Goal: Information Seeking & Learning: Find specific fact

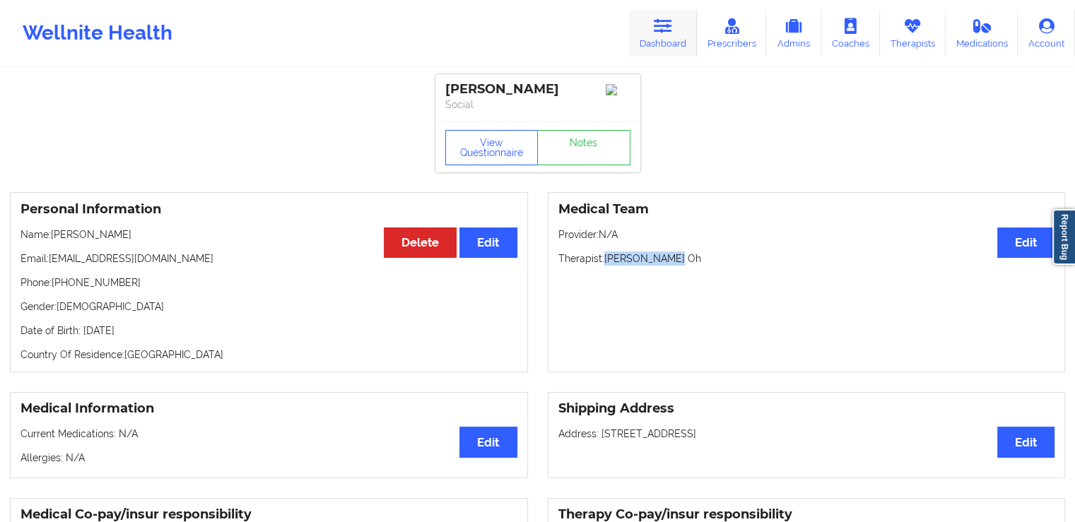
click at [659, 27] on icon at bounding box center [663, 26] width 18 height 16
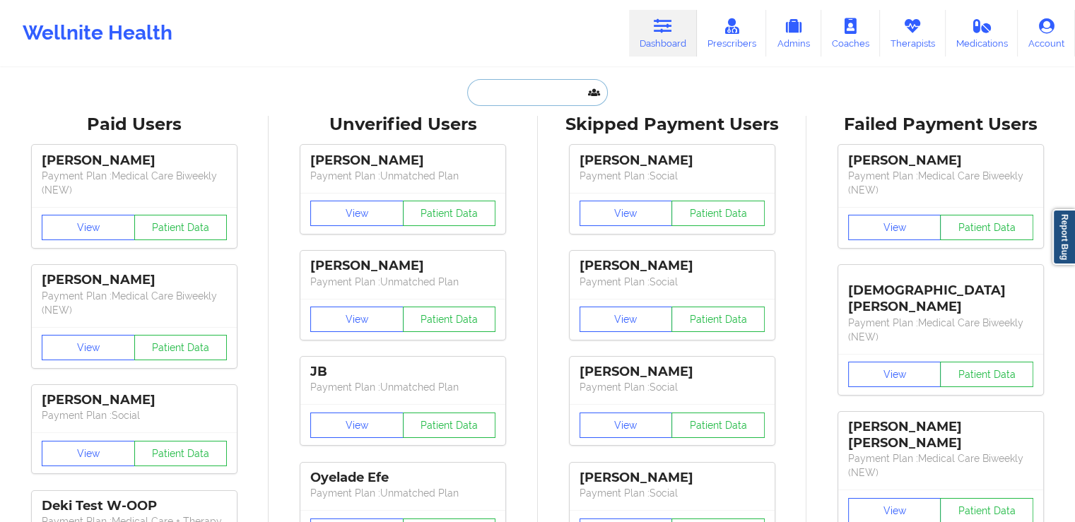
click at [500, 97] on input "text" at bounding box center [537, 92] width 140 height 27
paste input "[PERSON_NAME]"
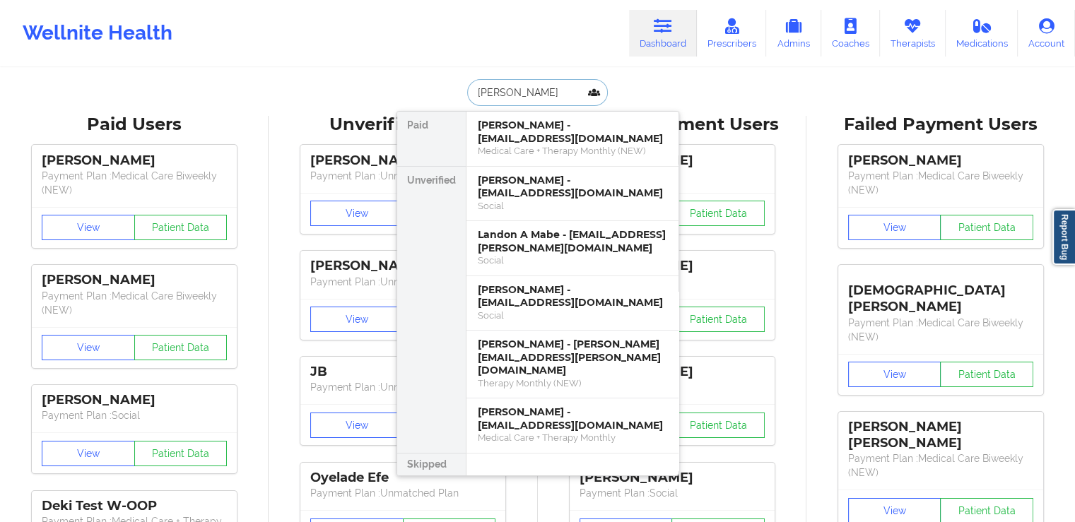
type input "[PERSON_NAME]"
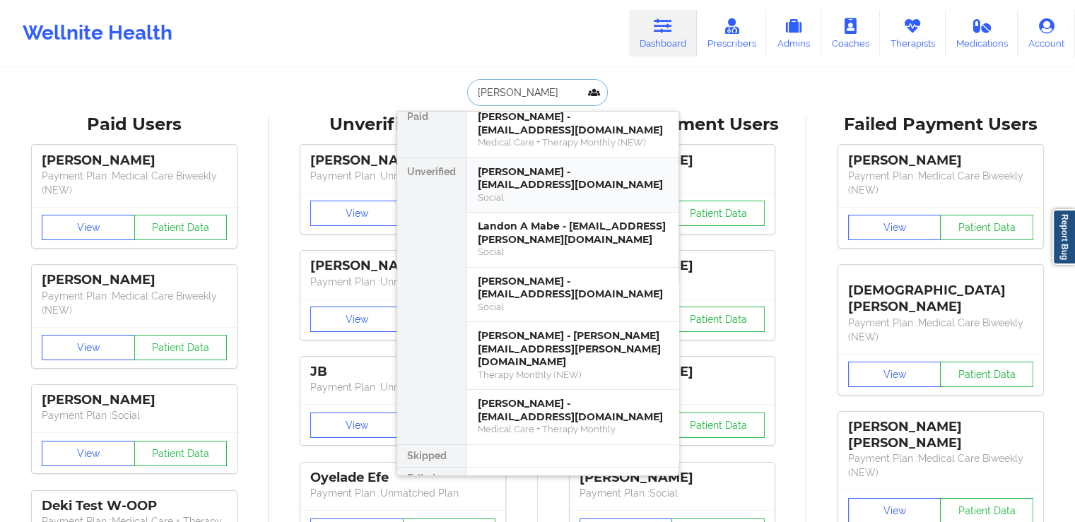
click at [535, 179] on div "[PERSON_NAME] - [EMAIL_ADDRESS][DOMAIN_NAME]" at bounding box center [572, 178] width 189 height 26
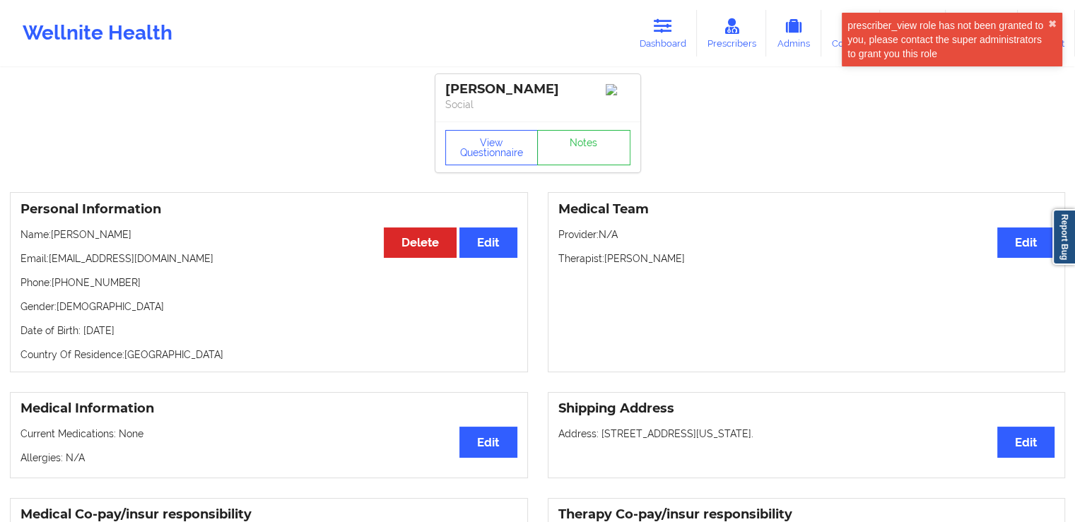
drag, startPoint x: 718, startPoint y: 263, endPoint x: 605, endPoint y: 263, distance: 113.1
click at [605, 263] on p "Therapist: [PERSON_NAME]" at bounding box center [806, 259] width 497 height 14
copy p "[PERSON_NAME]"
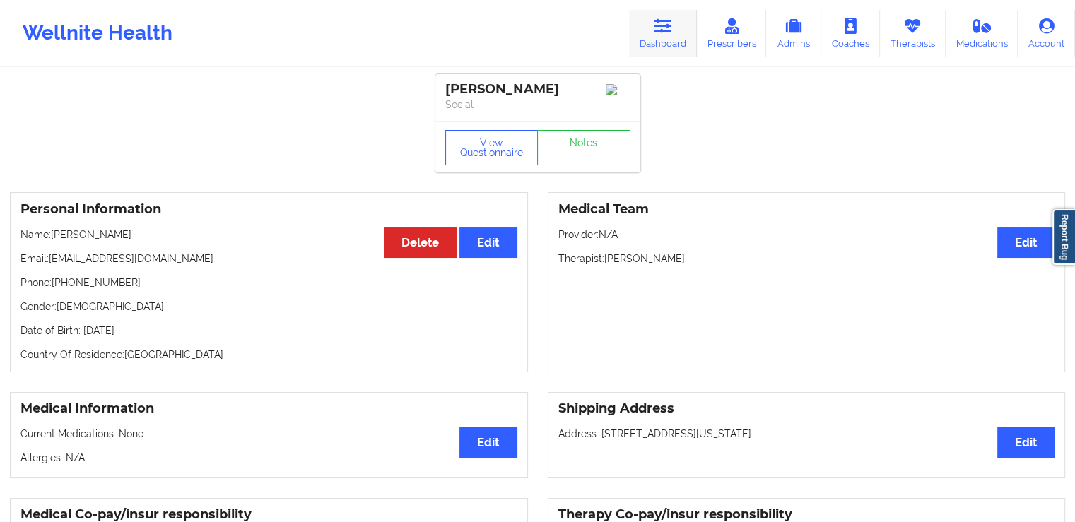
click at [662, 30] on icon at bounding box center [663, 26] width 18 height 16
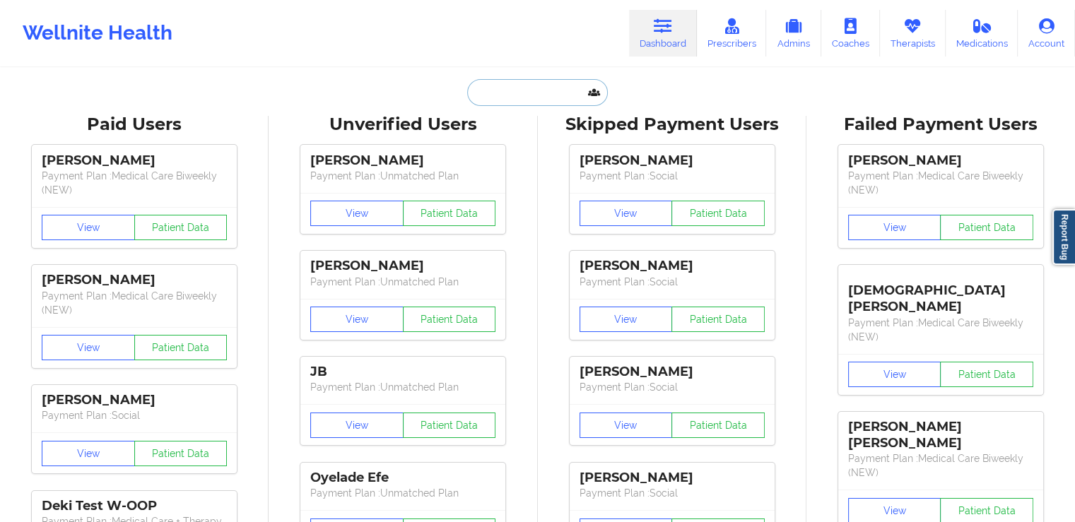
click at [505, 94] on input "text" at bounding box center [537, 92] width 140 height 27
paste input "[PERSON_NAME]"
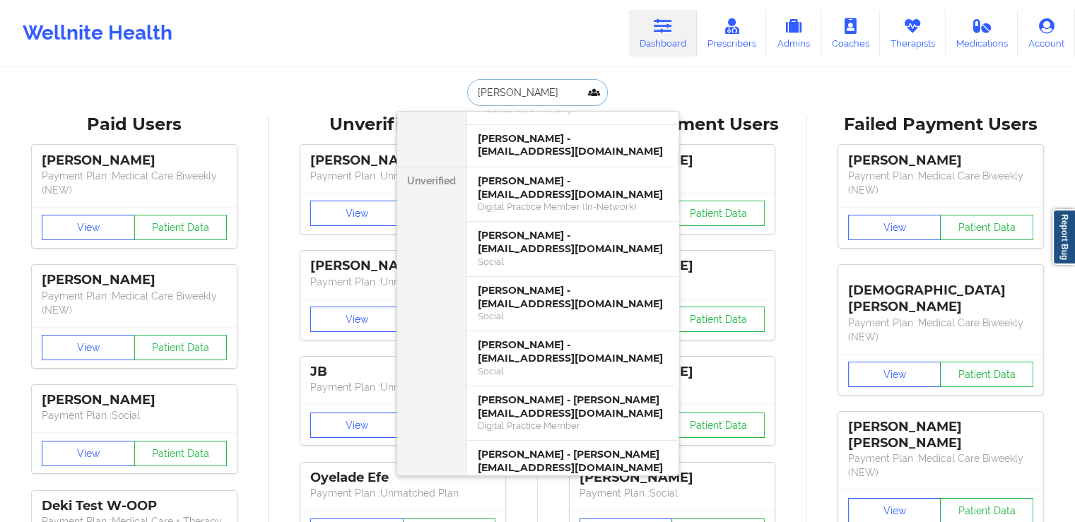
scroll to position [24, 0]
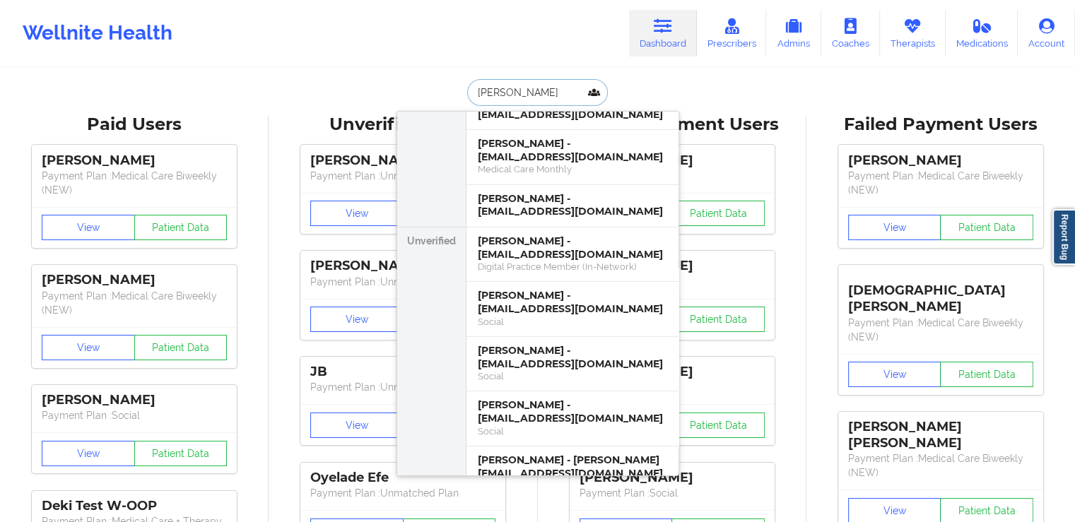
click at [440, 88] on div "[PERSON_NAME] [PERSON_NAME] Test - [EMAIL_ADDRESS][DOMAIN_NAME] [PERSON_NAME] -…" at bounding box center [537, 92] width 283 height 27
click at [516, 94] on input "[PERSON_NAME]" at bounding box center [537, 92] width 140 height 27
drag, startPoint x: 529, startPoint y: 92, endPoint x: 435, endPoint y: 86, distance: 93.5
click at [435, 86] on div "[PERSON_NAME] [PERSON_NAME] Test - [EMAIL_ADDRESS][DOMAIN_NAME] [PERSON_NAME] -…" at bounding box center [537, 92] width 283 height 27
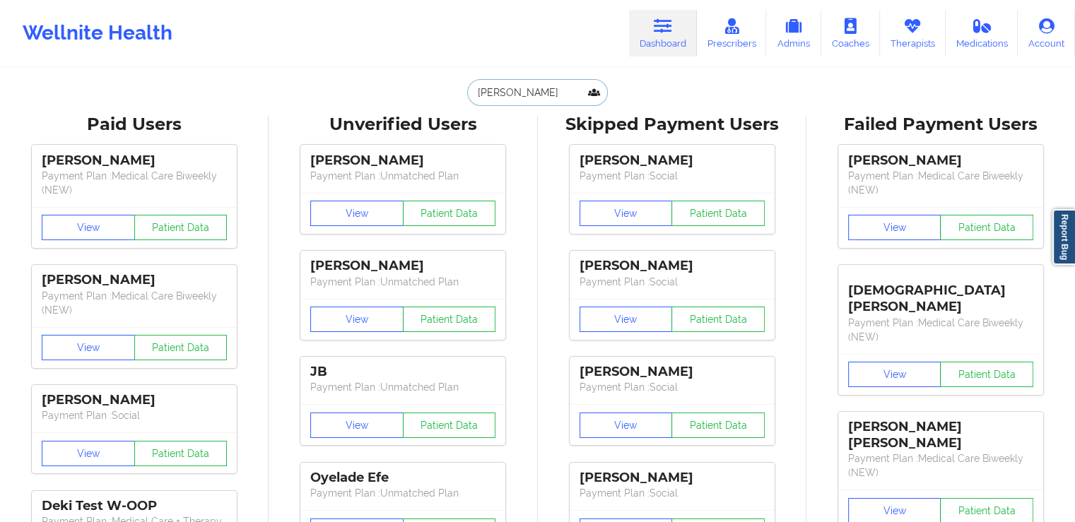
paste input "[PERSON_NAME]"
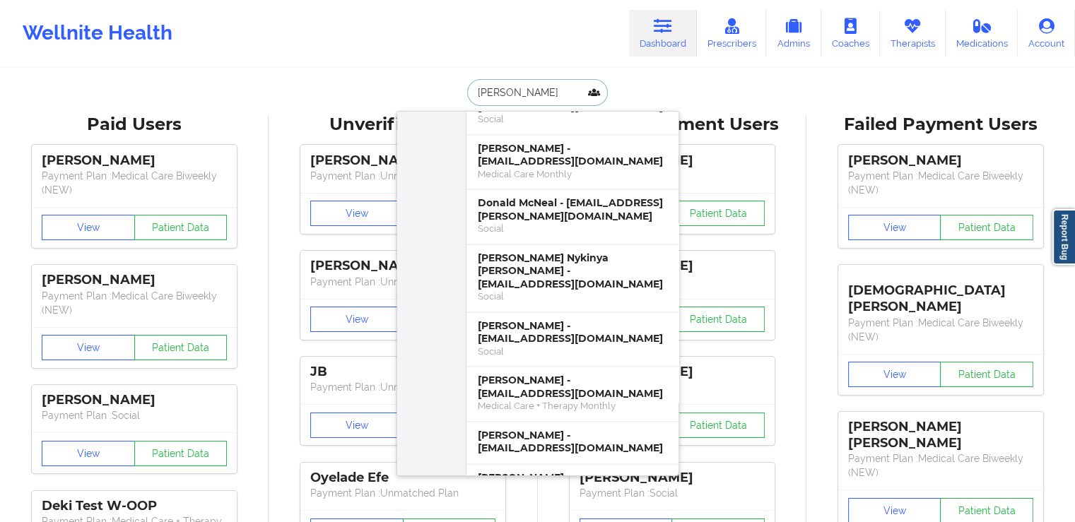
scroll to position [2340, 0]
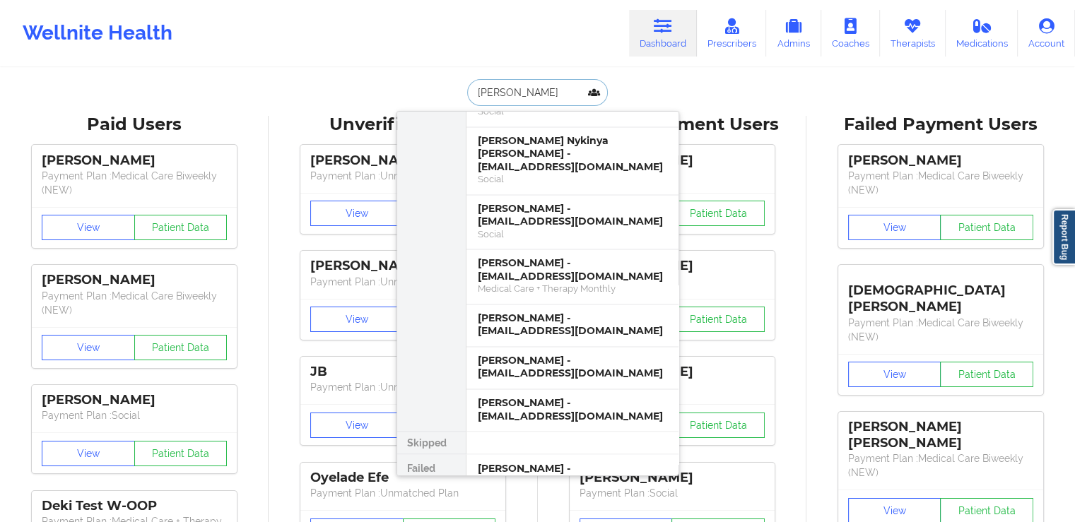
drag, startPoint x: 513, startPoint y: 92, endPoint x: 452, endPoint y: 90, distance: 60.8
click at [452, 90] on div "[PERSON_NAME] [PERSON_NAME] - [EMAIL_ADDRESS][DOMAIN_NAME] Medical Care + Thera…" at bounding box center [537, 92] width 283 height 27
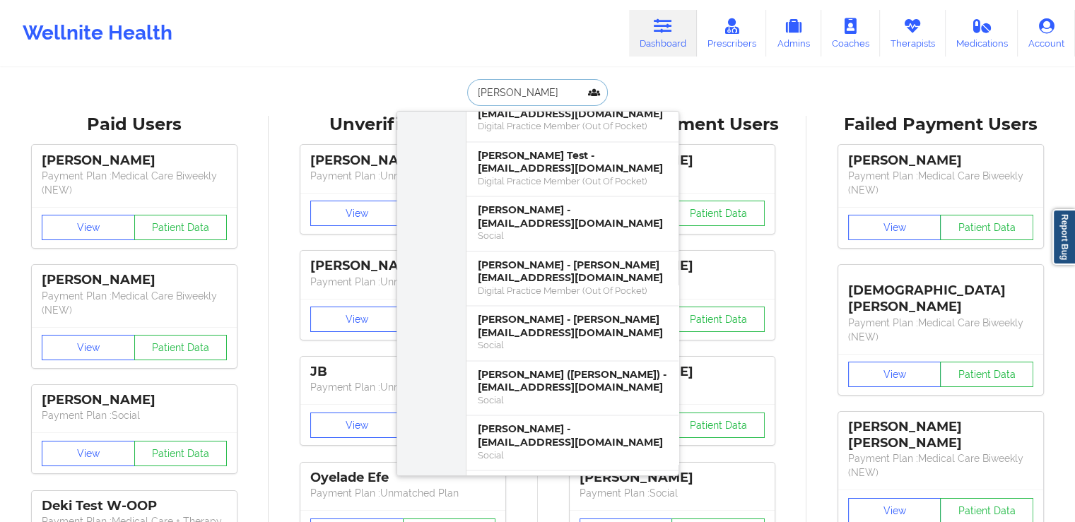
scroll to position [2370, 0]
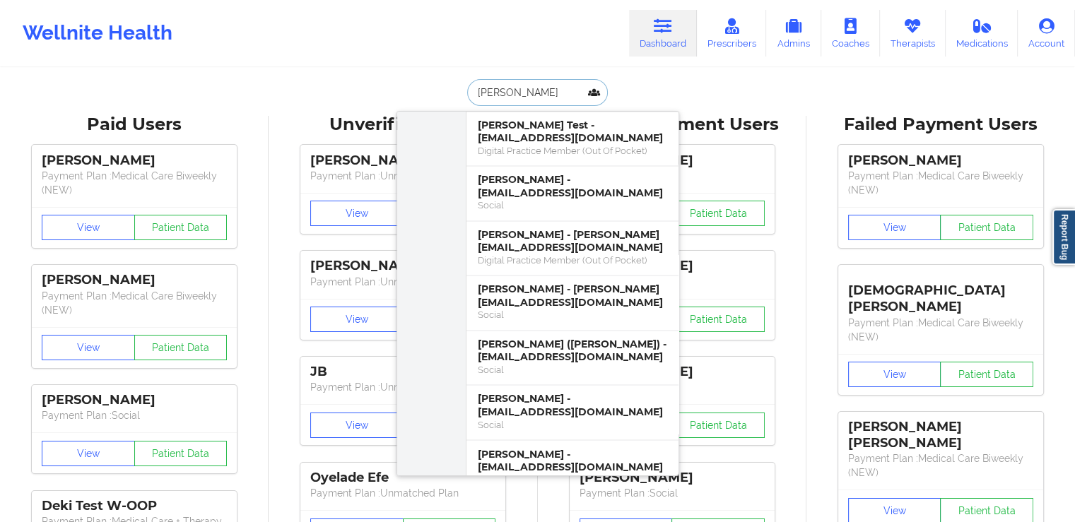
type input "[PERSON_NAME]"
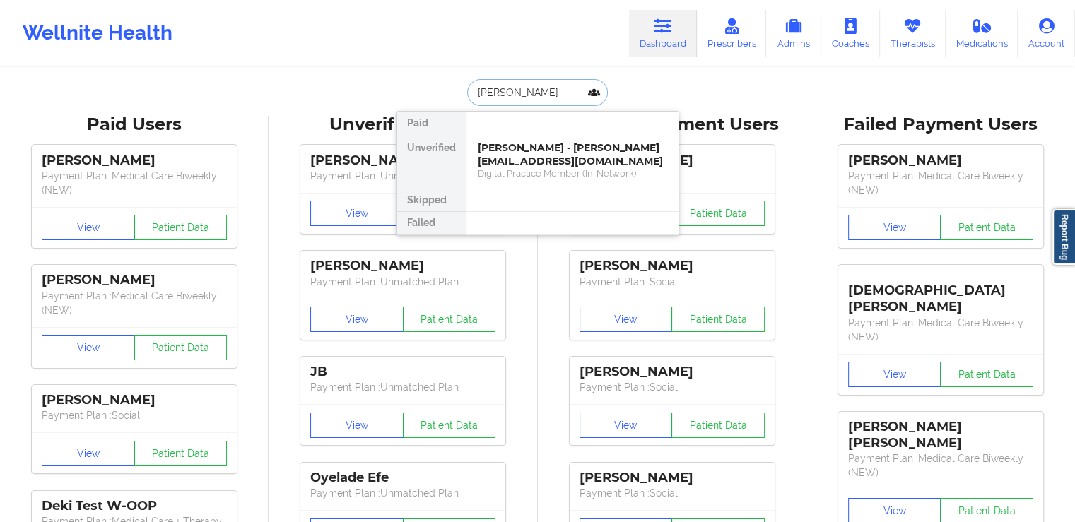
scroll to position [0, 0]
click at [556, 167] on div "Digital Practice Member (In-Network)" at bounding box center [572, 173] width 189 height 12
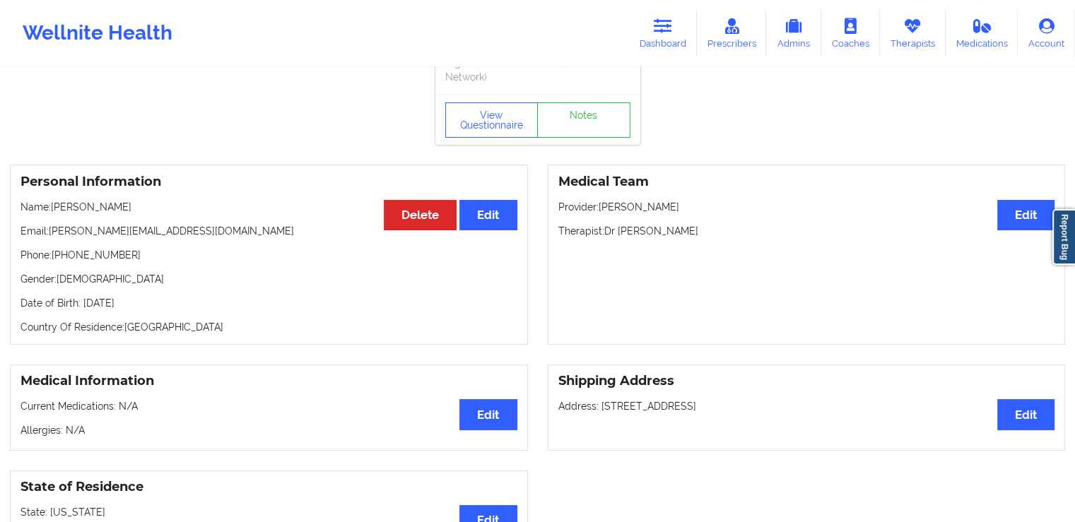
scroll to position [55, 0]
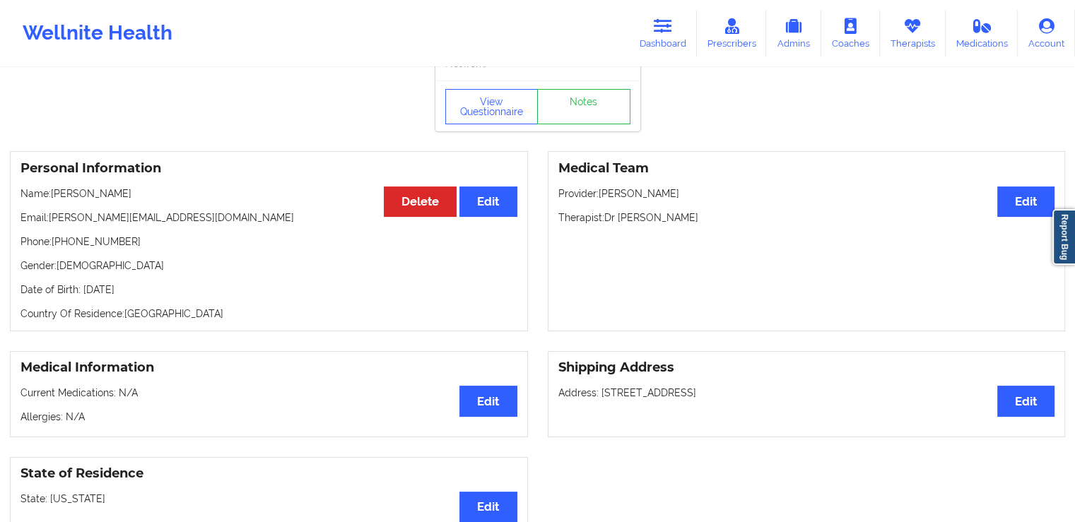
drag, startPoint x: 704, startPoint y: 211, endPoint x: 619, endPoint y: 217, distance: 85.0
click at [619, 217] on p "Therapist: Dr [PERSON_NAME]" at bounding box center [806, 218] width 497 height 14
copy p "[PERSON_NAME]"
click at [713, 198] on p "Provider: [PERSON_NAME]" at bounding box center [806, 194] width 497 height 14
drag, startPoint x: 717, startPoint y: 218, endPoint x: 619, endPoint y: 215, distance: 97.6
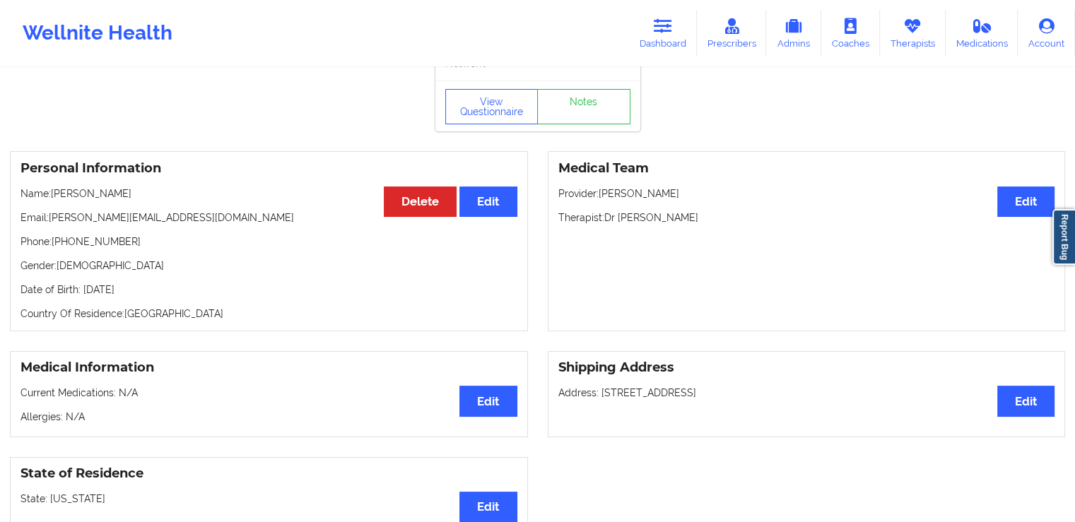
click at [619, 215] on p "Therapist: Dr [PERSON_NAME]" at bounding box center [806, 218] width 497 height 14
copy p "[PERSON_NAME]"
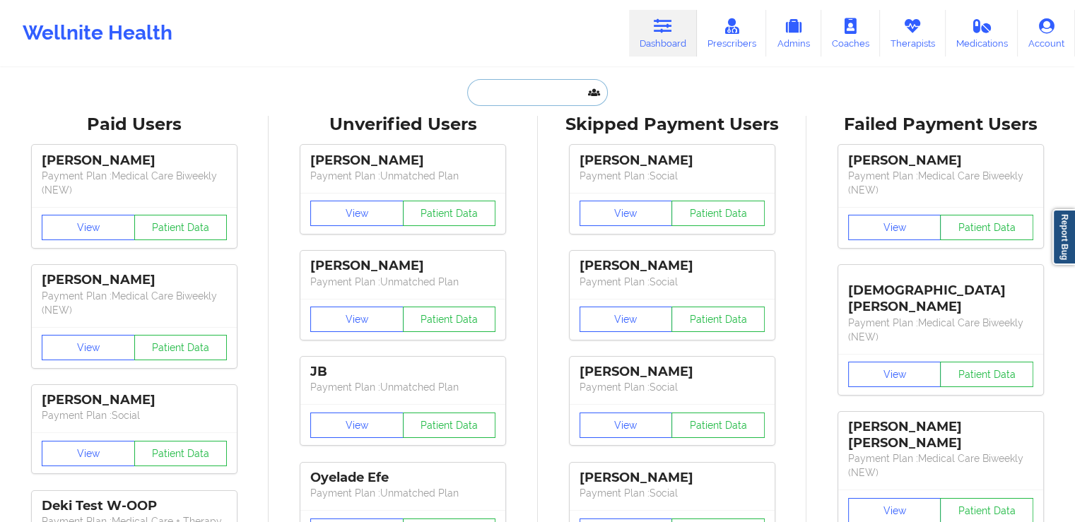
click at [512, 100] on input "text" at bounding box center [537, 92] width 140 height 27
paste input "[PERSON_NAME]"
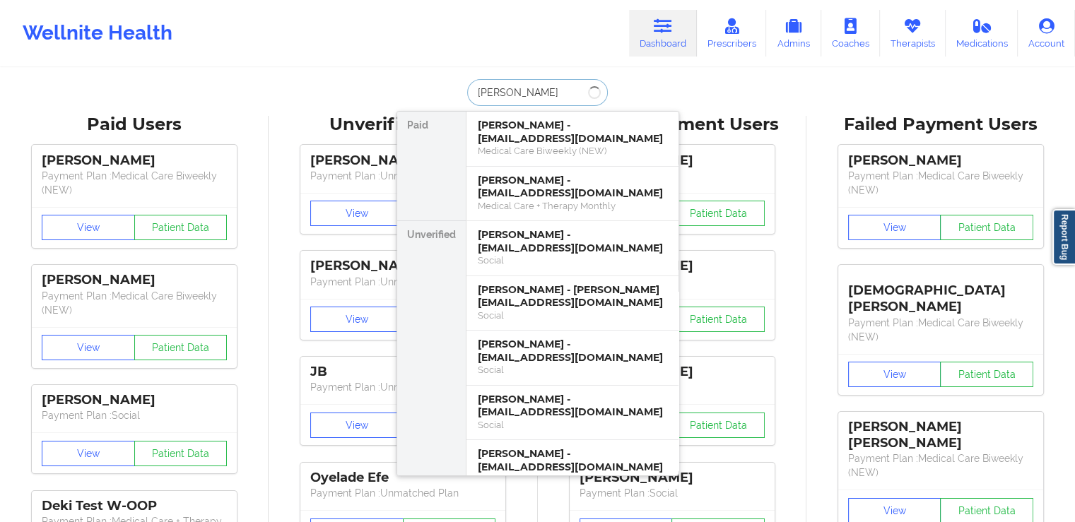
paste input "BISSANT"
type input "[PERSON_NAME]"
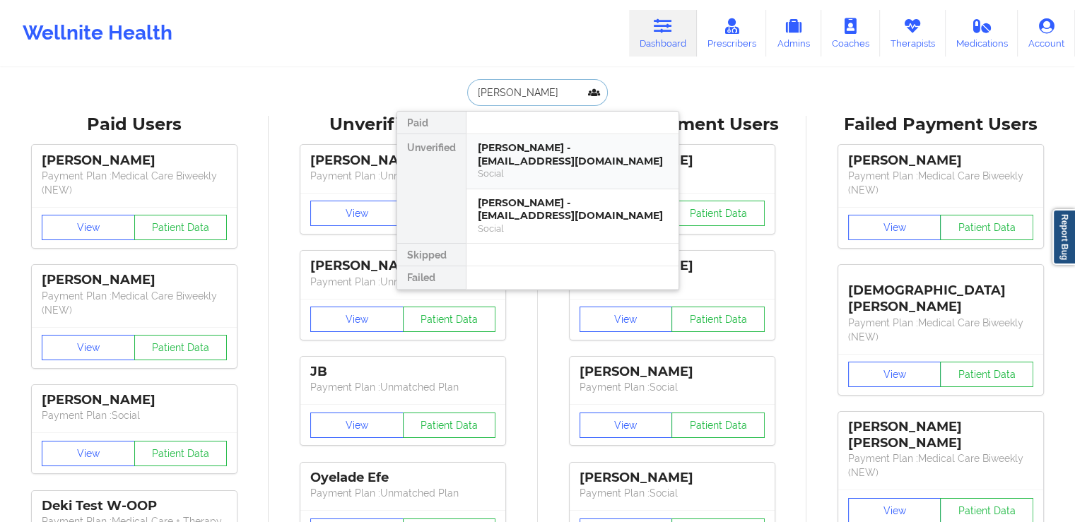
click at [543, 153] on div "[PERSON_NAME] - [EMAIL_ADDRESS][DOMAIN_NAME]" at bounding box center [572, 154] width 189 height 26
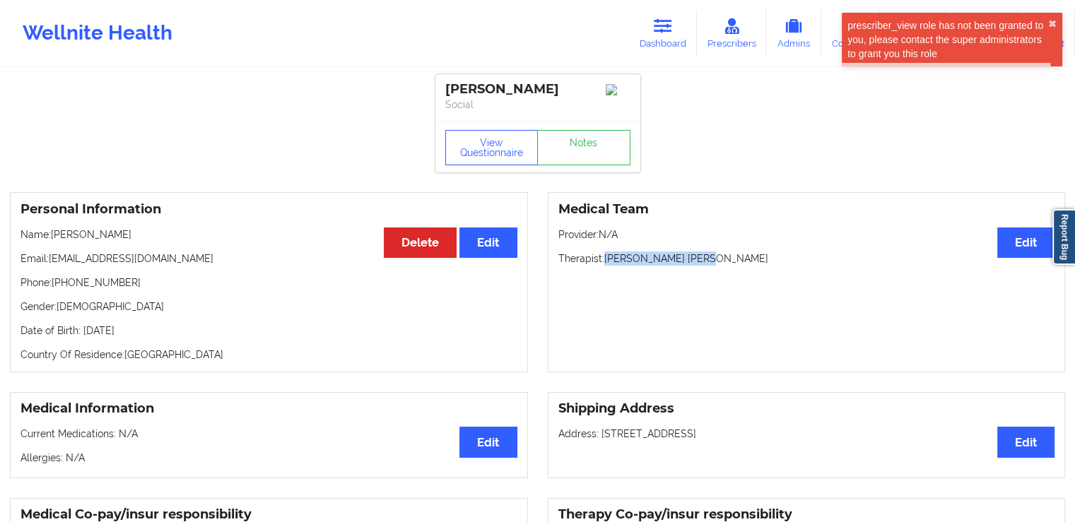
drag, startPoint x: 712, startPoint y: 264, endPoint x: 607, endPoint y: 258, distance: 105.4
click at [607, 258] on p "Therapist: [PERSON_NAME] [PERSON_NAME]" at bounding box center [806, 259] width 497 height 14
copy p "[PERSON_NAME] [PERSON_NAME]"
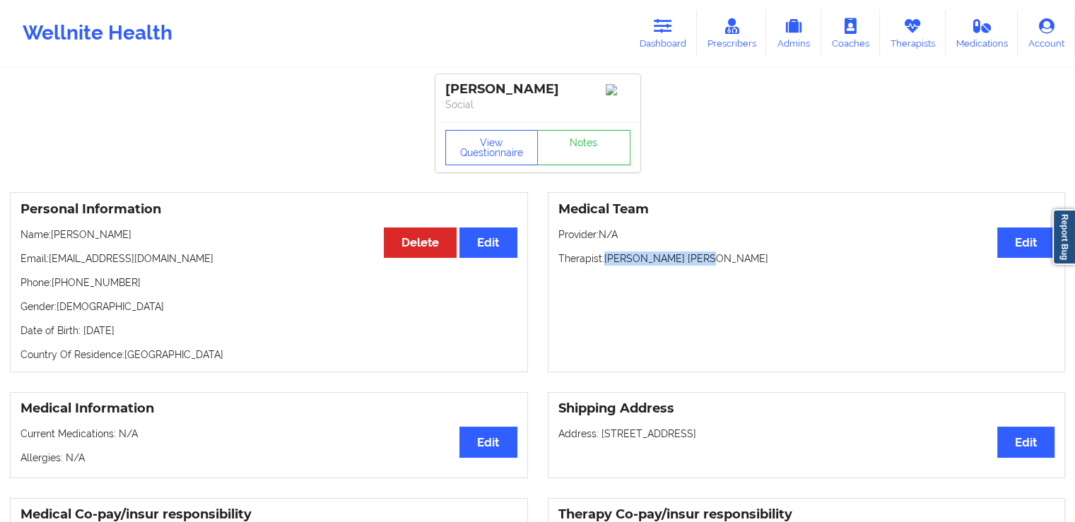
click at [677, 272] on div "Medical Team Edit Provider: N/A Therapist: [PERSON_NAME] [PERSON_NAME]" at bounding box center [807, 282] width 518 height 180
drag, startPoint x: 707, startPoint y: 264, endPoint x: 681, endPoint y: 265, distance: 25.5
click at [681, 265] on p "Therapist: [PERSON_NAME] [PERSON_NAME]" at bounding box center [806, 259] width 497 height 14
copy p "Rose"
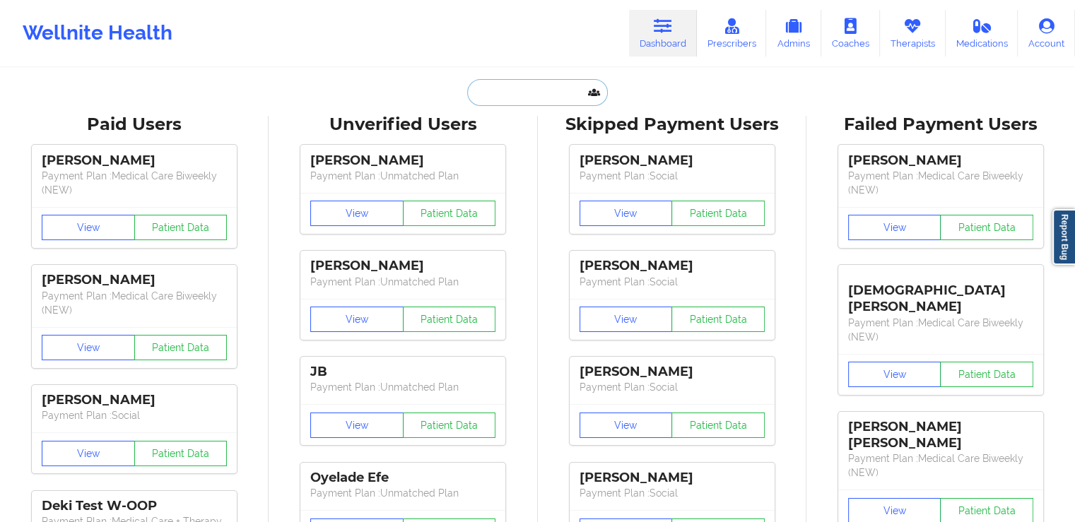
click at [554, 88] on input "text" at bounding box center [537, 92] width 140 height 27
paste input "[PERSON_NAME]"
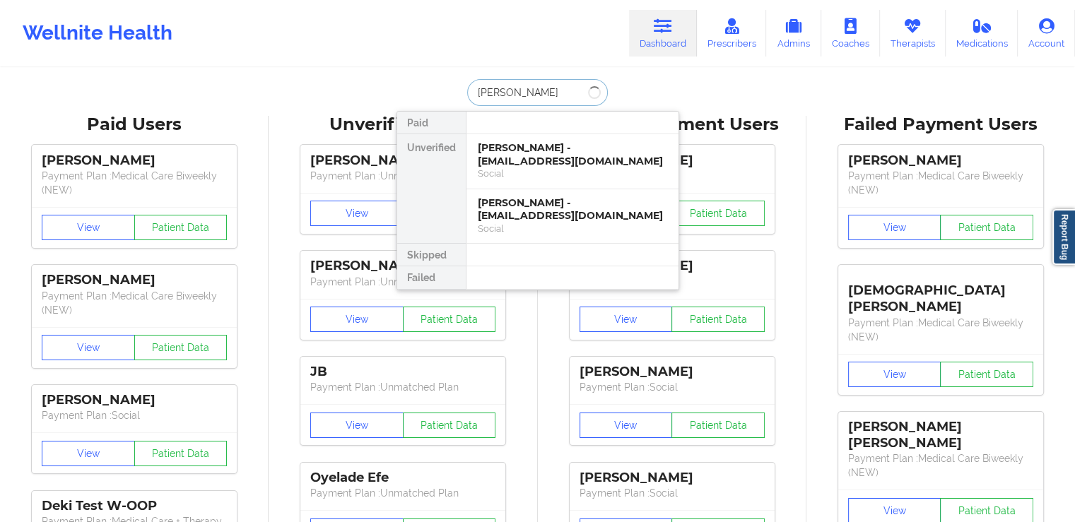
type input "[PERSON_NAME]"
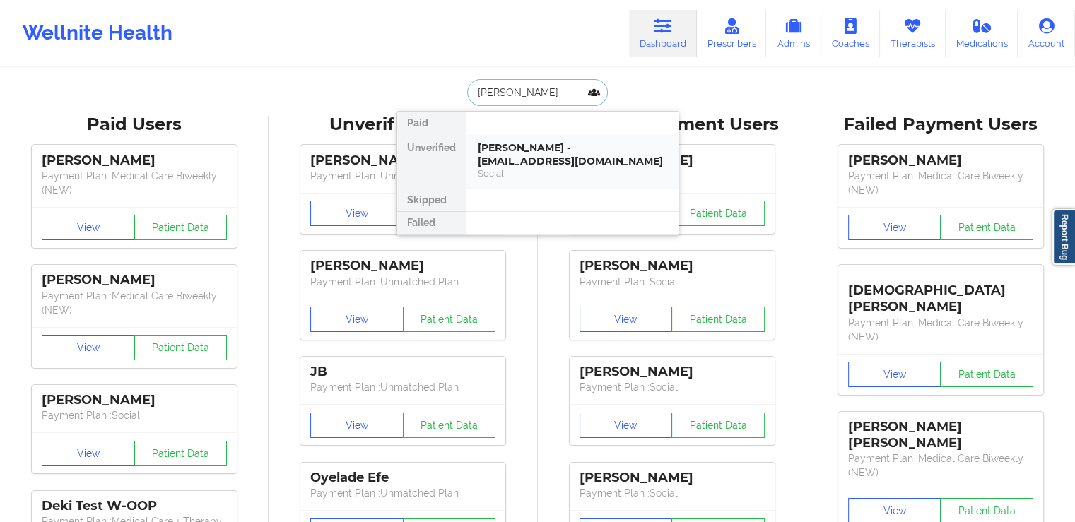
click at [551, 158] on div "[PERSON_NAME] - [EMAIL_ADDRESS][DOMAIN_NAME]" at bounding box center [572, 154] width 189 height 26
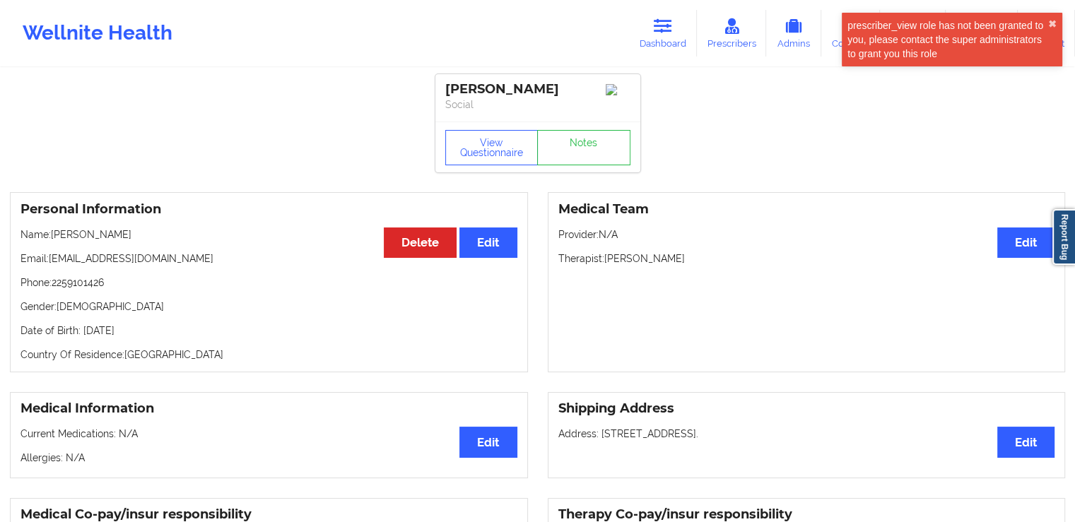
drag, startPoint x: 704, startPoint y: 259, endPoint x: 606, endPoint y: 259, distance: 97.5
click at [606, 259] on p "Therapist: [PERSON_NAME]" at bounding box center [806, 259] width 497 height 14
copy p "[PERSON_NAME]"
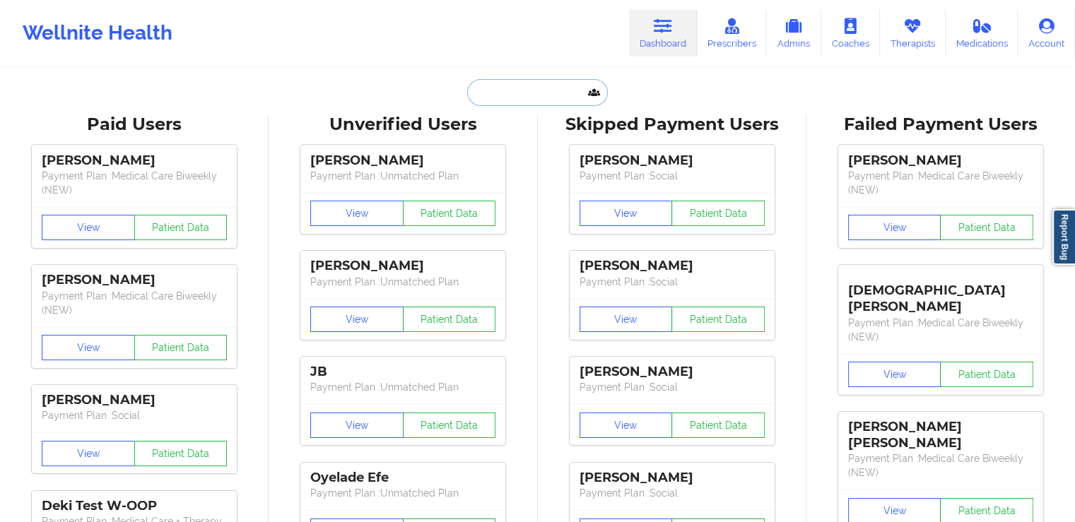
click at [495, 96] on input "text" at bounding box center [537, 92] width 140 height 27
paste input "[PERSON_NAME]"
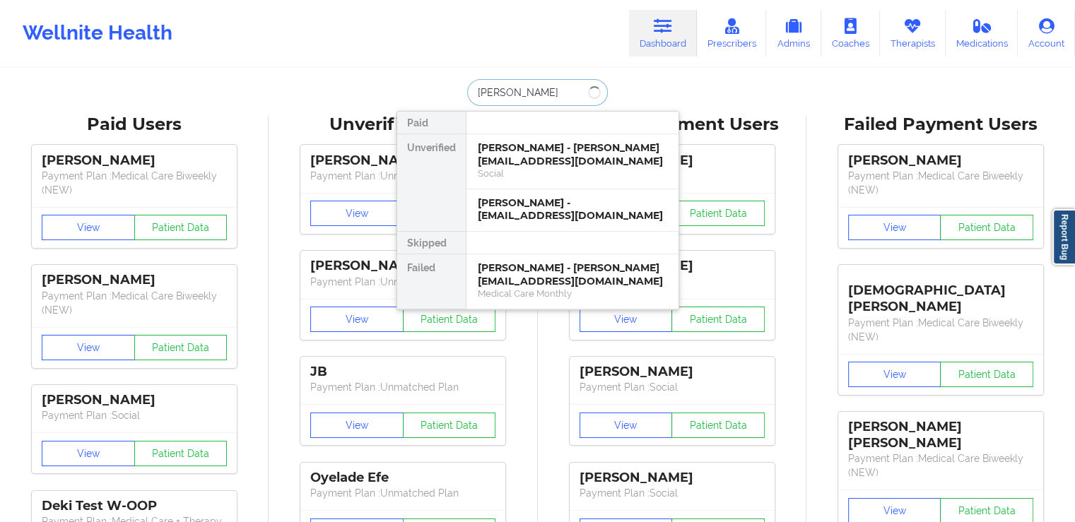
type input "[PERSON_NAME]"
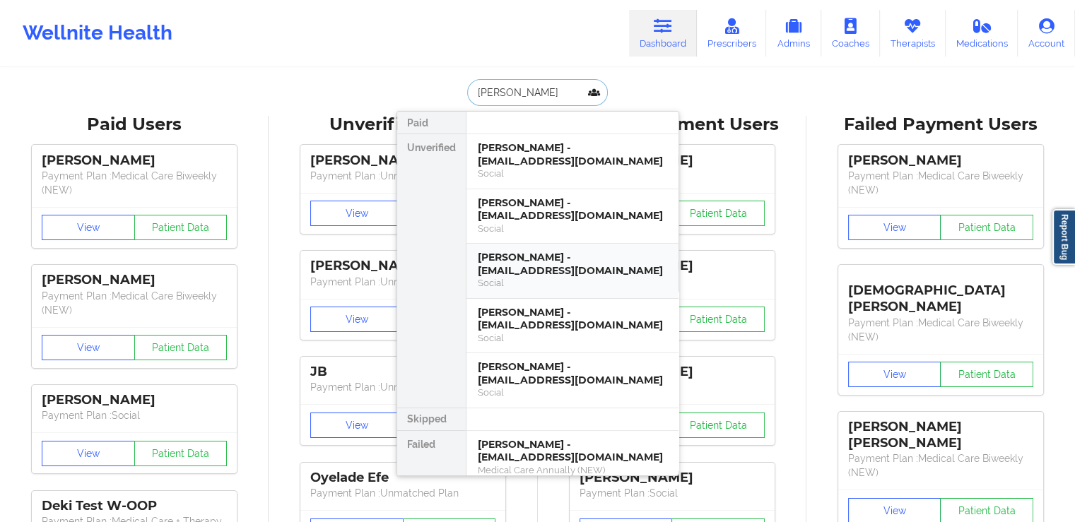
click at [575, 264] on div "[PERSON_NAME] - [EMAIL_ADDRESS][DOMAIN_NAME]" at bounding box center [572, 264] width 189 height 26
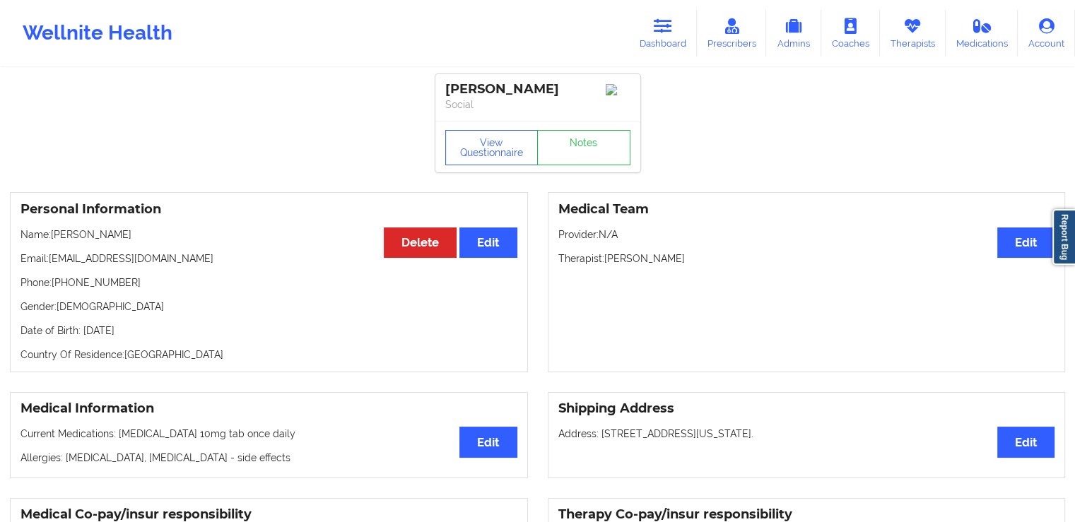
drag, startPoint x: 717, startPoint y: 261, endPoint x: 608, endPoint y: 266, distance: 109.6
click at [608, 266] on p "Therapist: [PERSON_NAME]" at bounding box center [806, 259] width 497 height 14
copy p "[PERSON_NAME]"
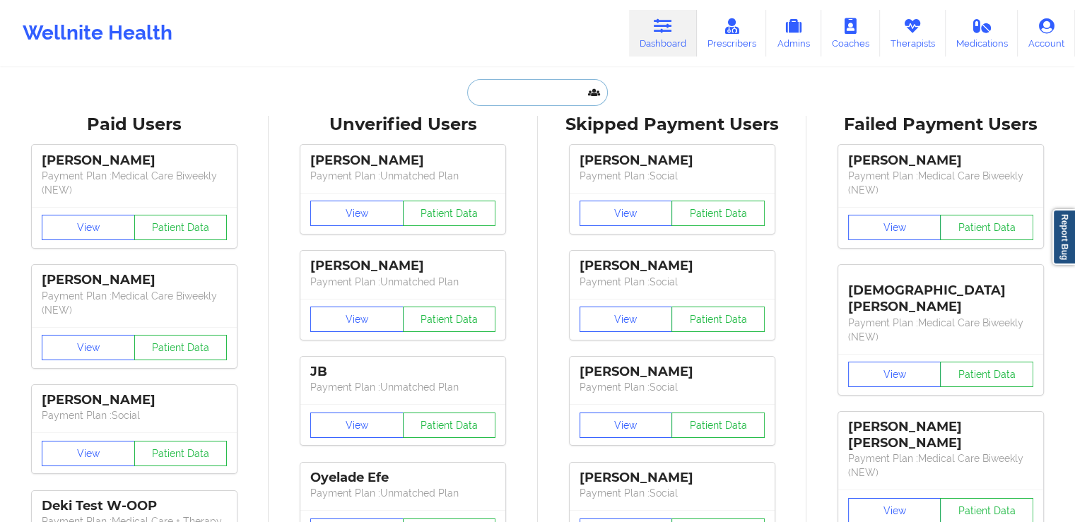
click at [489, 90] on input "text" at bounding box center [537, 92] width 140 height 27
paste input "[PERSON_NAME]"
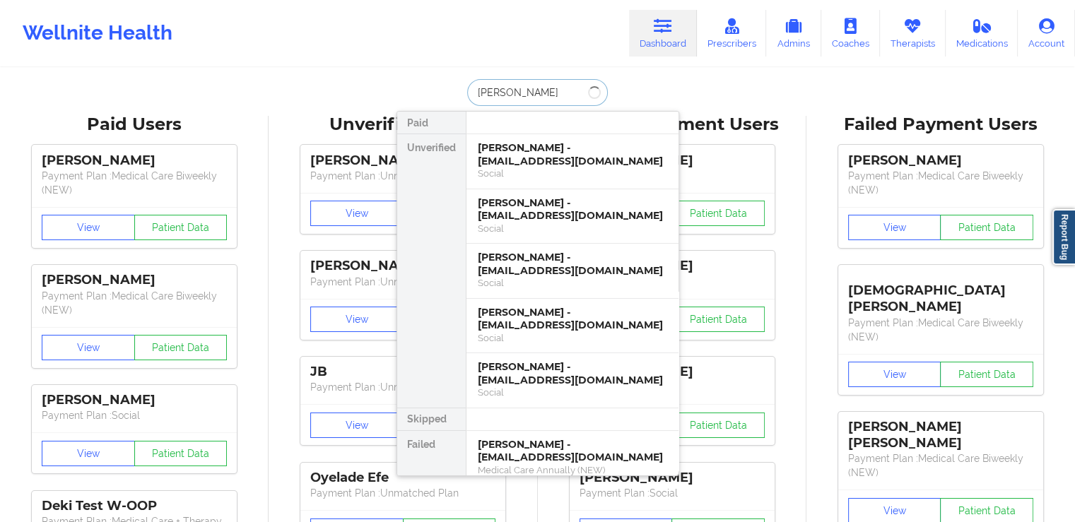
type input "[PERSON_NAME]"
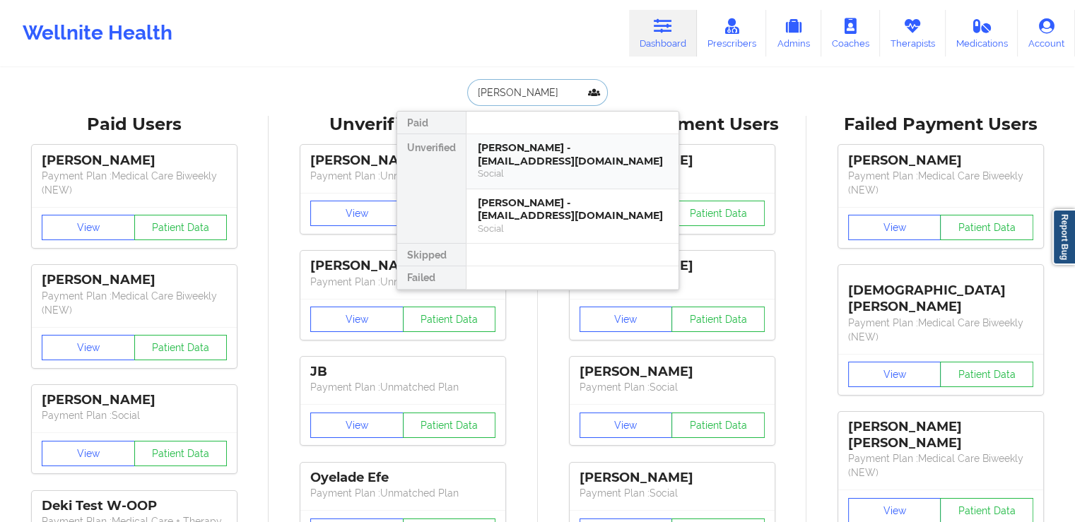
click at [595, 151] on div "[PERSON_NAME] - [EMAIL_ADDRESS][DOMAIN_NAME]" at bounding box center [572, 154] width 189 height 26
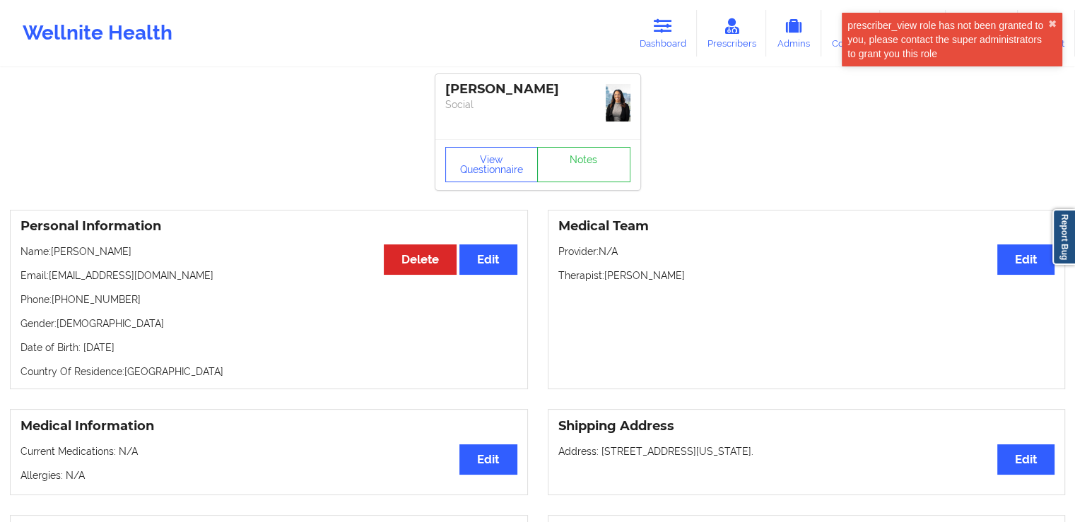
drag, startPoint x: 715, startPoint y: 252, endPoint x: 612, endPoint y: 268, distance: 104.4
click at [612, 269] on p "Therapist: [PERSON_NAME]" at bounding box center [806, 276] width 497 height 14
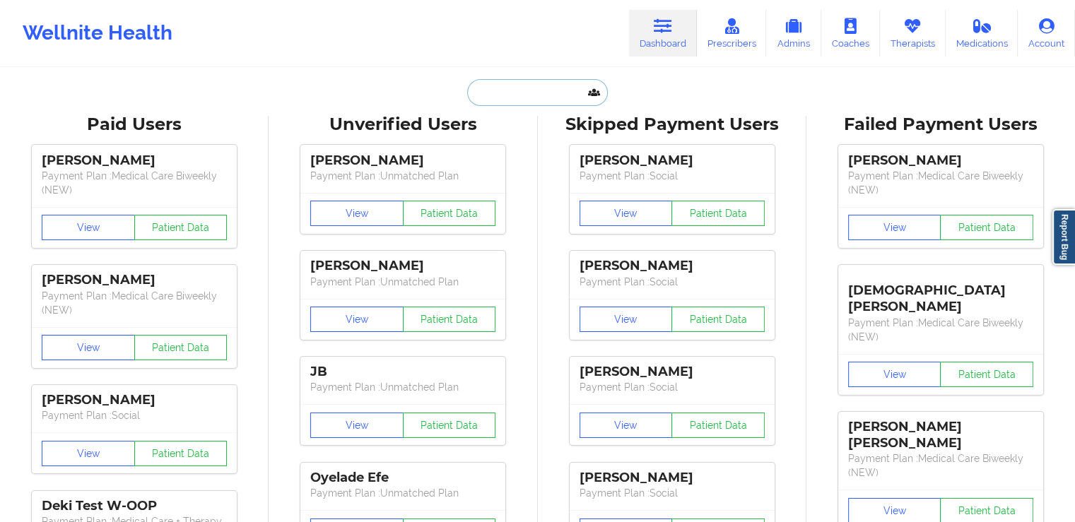
click at [493, 97] on input "text" at bounding box center [537, 92] width 140 height 27
paste input "[PERSON_NAME]"
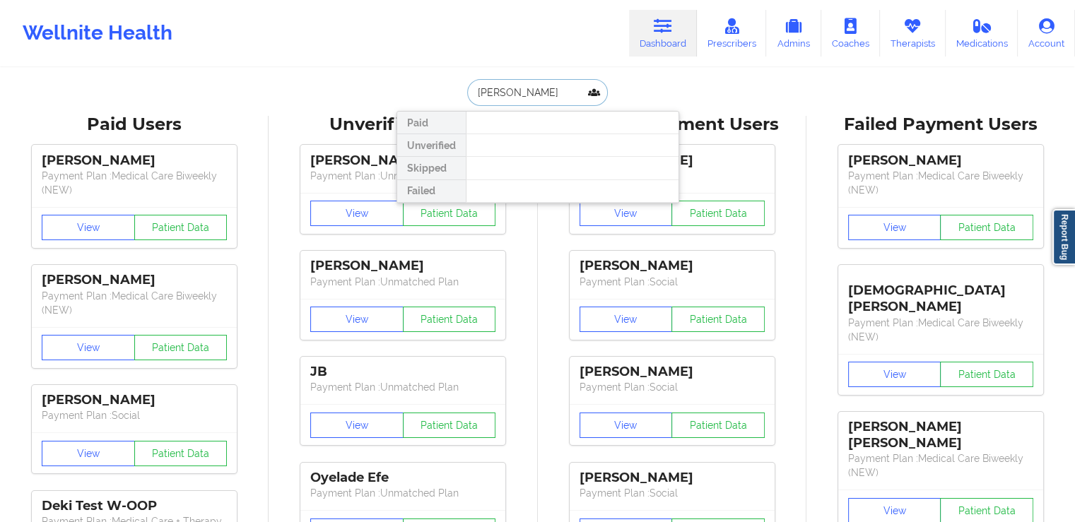
drag, startPoint x: 581, startPoint y: 89, endPoint x: 423, endPoint y: 92, distance: 157.6
click at [423, 92] on div "[PERSON_NAME] Unverified Skipped Failed" at bounding box center [537, 92] width 283 height 27
paste input "[PERSON_NAME]"
type input "[PERSON_NAME]"
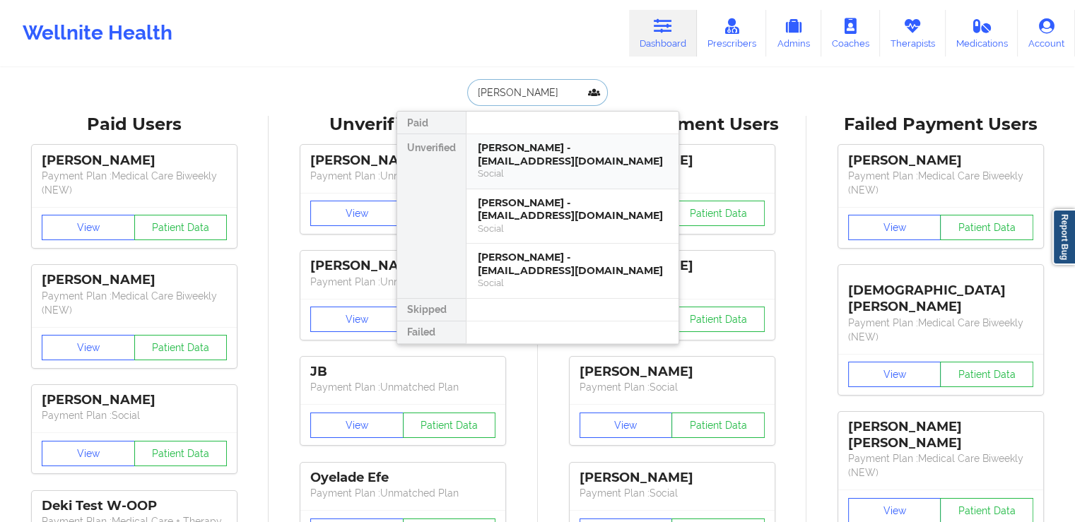
click at [577, 156] on div "[PERSON_NAME] - [EMAIL_ADDRESS][DOMAIN_NAME]" at bounding box center [572, 154] width 189 height 26
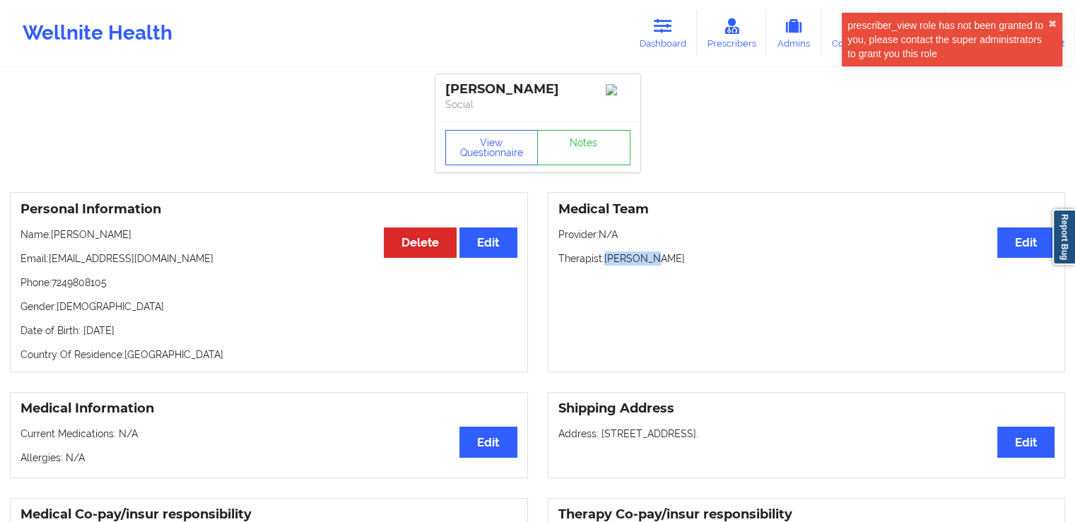
drag, startPoint x: 654, startPoint y: 263, endPoint x: 604, endPoint y: 261, distance: 49.5
click at [604, 261] on p "Therapist: [PERSON_NAME]" at bounding box center [806, 259] width 497 height 14
copy p "[PERSON_NAME]"
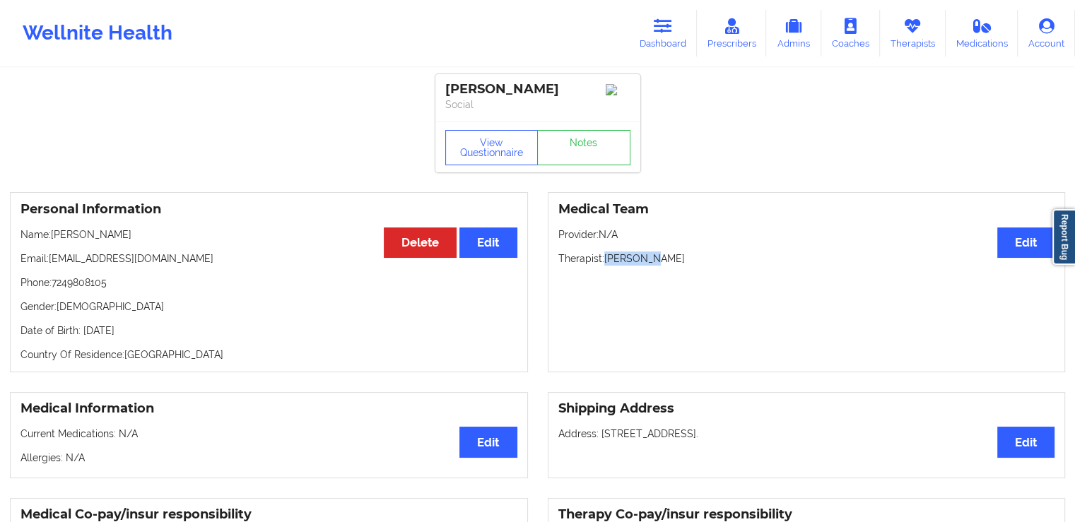
click at [630, 265] on p "Therapist: [PERSON_NAME]" at bounding box center [806, 259] width 497 height 14
drag, startPoint x: 663, startPoint y: 262, endPoint x: 605, endPoint y: 259, distance: 58.0
click at [605, 259] on p "Therapist: [PERSON_NAME]" at bounding box center [806, 259] width 497 height 14
copy p "[PERSON_NAME]"
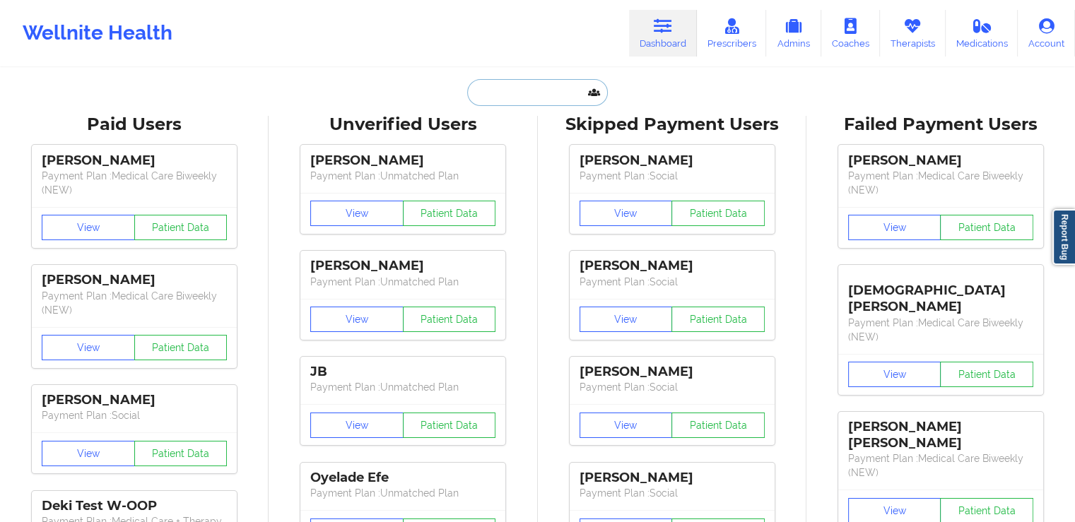
click at [481, 94] on input "text" at bounding box center [537, 92] width 140 height 27
paste input "[PERSON_NAME]"
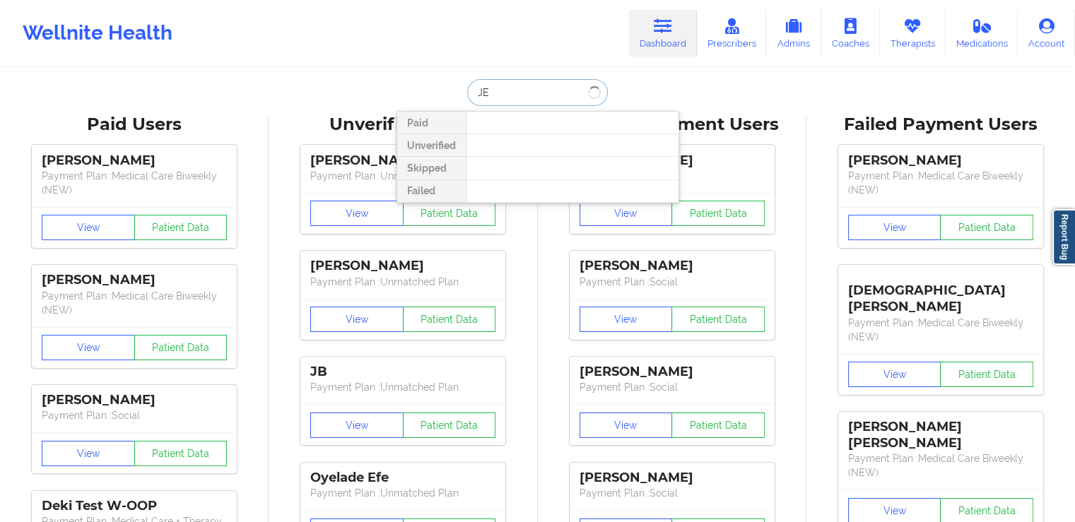
type input "J"
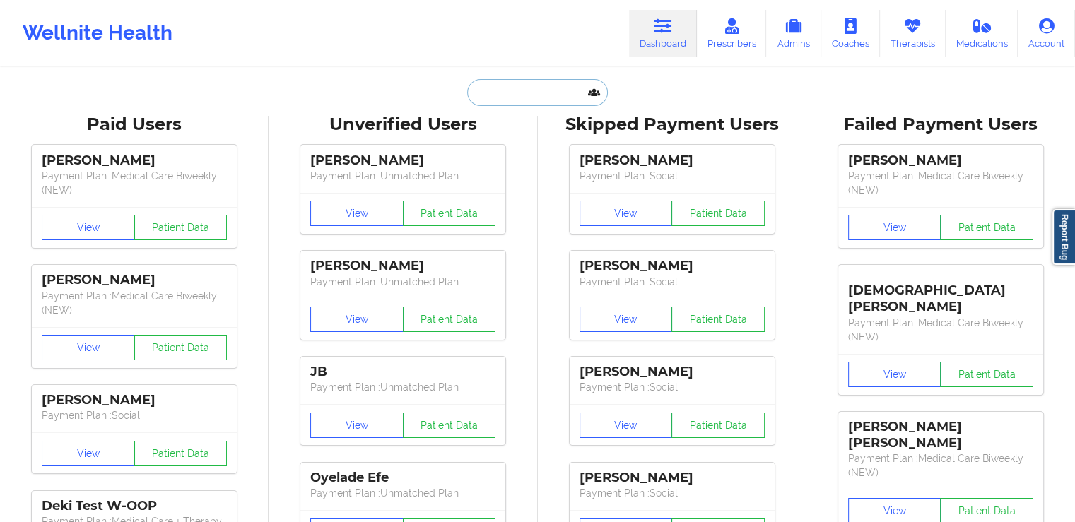
paste input "[PERSON_NAME]"
type input "[PERSON_NAME]"
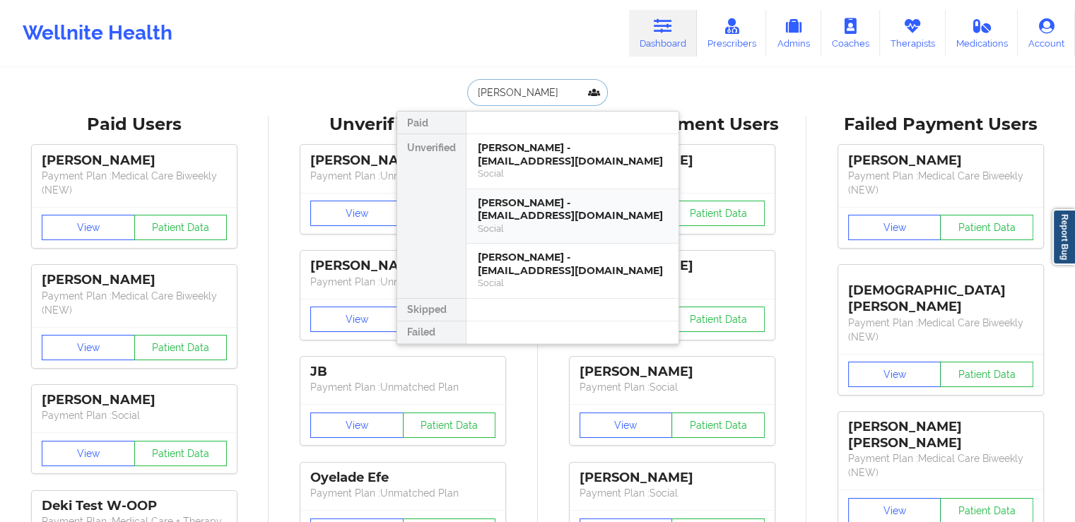
click at [553, 216] on div "[PERSON_NAME] - [EMAIL_ADDRESS][DOMAIN_NAME]" at bounding box center [572, 209] width 189 height 26
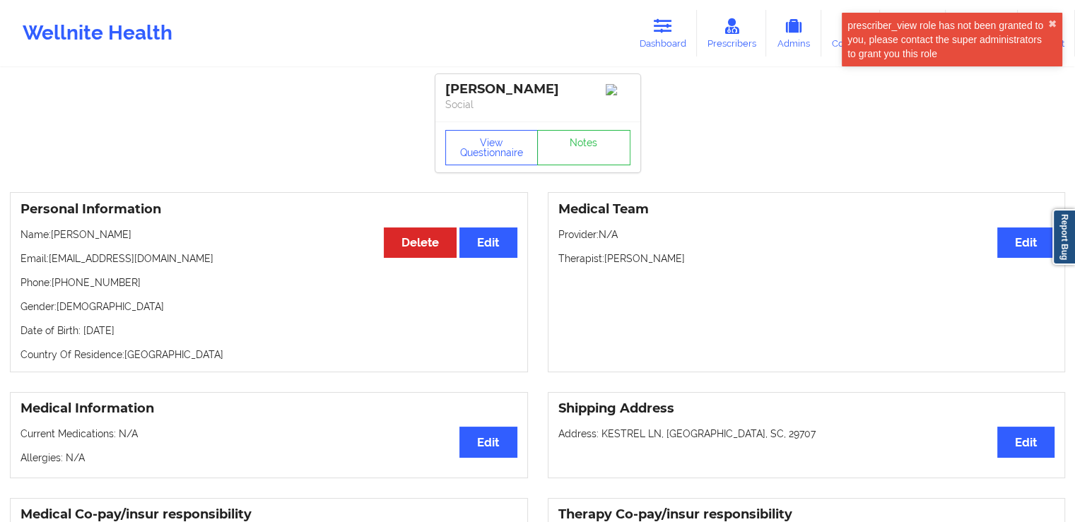
drag, startPoint x: 715, startPoint y: 265, endPoint x: 607, endPoint y: 264, distance: 108.1
click at [607, 264] on p "Therapist: [PERSON_NAME]" at bounding box center [806, 259] width 497 height 14
copy p "[PERSON_NAME]"
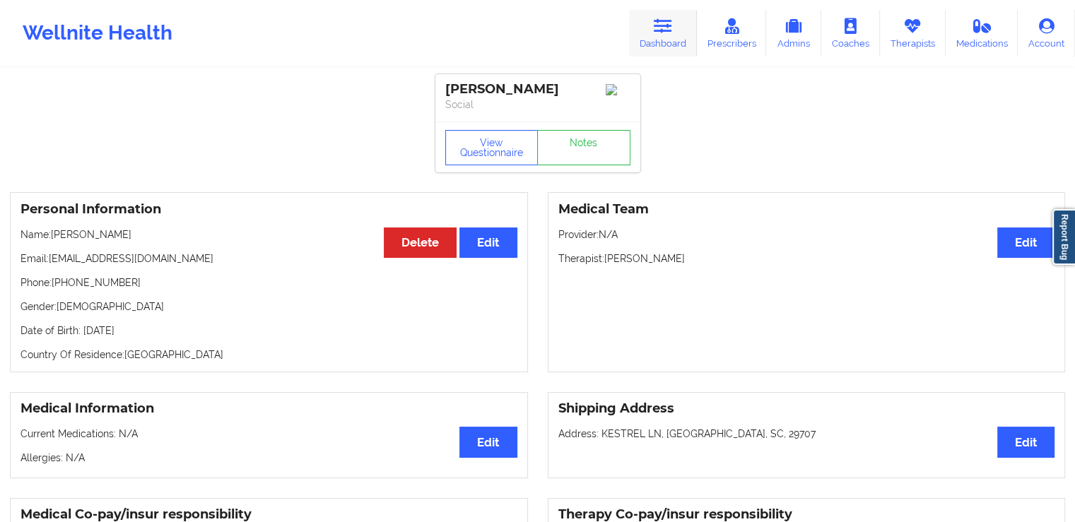
click at [664, 23] on icon at bounding box center [663, 26] width 18 height 16
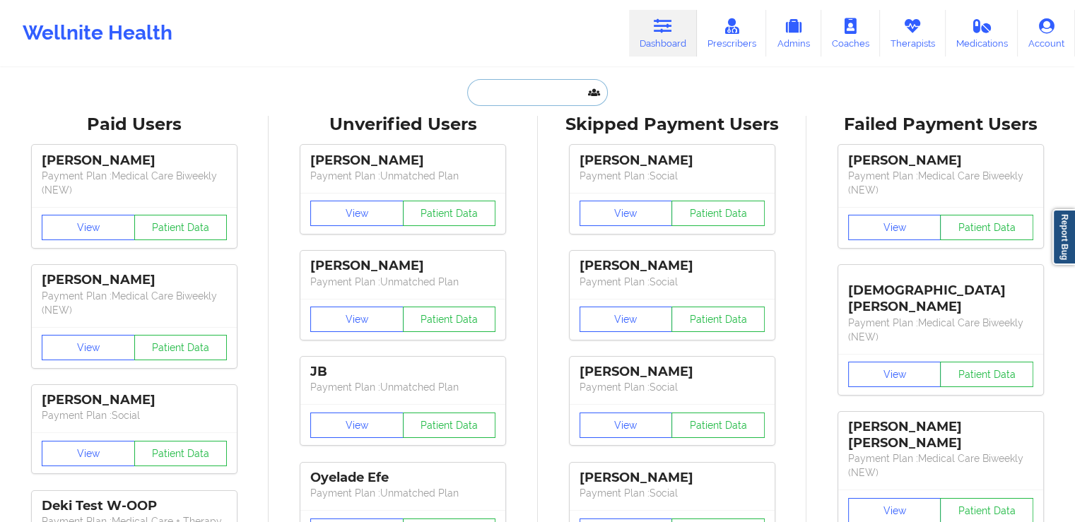
click at [495, 99] on input "text" at bounding box center [537, 92] width 140 height 27
paste input "[PERSON_NAME]"
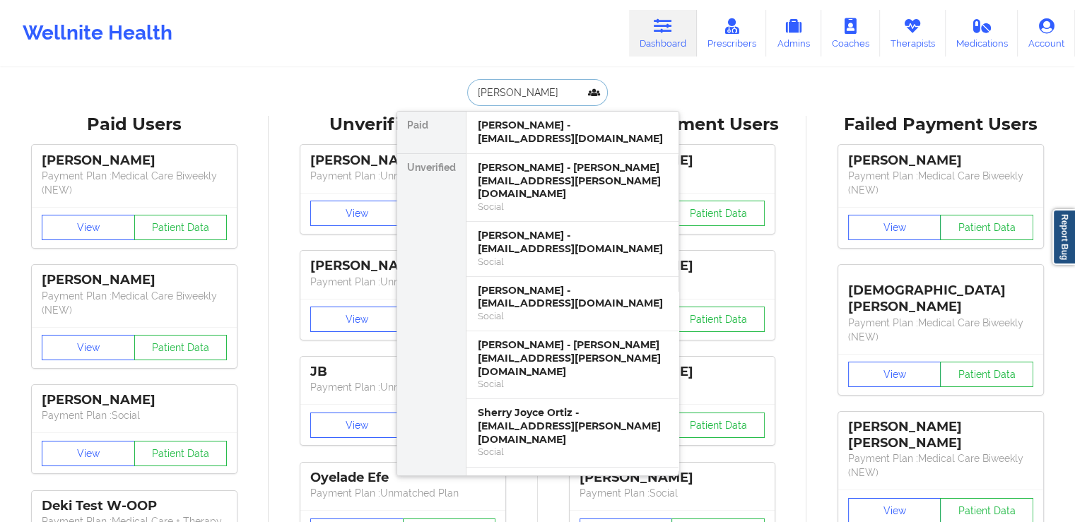
type input "[PERSON_NAME] r"
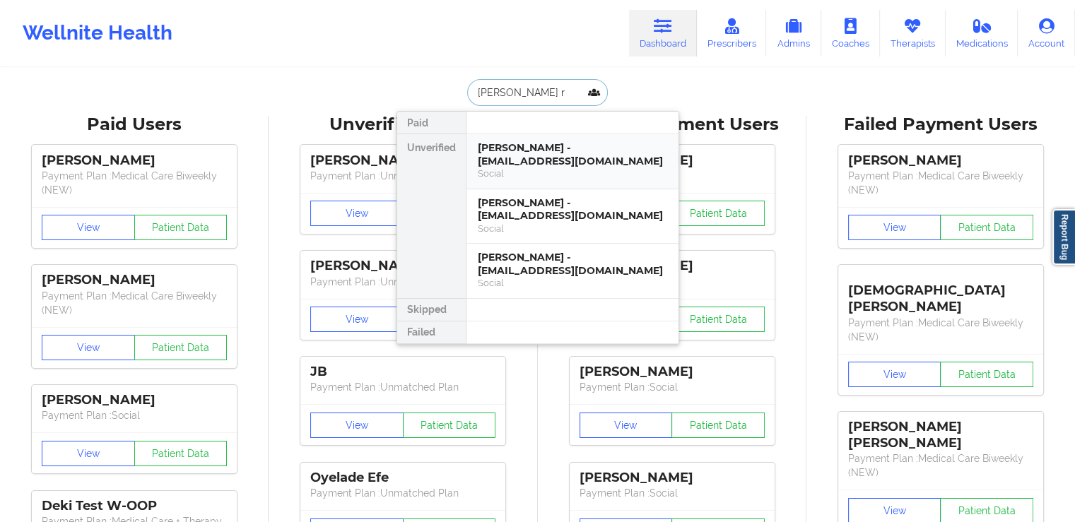
click at [543, 160] on div "[PERSON_NAME] - [EMAIL_ADDRESS][DOMAIN_NAME]" at bounding box center [572, 154] width 189 height 26
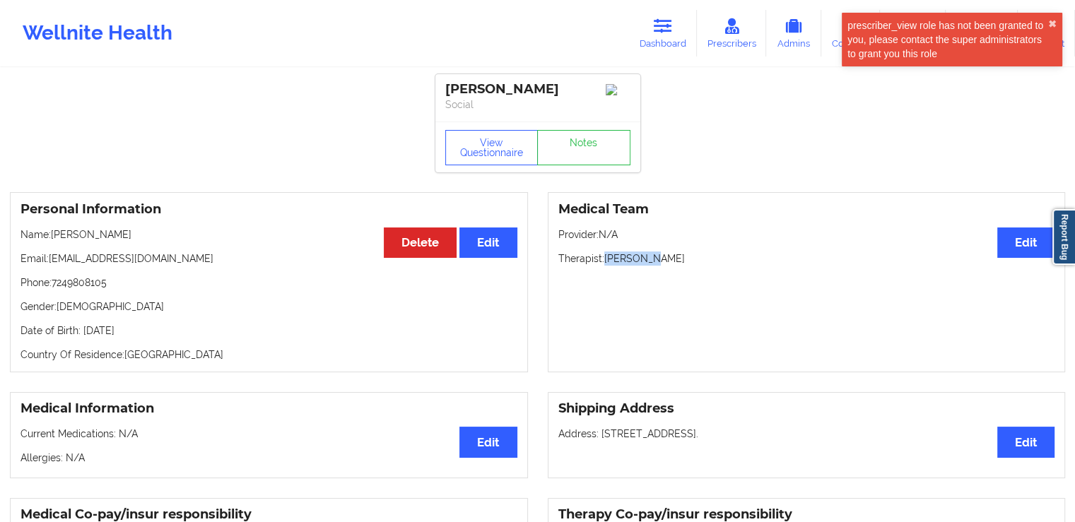
drag, startPoint x: 656, startPoint y: 258, endPoint x: 606, endPoint y: 261, distance: 50.3
click at [606, 261] on p "Therapist: [PERSON_NAME]" at bounding box center [806, 259] width 497 height 14
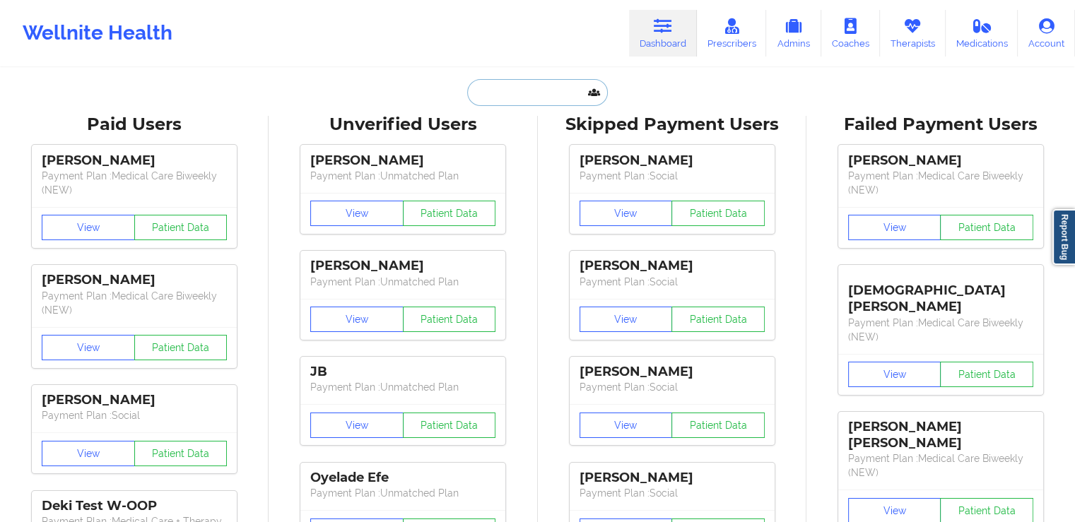
click at [529, 93] on input "text" at bounding box center [537, 92] width 140 height 27
paste input "SAI NIKHIL"
type input "SAI NIKHIL"
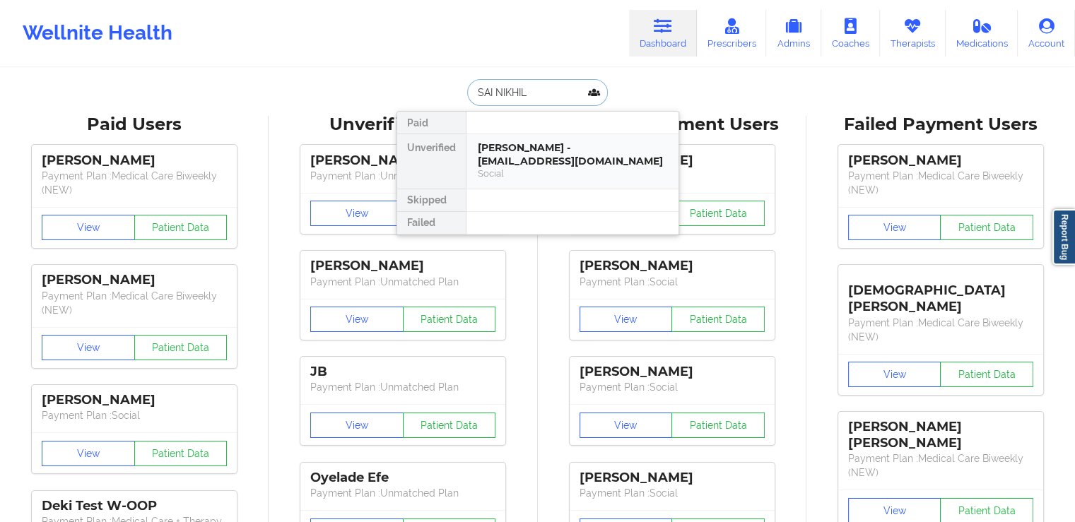
click at [529, 149] on div "[PERSON_NAME] - [EMAIL_ADDRESS][DOMAIN_NAME]" at bounding box center [572, 154] width 189 height 26
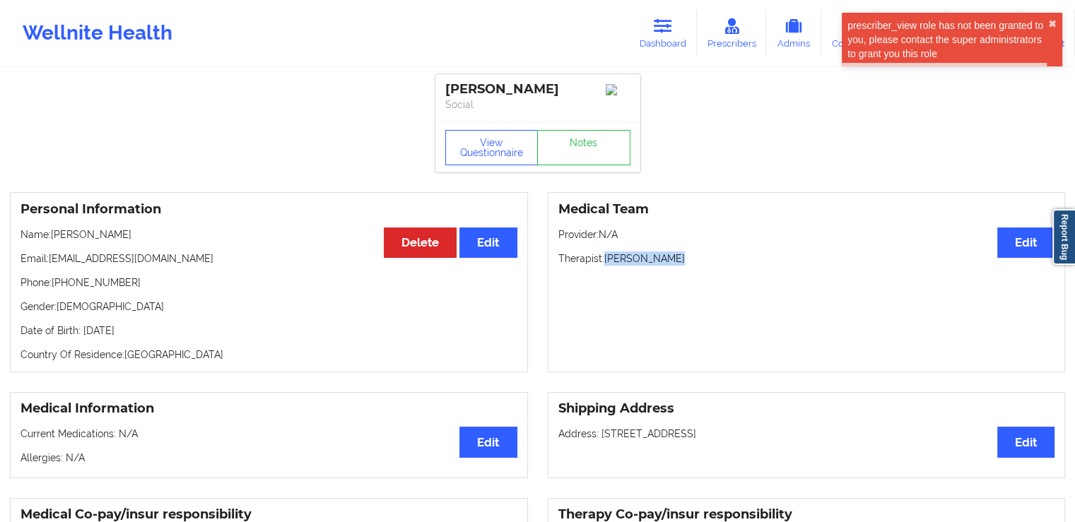
drag, startPoint x: 678, startPoint y: 261, endPoint x: 606, endPoint y: 261, distance: 71.4
click at [606, 261] on p "Therapist: [PERSON_NAME]" at bounding box center [806, 259] width 497 height 14
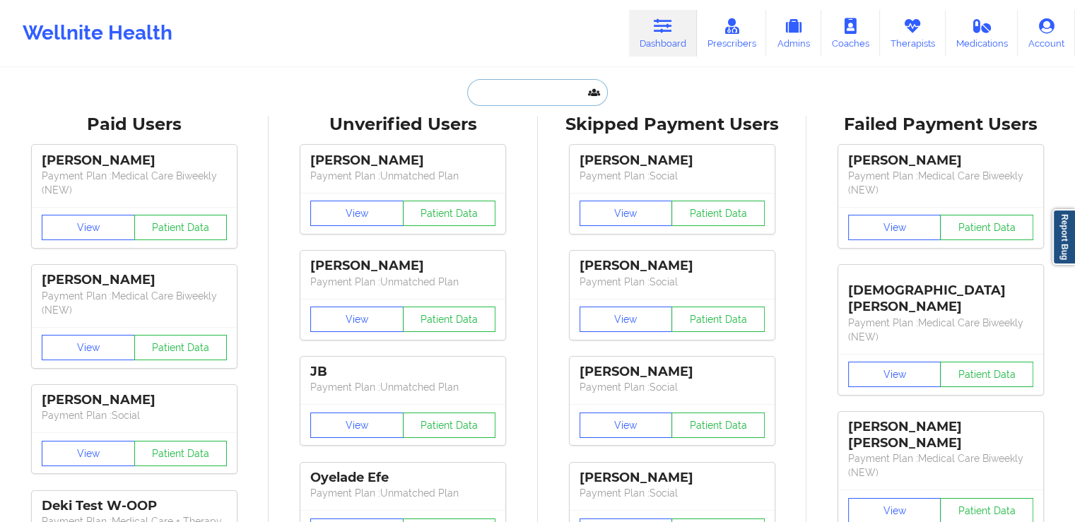
click at [514, 90] on input "text" at bounding box center [537, 92] width 140 height 27
paste input "[PERSON_NAME]"
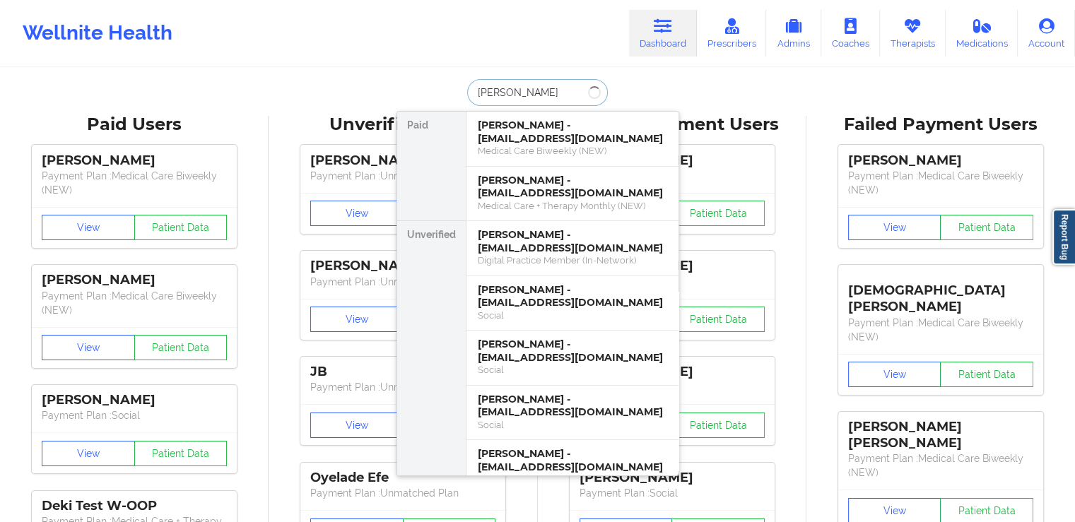
type input "[PERSON_NAME]"
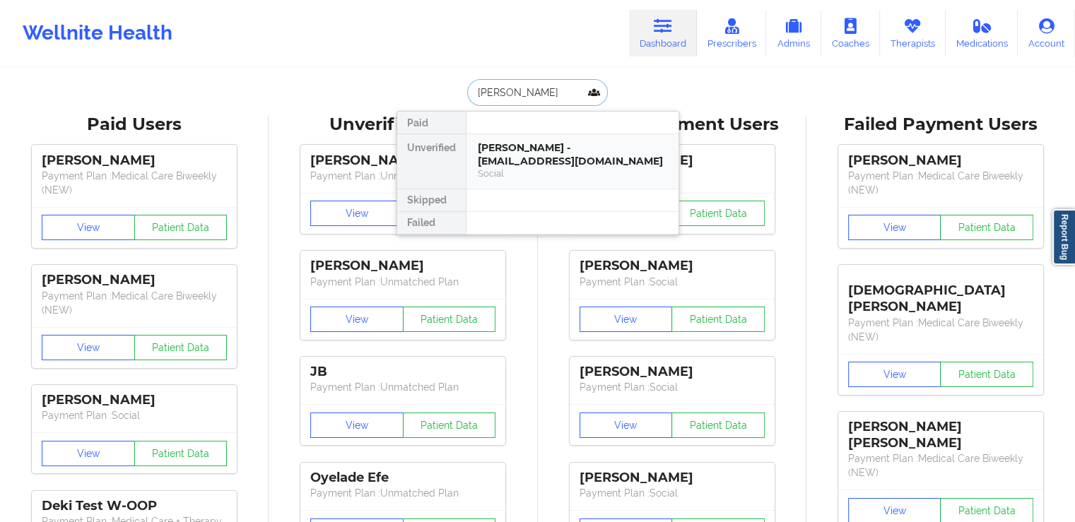
click at [545, 151] on div "[PERSON_NAME] - [EMAIL_ADDRESS][DOMAIN_NAME]" at bounding box center [572, 154] width 189 height 26
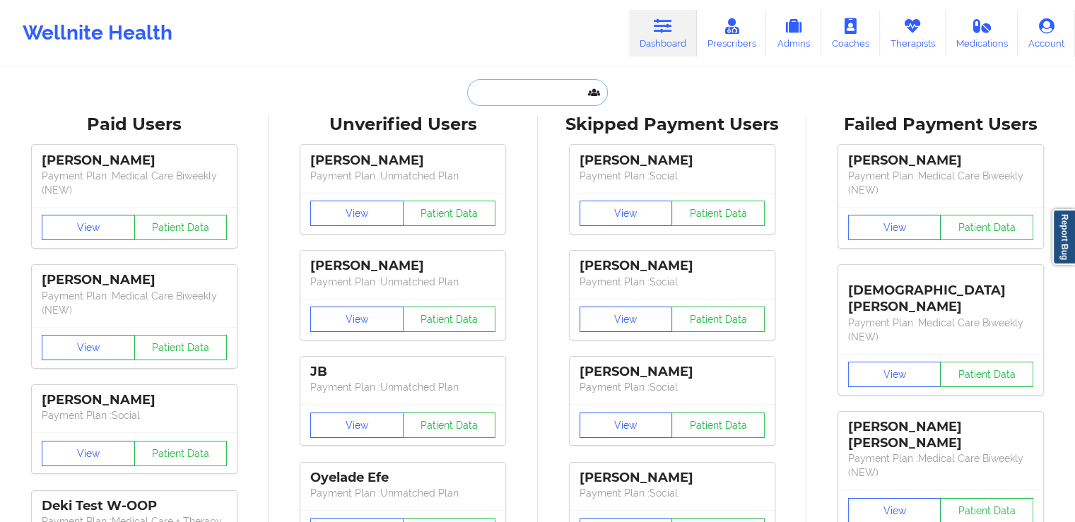
click at [508, 80] on input "text" at bounding box center [537, 92] width 140 height 27
paste input "TESA"
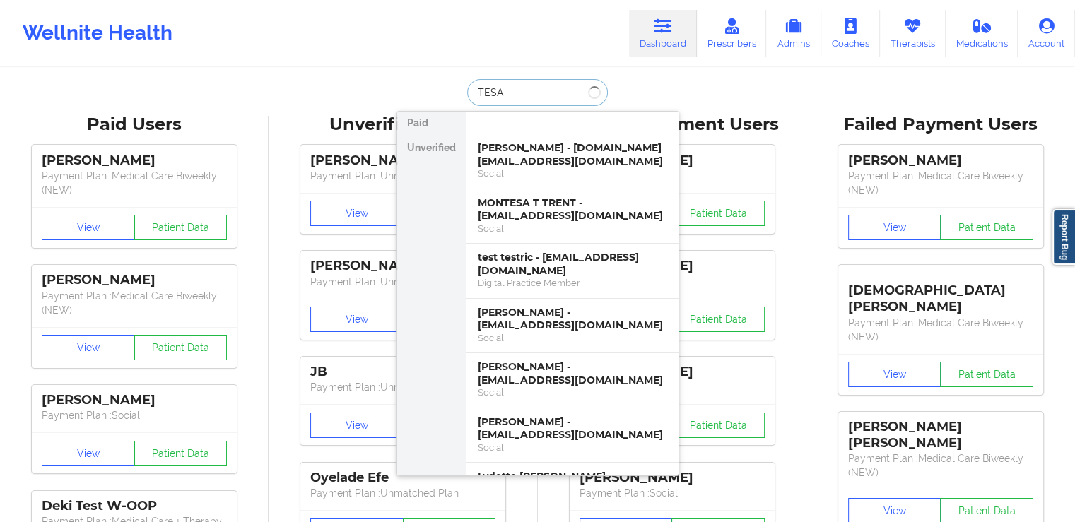
paste input "[PERSON_NAME]"
type input "[PERSON_NAME]"
click at [551, 151] on div "[PERSON_NAME] - [DOMAIN_NAME][EMAIL_ADDRESS][DOMAIN_NAME]" at bounding box center [572, 154] width 189 height 26
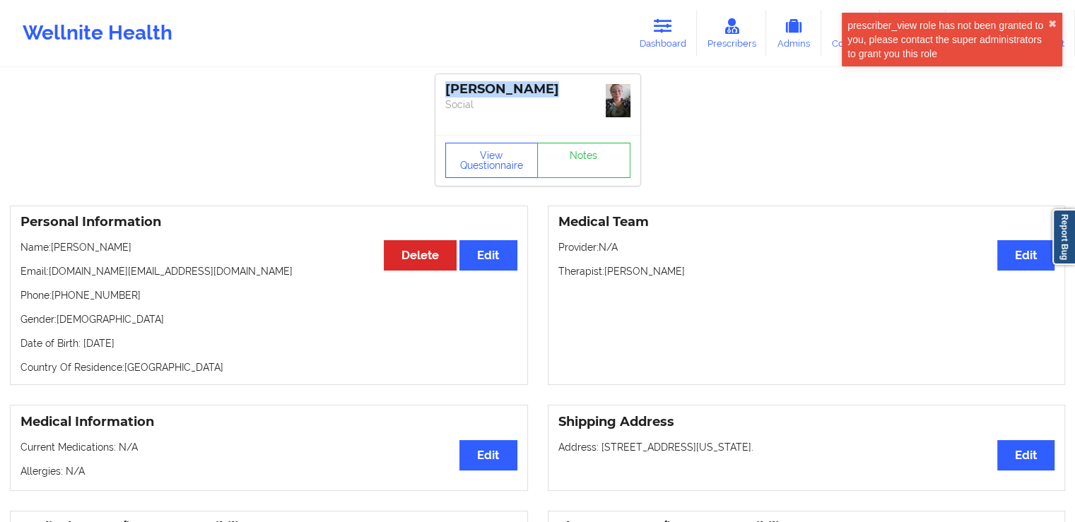
drag, startPoint x: 544, startPoint y: 88, endPoint x: 442, endPoint y: 77, distance: 102.4
click at [442, 77] on div "[PERSON_NAME] Social" at bounding box center [537, 104] width 205 height 61
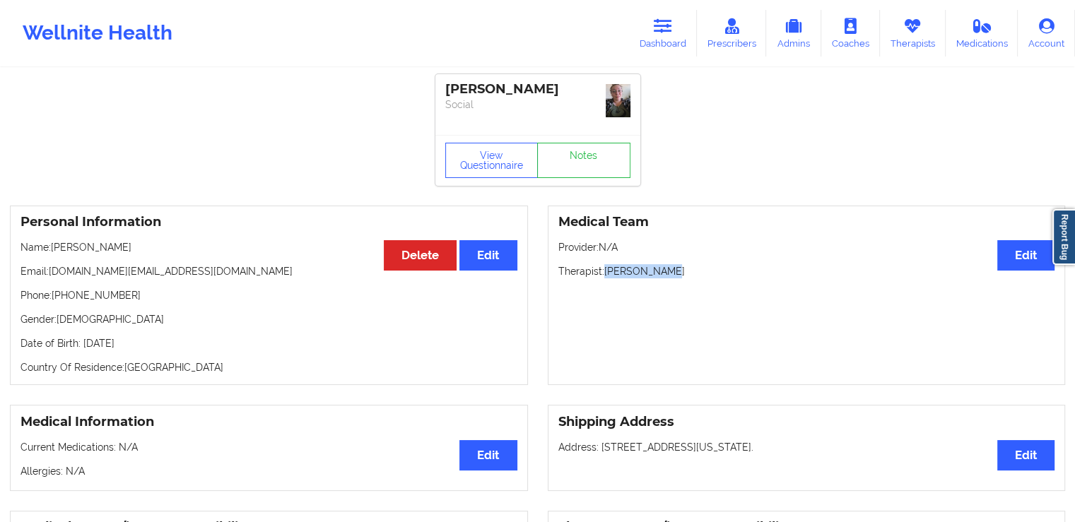
drag, startPoint x: 670, startPoint y: 271, endPoint x: 605, endPoint y: 271, distance: 65.0
click at [605, 271] on div "Medical Team Edit Provider: N/A Therapist: [PERSON_NAME]" at bounding box center [807, 296] width 518 height 180
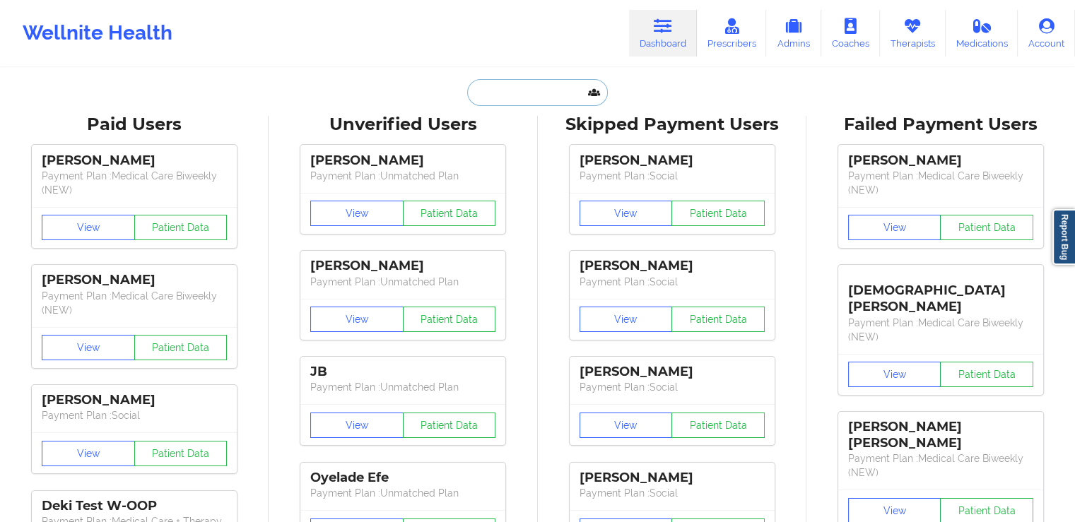
click at [481, 81] on input "text" at bounding box center [537, 92] width 140 height 27
paste input "[PERSON_NAME]"
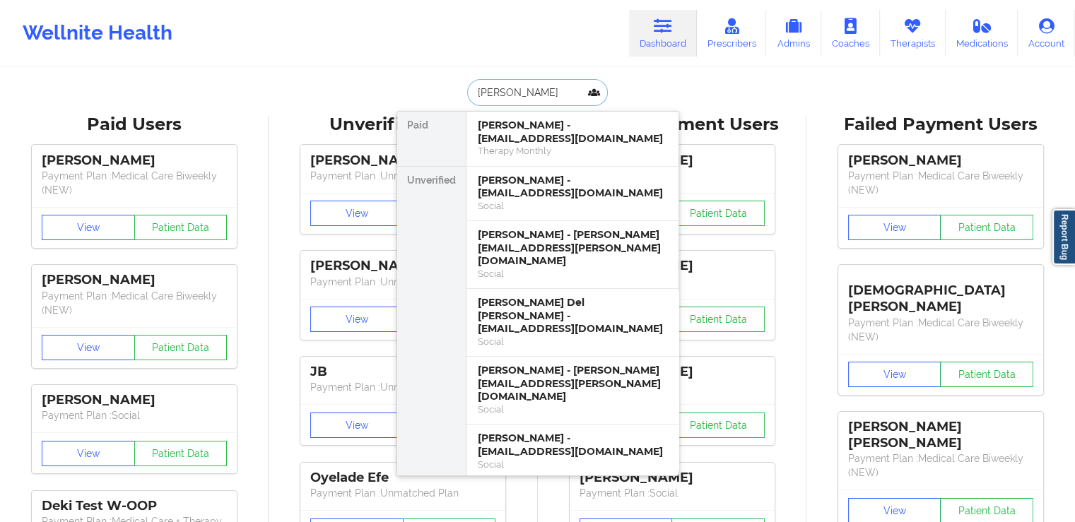
type input "[PERSON_NAME]"
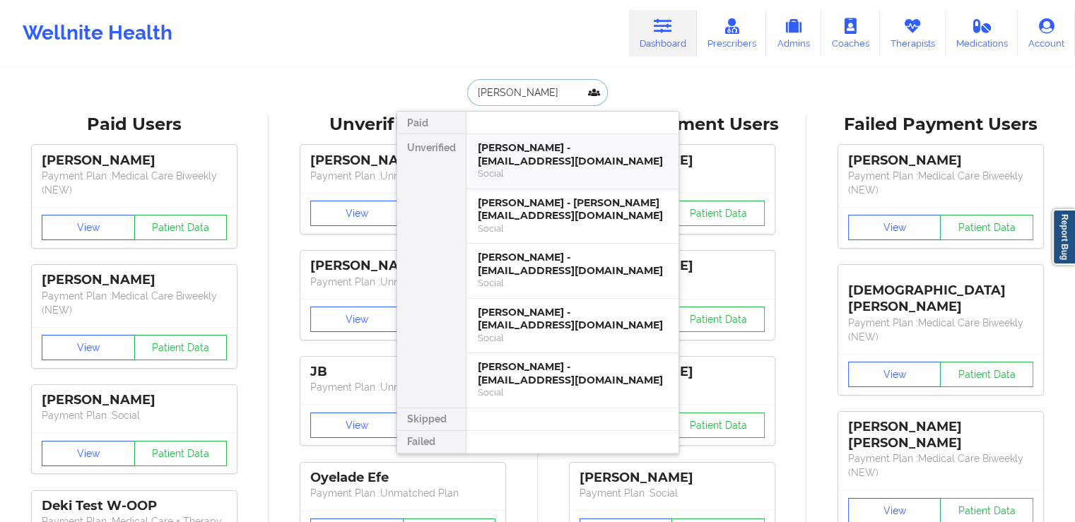
click at [551, 167] on div "[PERSON_NAME] - [EMAIL_ADDRESS][DOMAIN_NAME]" at bounding box center [572, 154] width 189 height 26
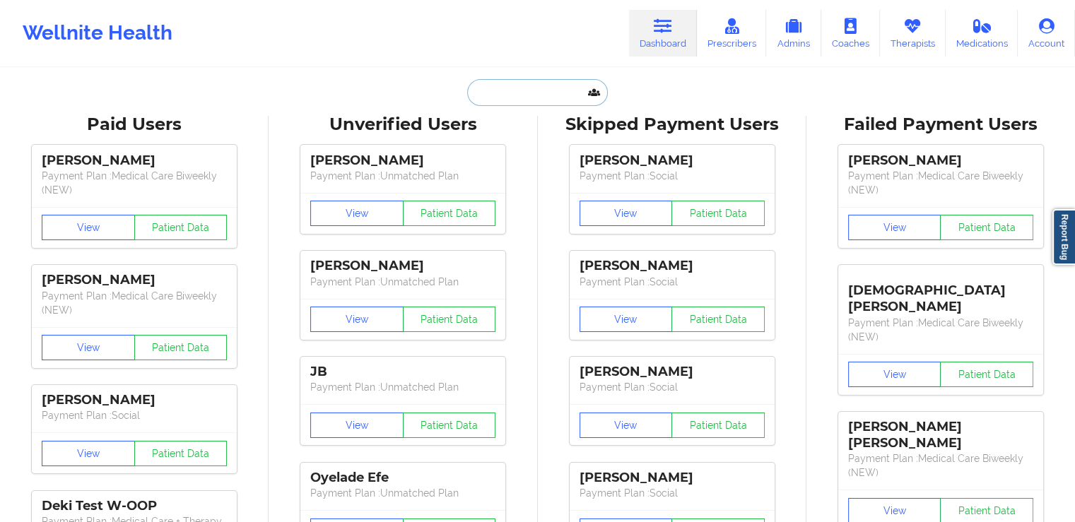
click at [527, 97] on input "text" at bounding box center [537, 92] width 140 height 27
paste input "[PERSON_NAME]"
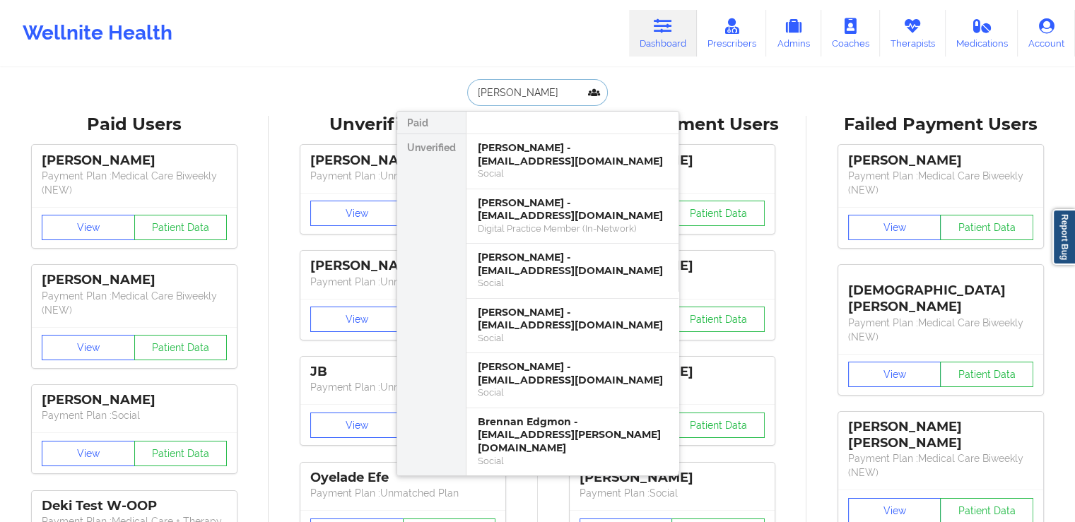
paste input "[PERSON_NAME]"
type input "[PERSON_NAME]"
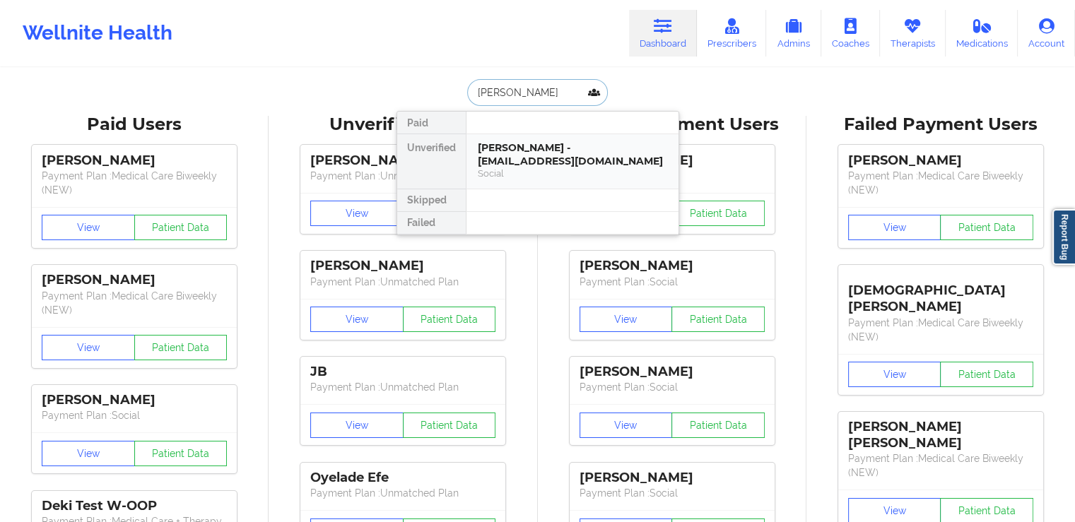
click at [560, 159] on div "[PERSON_NAME] - [EMAIL_ADDRESS][DOMAIN_NAME]" at bounding box center [572, 154] width 189 height 26
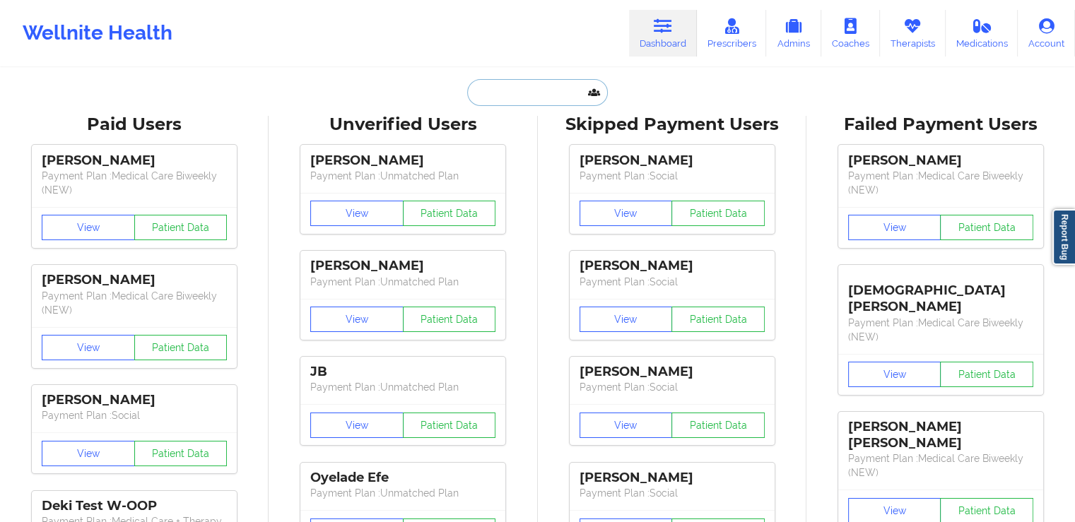
click at [483, 90] on input "text" at bounding box center [537, 92] width 140 height 27
paste input "CHASE"
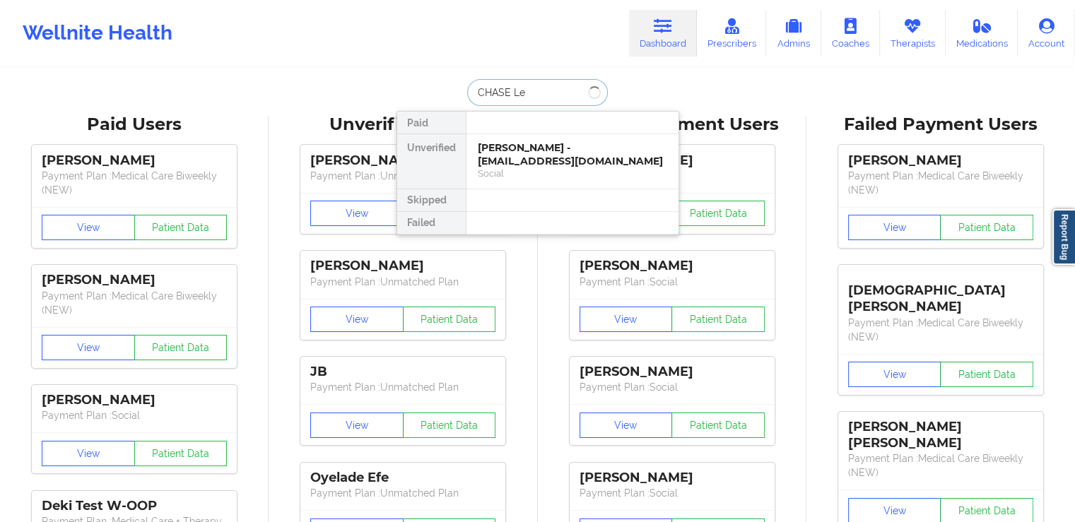
type input "[PERSON_NAME]"
click at [552, 153] on div "[PERSON_NAME] - [EMAIL_ADDRESS][DOMAIN_NAME]" at bounding box center [572, 154] width 189 height 26
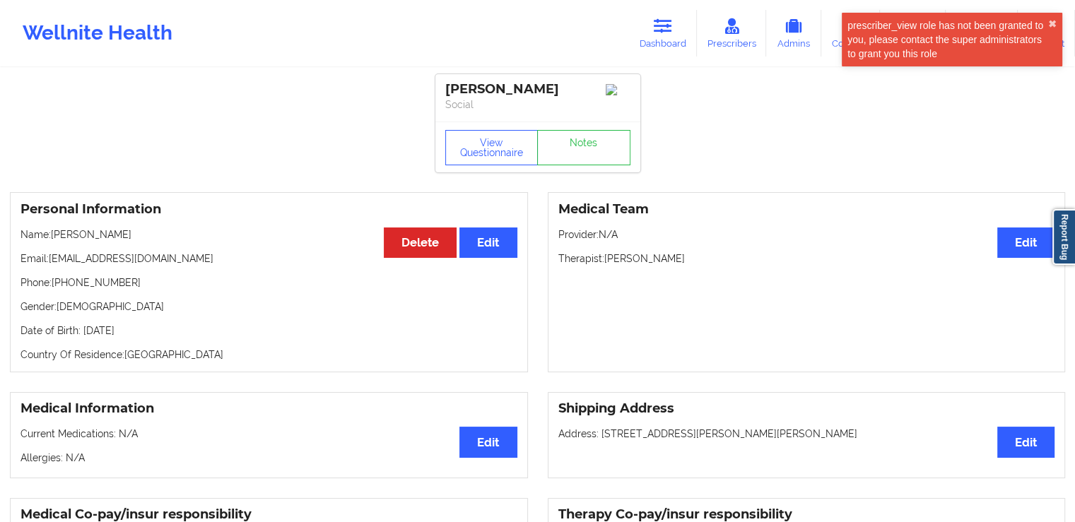
drag, startPoint x: 719, startPoint y: 261, endPoint x: 606, endPoint y: 255, distance: 113.2
click at [606, 255] on div "Medical Team Edit Provider: N/A Therapist: [PERSON_NAME]" at bounding box center [807, 282] width 518 height 180
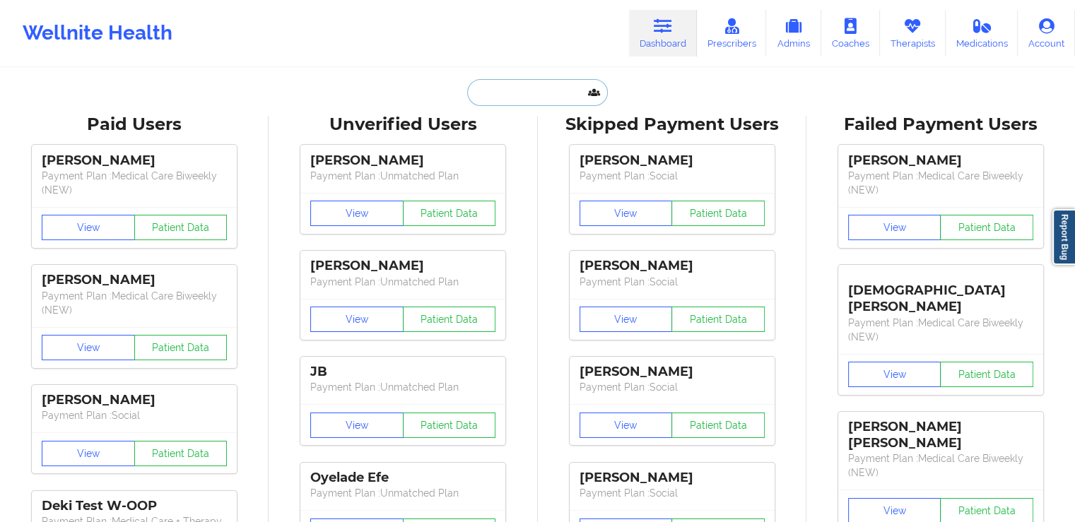
click at [523, 95] on input "text" at bounding box center [537, 92] width 140 height 27
paste input "[PERSON_NAME]"
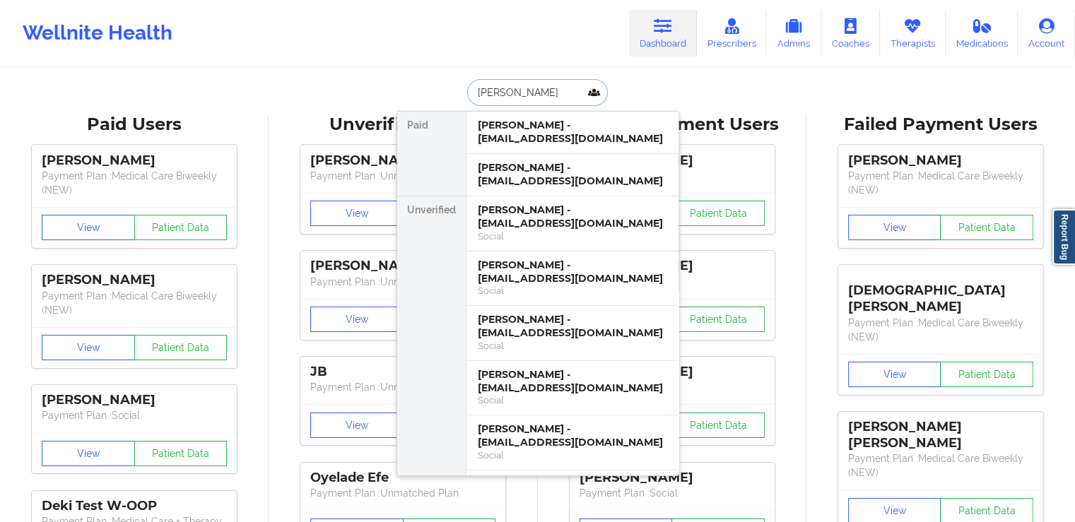
paste input "[PERSON_NAME]"
type input "[PERSON_NAME]"
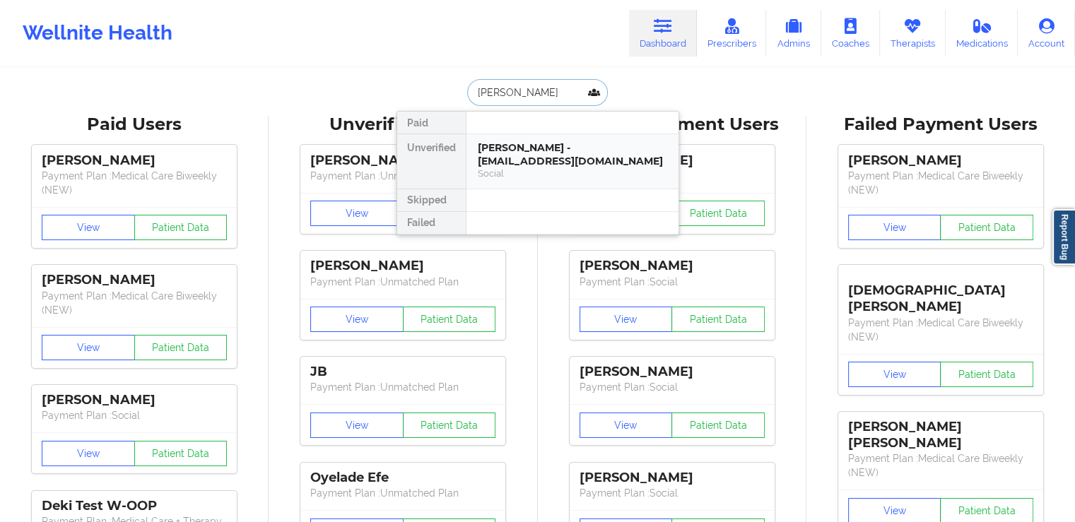
click at [557, 148] on div "[PERSON_NAME] - [EMAIL_ADDRESS][DOMAIN_NAME]" at bounding box center [572, 154] width 189 height 26
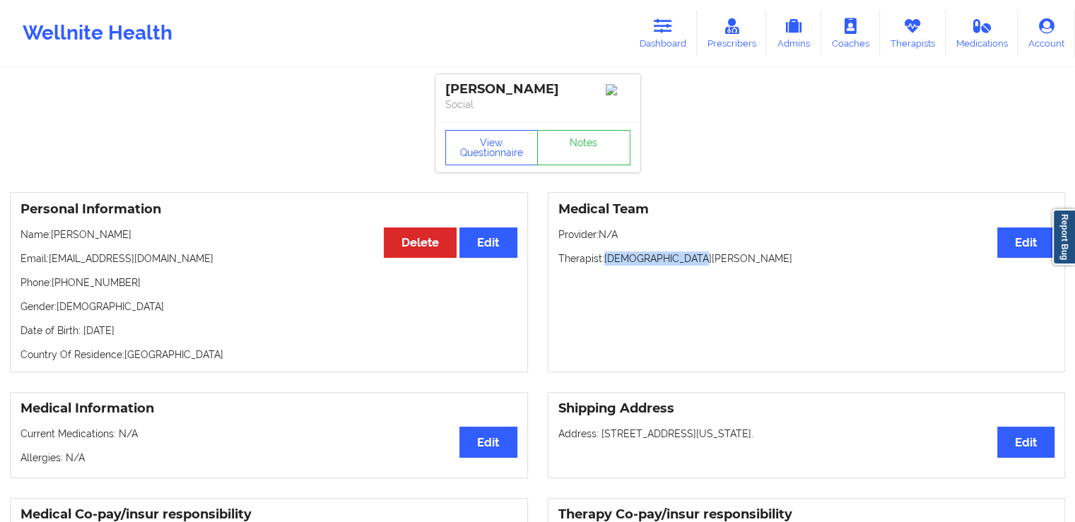
drag, startPoint x: 700, startPoint y: 264, endPoint x: 604, endPoint y: 256, distance: 96.4
click at [604, 256] on p "Therapist: [PERSON_NAME]" at bounding box center [806, 259] width 497 height 14
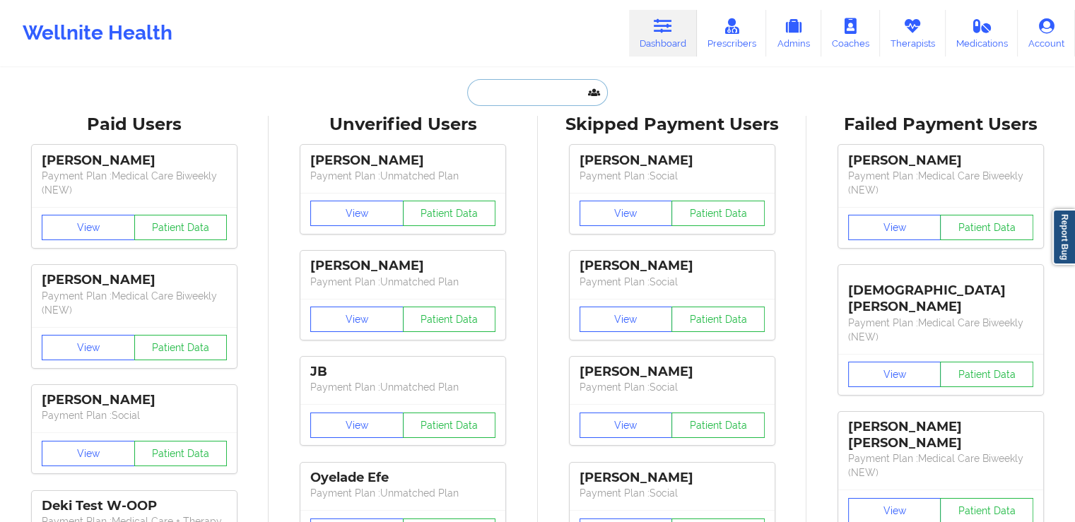
click at [481, 102] on input "text" at bounding box center [537, 92] width 140 height 27
paste input "[PERSON_NAME]"
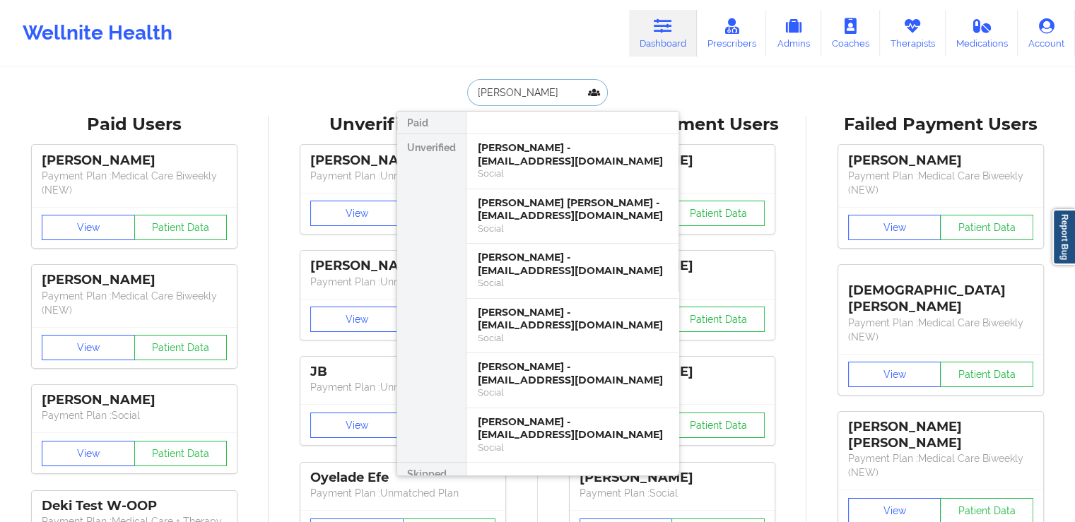
paste input "[PERSON_NAME]"
type input "[PERSON_NAME]"
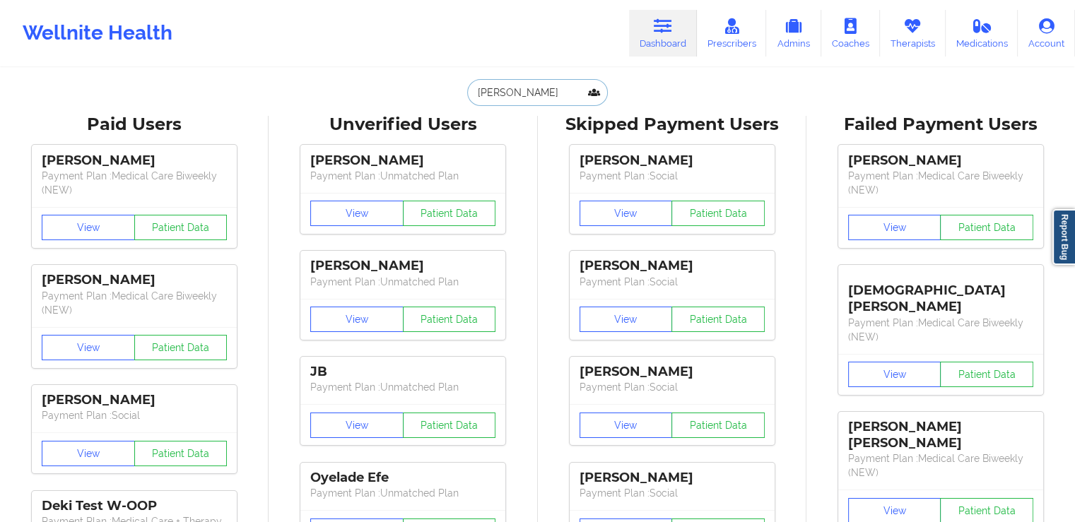
click at [564, 93] on input "[PERSON_NAME]" at bounding box center [537, 92] width 140 height 27
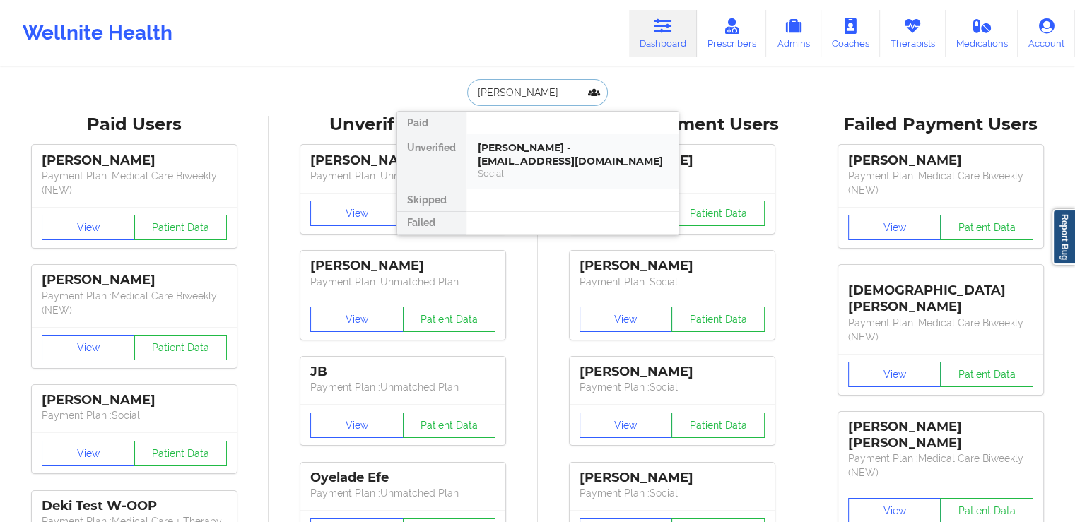
click at [548, 151] on div "[PERSON_NAME] - [EMAIL_ADDRESS][DOMAIN_NAME]" at bounding box center [572, 154] width 189 height 26
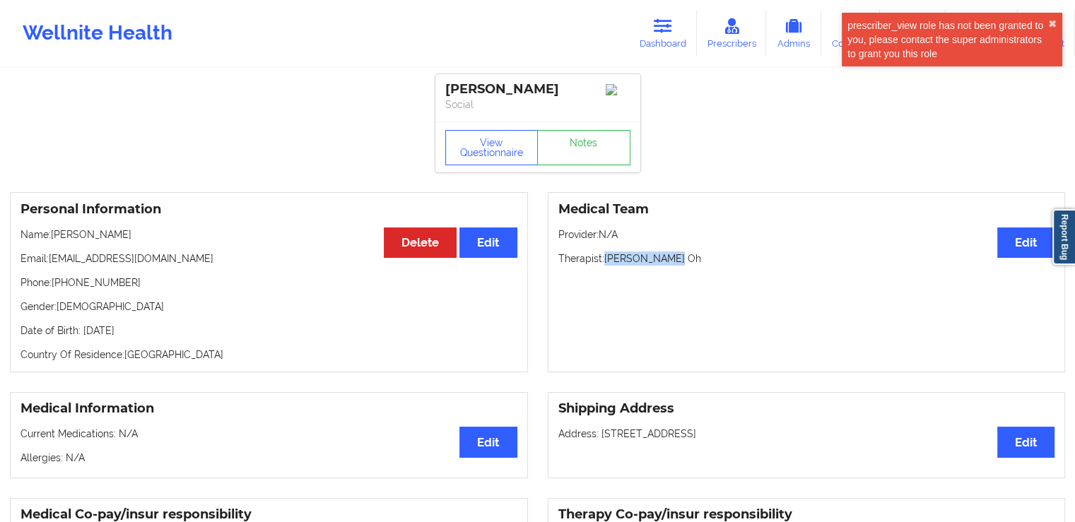
drag, startPoint x: 667, startPoint y: 262, endPoint x: 608, endPoint y: 264, distance: 59.4
click at [608, 264] on p "Therapist: [PERSON_NAME] Oh" at bounding box center [806, 259] width 497 height 14
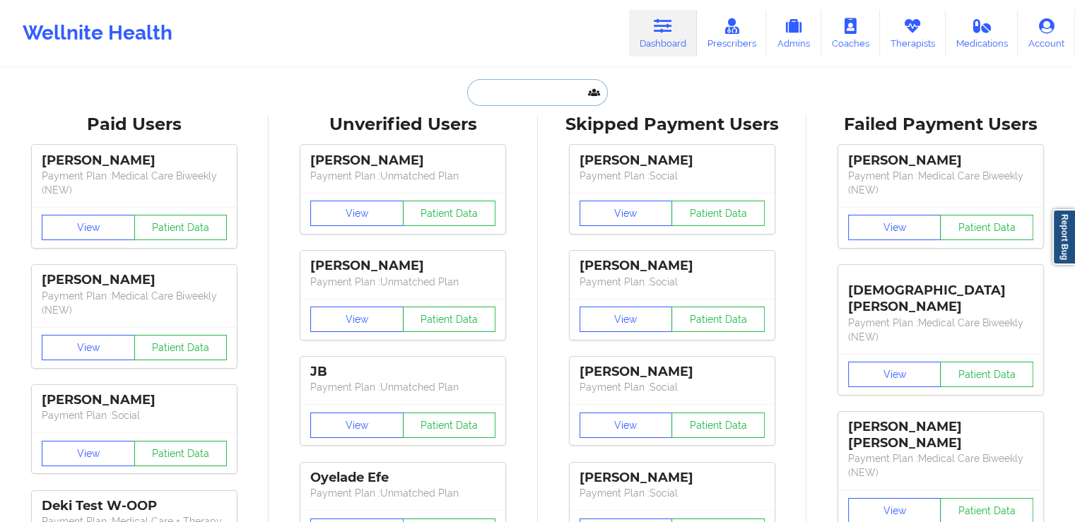
click at [500, 85] on input "text" at bounding box center [537, 92] width 140 height 27
paste input "ALEYAH"
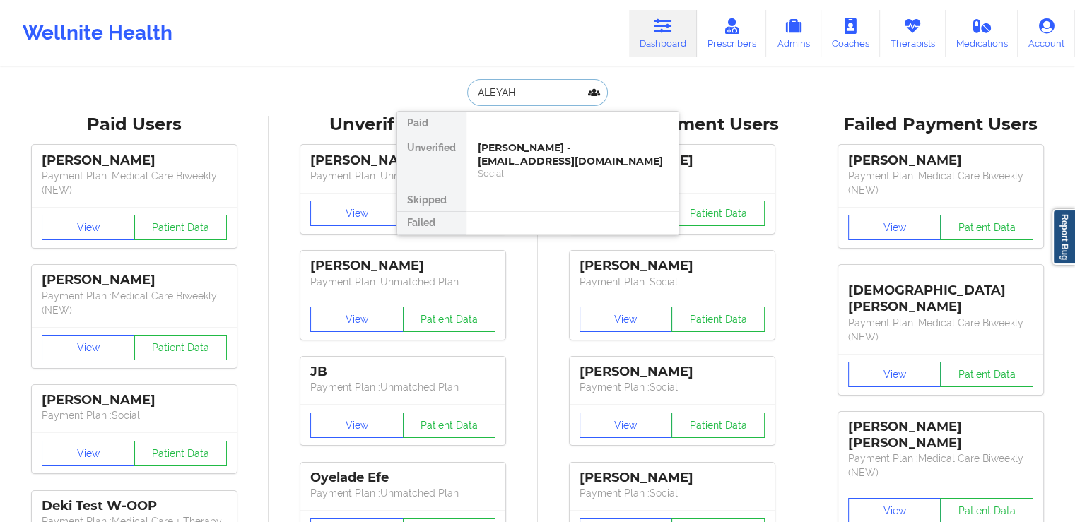
type input "ALEYAH"
click at [539, 117] on div at bounding box center [572, 123] width 213 height 23
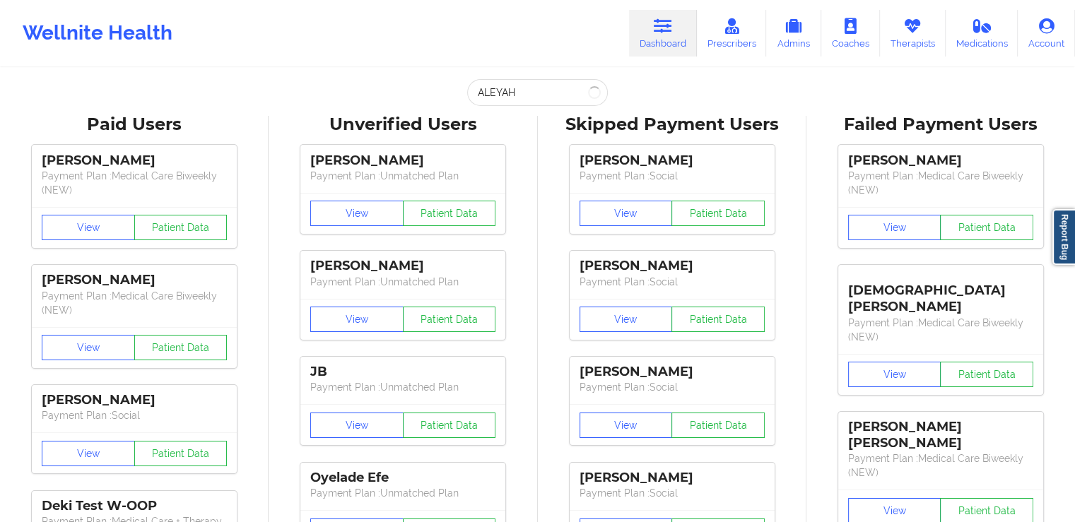
click at [544, 162] on div "[PERSON_NAME] Payment Plan : Social View Patient Data [PERSON_NAME] Payment Pla…" at bounding box center [672, 453] width 259 height 635
click at [536, 101] on input "ALEYAH" at bounding box center [537, 92] width 140 height 27
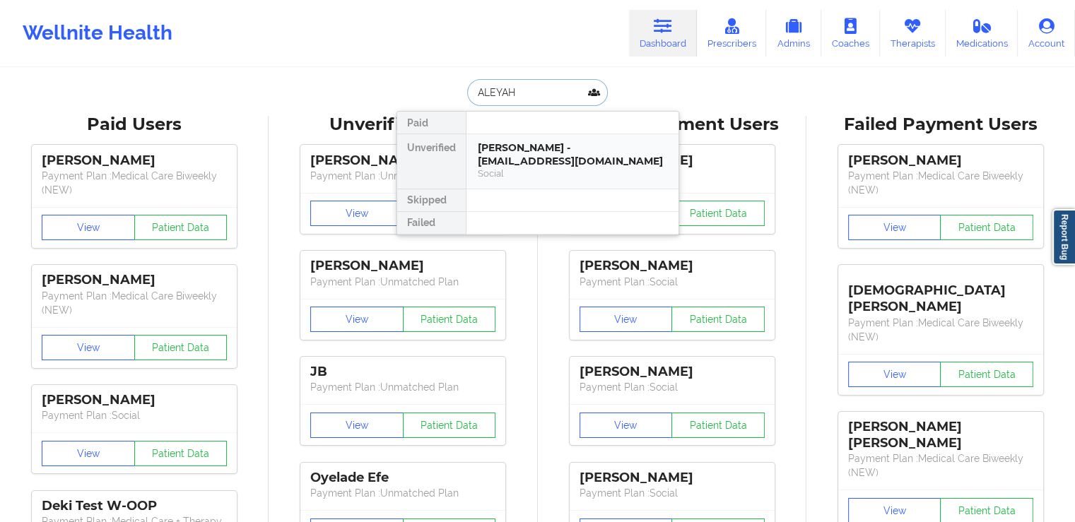
click at [532, 162] on div "[PERSON_NAME] - [EMAIL_ADDRESS][DOMAIN_NAME]" at bounding box center [572, 154] width 189 height 26
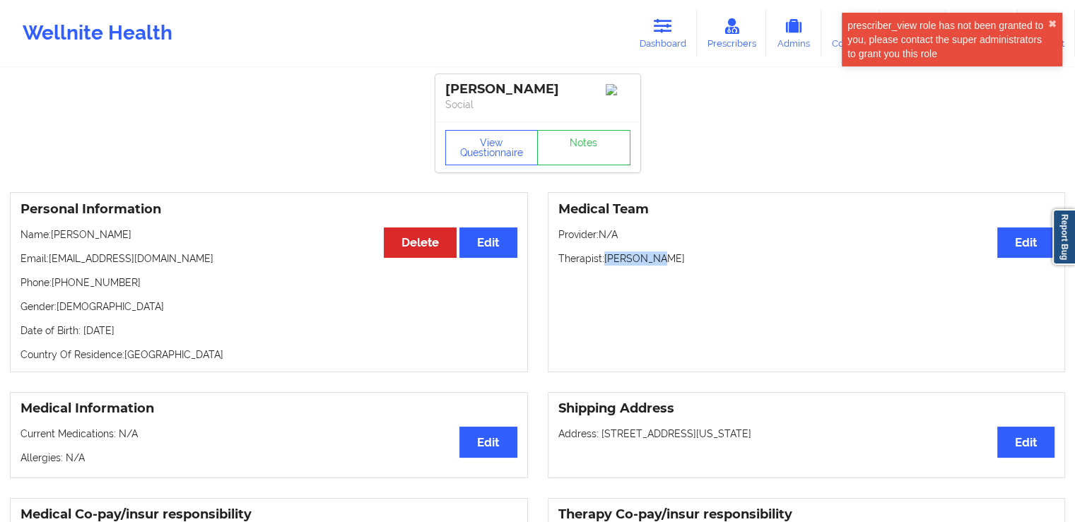
drag, startPoint x: 670, startPoint y: 274, endPoint x: 605, endPoint y: 275, distance: 65.0
click at [605, 266] on p "Therapist: [PERSON_NAME]" at bounding box center [806, 259] width 497 height 14
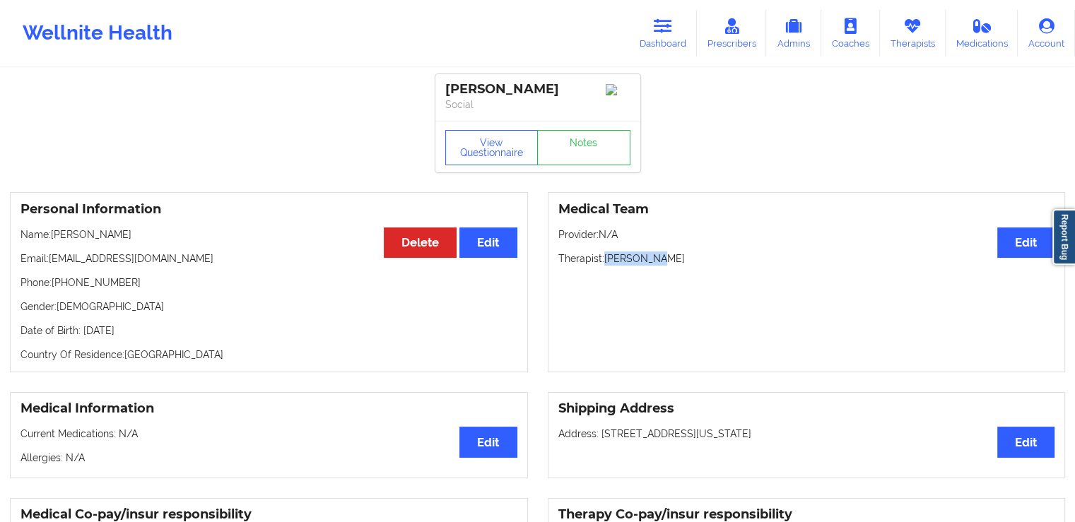
click at [671, 266] on p "Therapist: [PERSON_NAME]" at bounding box center [806, 259] width 497 height 14
drag, startPoint x: 669, startPoint y: 271, endPoint x: 608, endPoint y: 275, distance: 60.9
click at [608, 266] on p "Therapist: [PERSON_NAME]" at bounding box center [806, 259] width 497 height 14
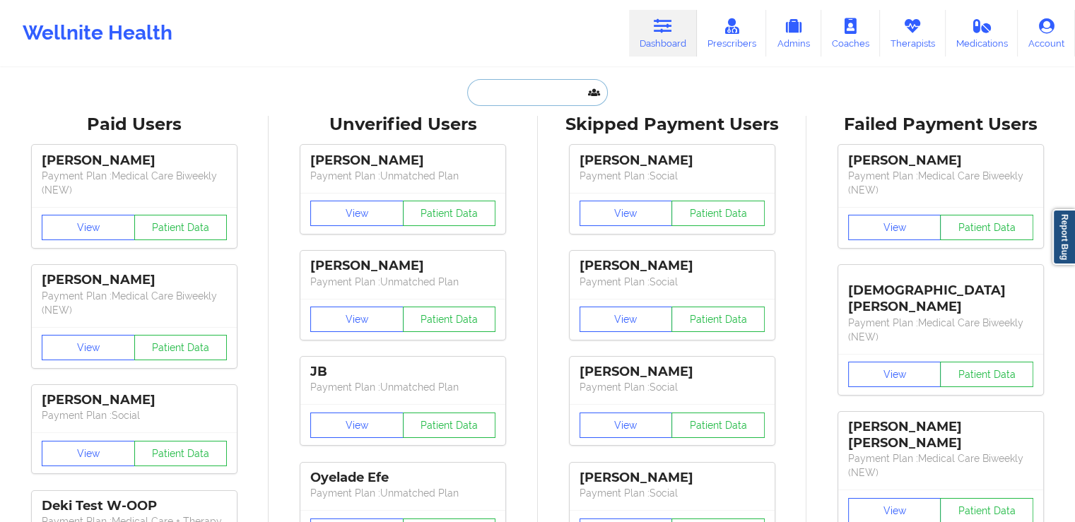
click at [523, 103] on input "text" at bounding box center [537, 92] width 140 height 27
paste input "[PERSON_NAME]"
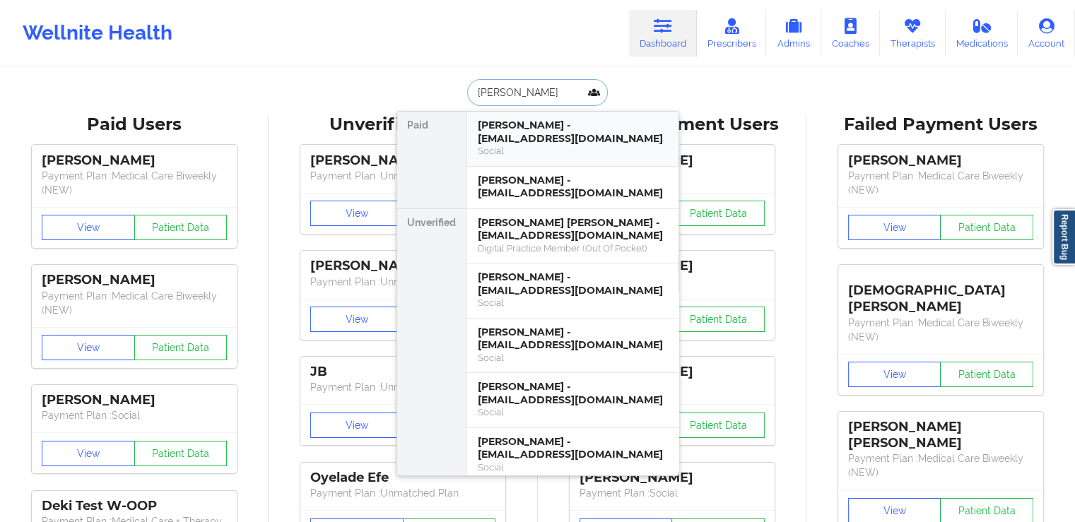
type input "[PERSON_NAME]"
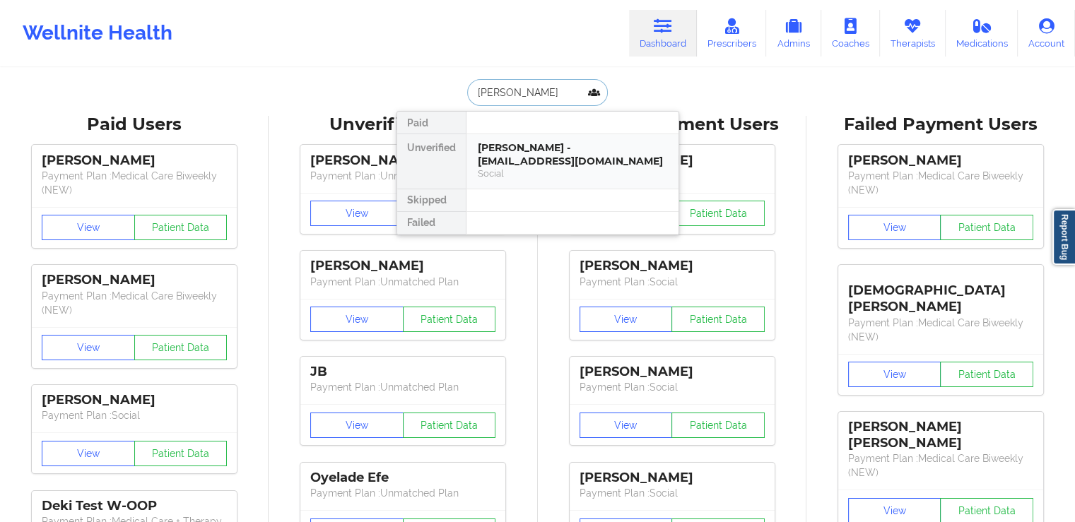
click at [551, 155] on div "[PERSON_NAME] - [EMAIL_ADDRESS][DOMAIN_NAME]" at bounding box center [572, 154] width 189 height 26
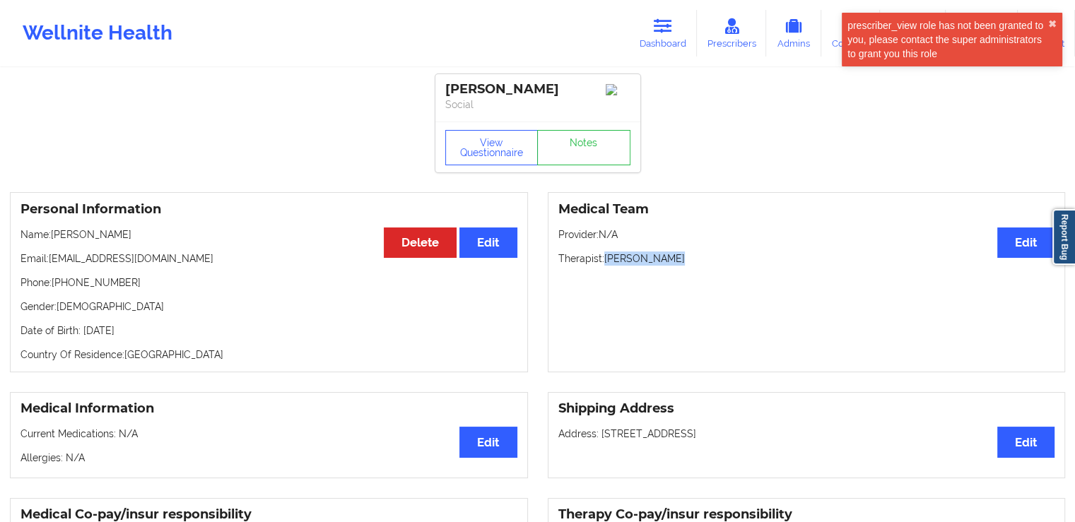
drag, startPoint x: 681, startPoint y: 265, endPoint x: 606, endPoint y: 268, distance: 75.0
click at [606, 266] on p "Therapist: [PERSON_NAME]" at bounding box center [806, 259] width 497 height 14
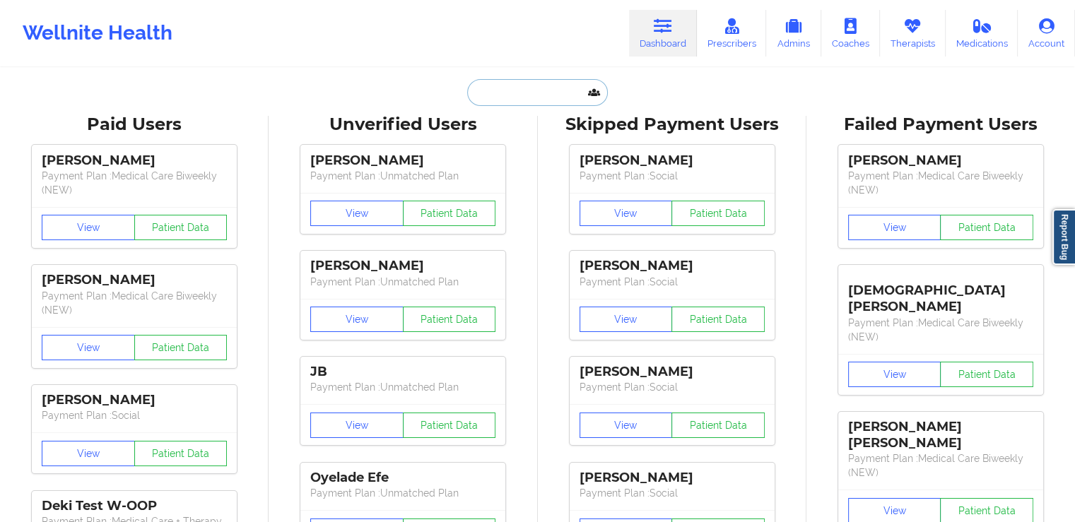
click at [489, 94] on input "text" at bounding box center [537, 92] width 140 height 27
paste input "[PERSON_NAME]"
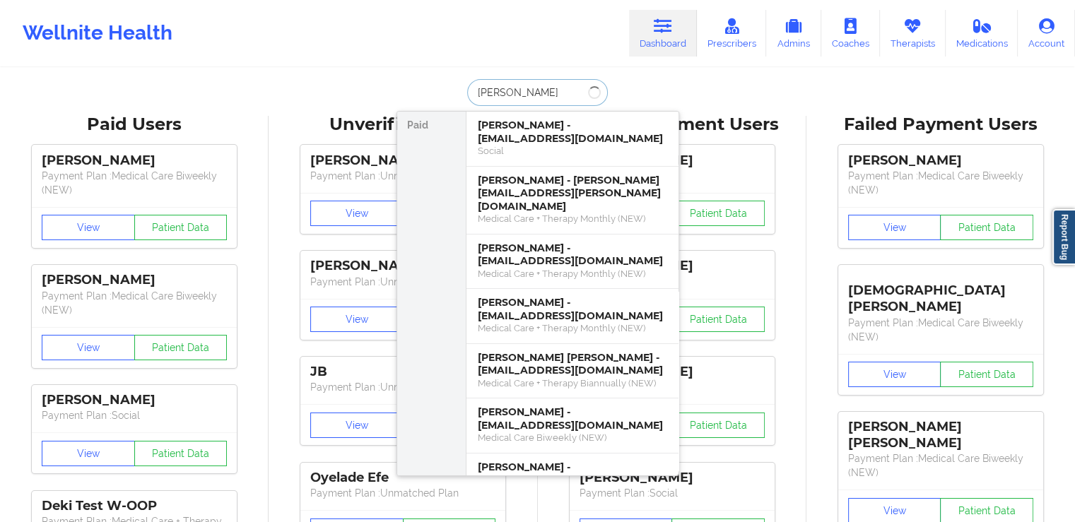
type input "[PERSON_NAME]"
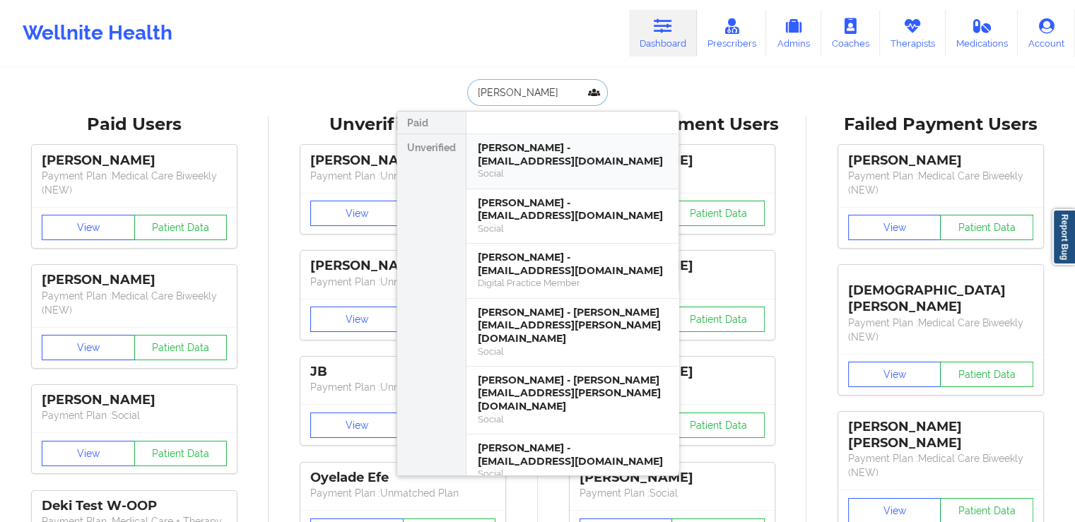
click at [577, 149] on div "[PERSON_NAME] - [EMAIL_ADDRESS][DOMAIN_NAME]" at bounding box center [572, 154] width 189 height 26
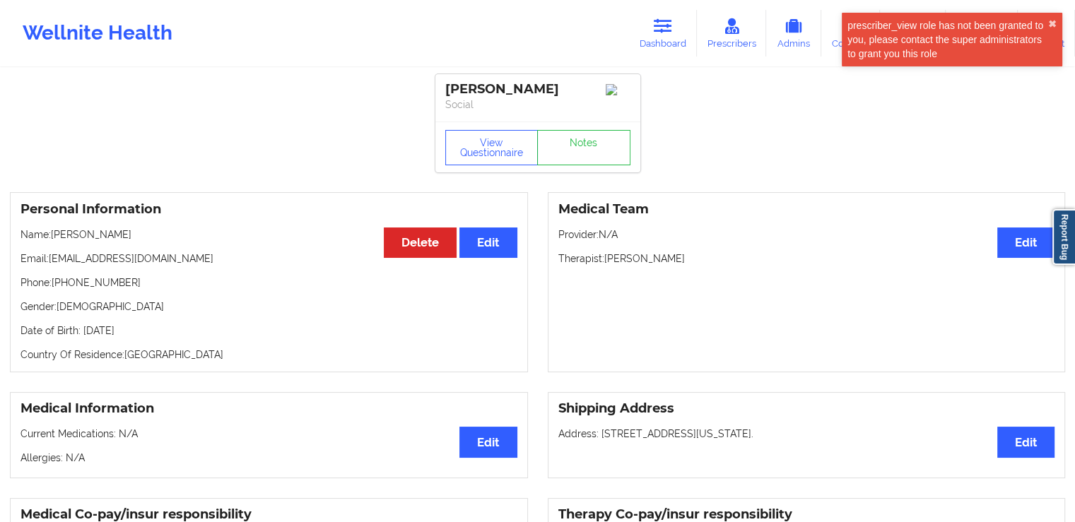
drag, startPoint x: 690, startPoint y: 266, endPoint x: 608, endPoint y: 262, distance: 82.1
click at [608, 261] on p "Therapist: [PERSON_NAME]" at bounding box center [806, 259] width 497 height 14
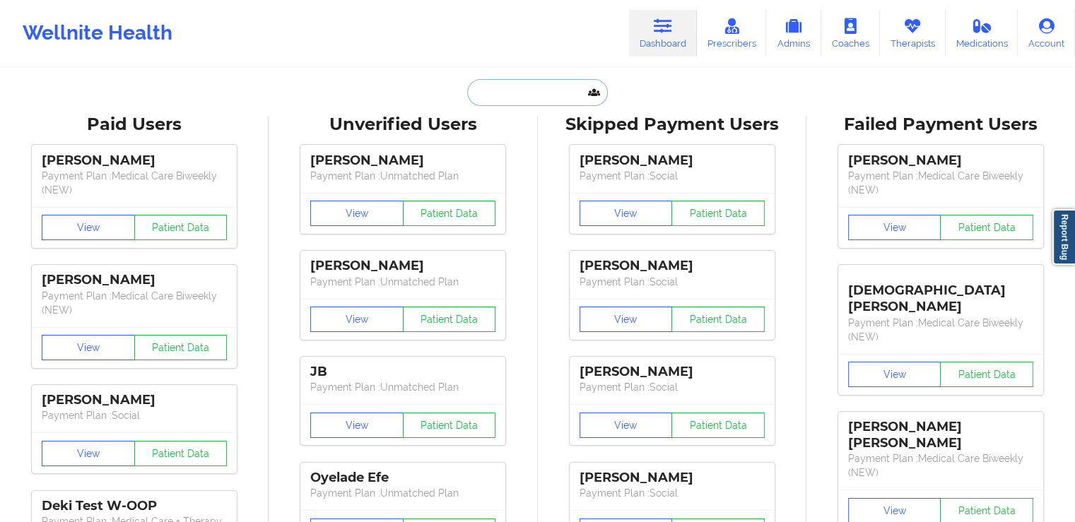
click at [534, 102] on input "text" at bounding box center [537, 92] width 140 height 27
paste input "AMBER"
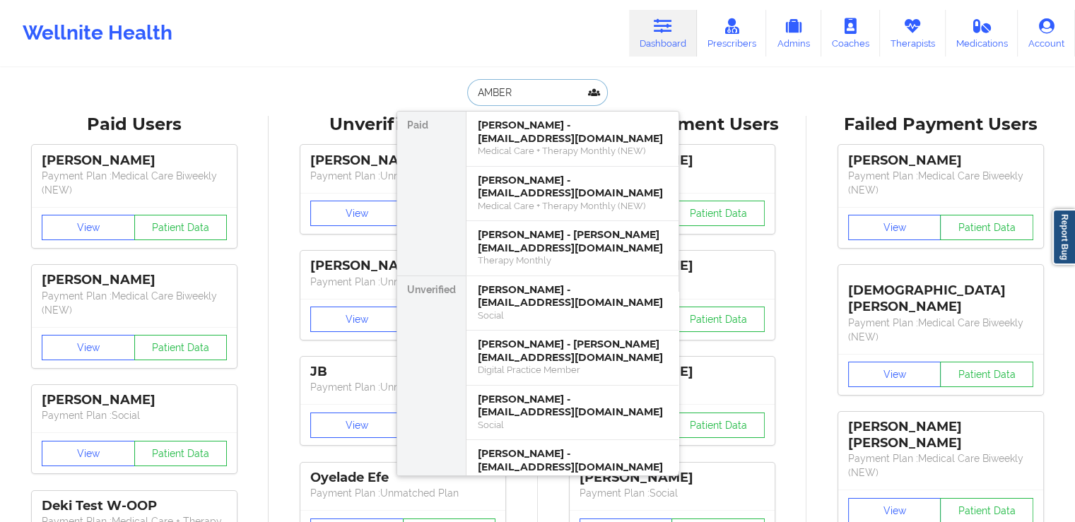
paste input "[PERSON_NAME]"
type input "[PERSON_NAME]"
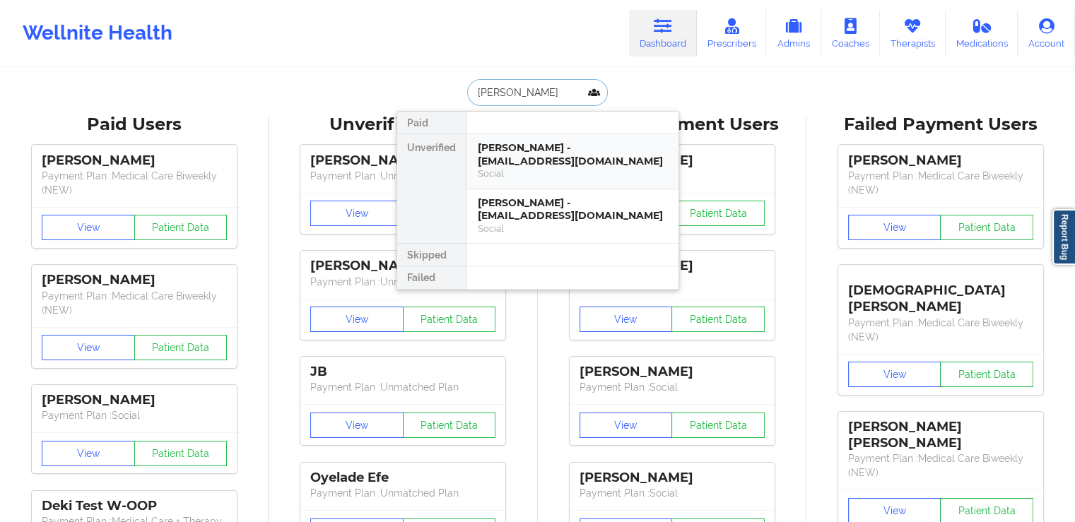
click at [557, 158] on div "[PERSON_NAME] - [EMAIL_ADDRESS][DOMAIN_NAME]" at bounding box center [572, 154] width 189 height 26
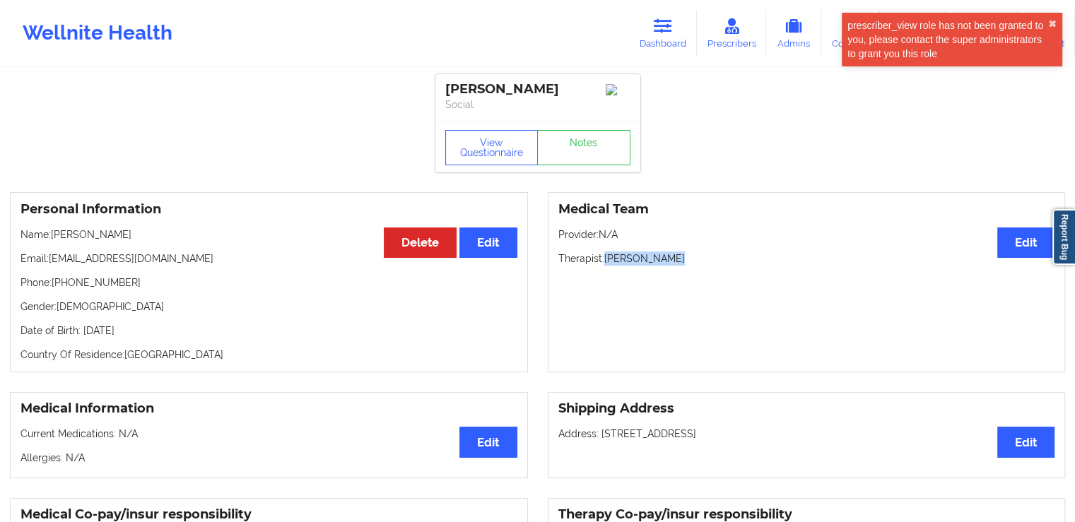
drag, startPoint x: 667, startPoint y: 264, endPoint x: 606, endPoint y: 261, distance: 60.8
click at [606, 261] on p "Therapist: [PERSON_NAME]" at bounding box center [806, 259] width 497 height 14
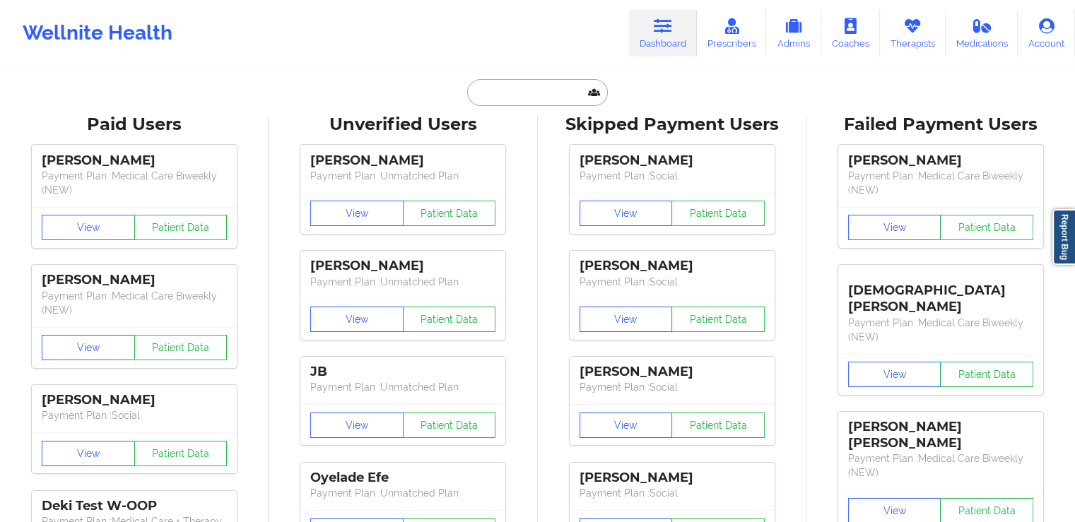
click at [522, 92] on input "text" at bounding box center [537, 92] width 140 height 27
paste input "[PERSON_NAME]"
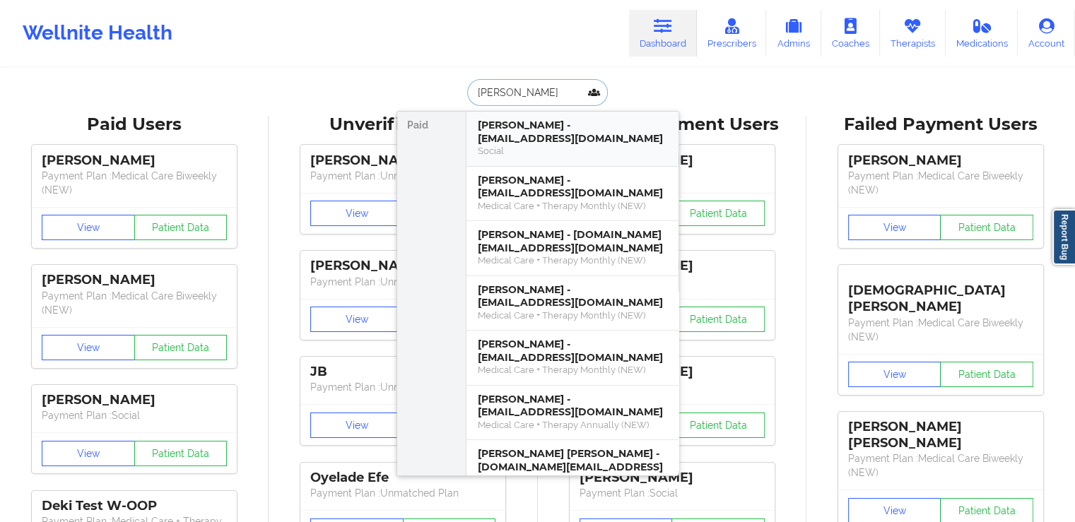
paste input "[PERSON_NAME]"
type input "[PERSON_NAME]"
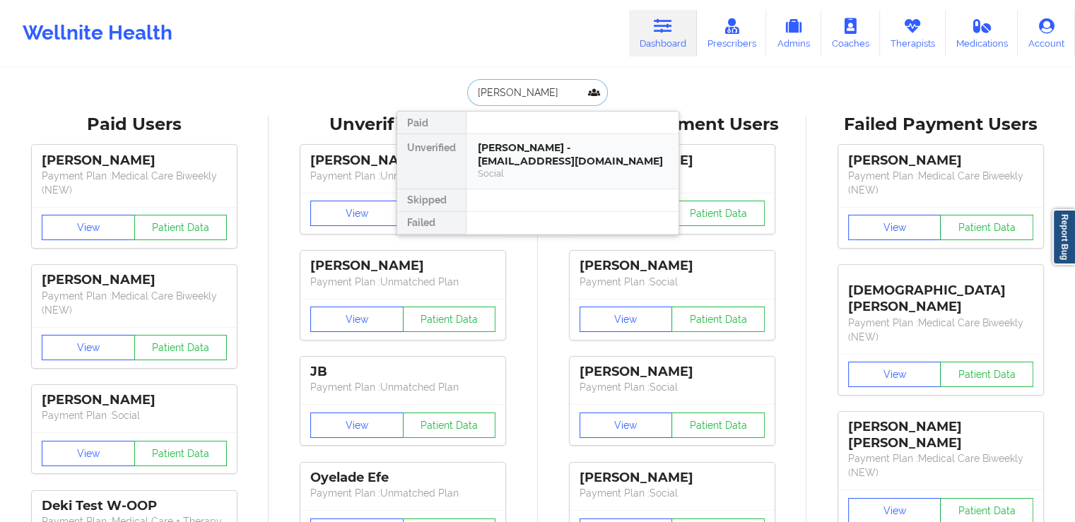
click at [547, 154] on div "[PERSON_NAME] - [EMAIL_ADDRESS][DOMAIN_NAME]" at bounding box center [572, 154] width 189 height 26
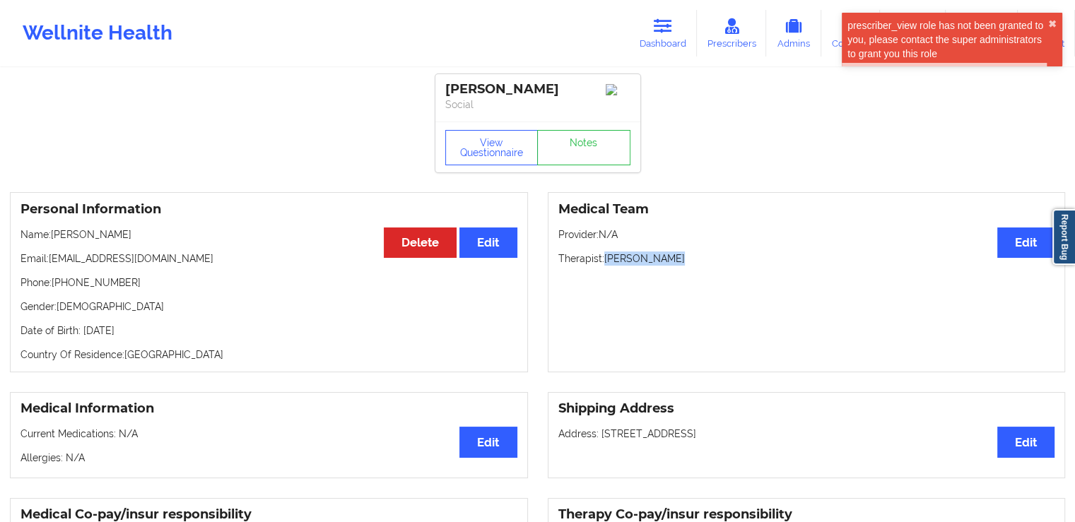
drag, startPoint x: 681, startPoint y: 265, endPoint x: 606, endPoint y: 258, distance: 75.2
click at [606, 258] on p "Therapist: [PERSON_NAME]" at bounding box center [806, 259] width 497 height 14
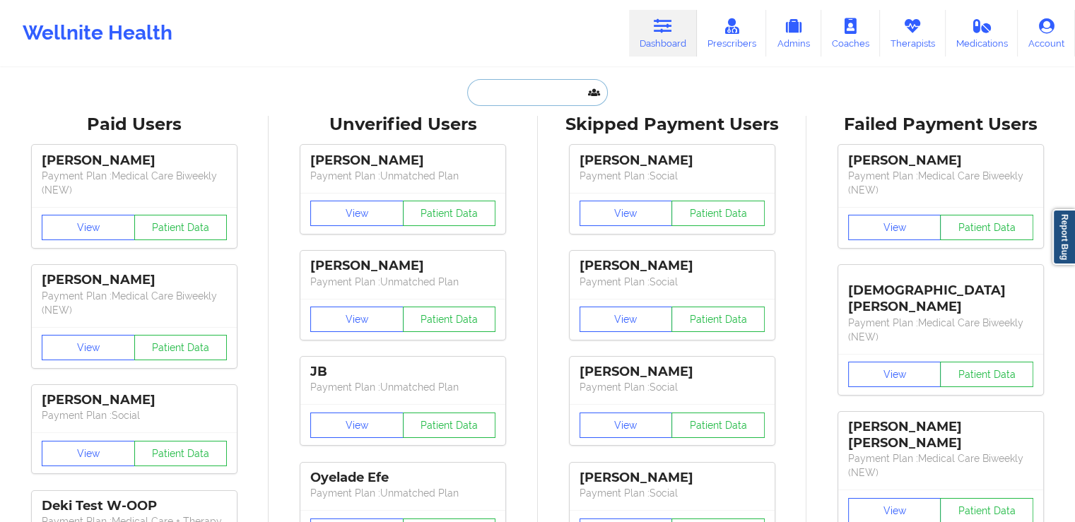
click at [522, 92] on input "text" at bounding box center [537, 92] width 140 height 27
paste input "ANDEW"
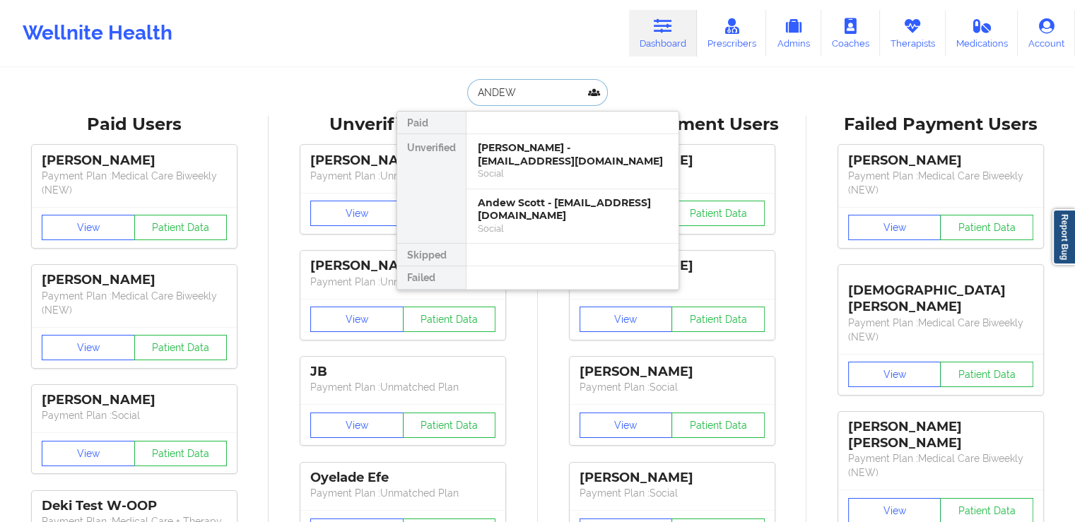
type input "ANDEW"
click at [563, 173] on div "Social" at bounding box center [572, 173] width 189 height 12
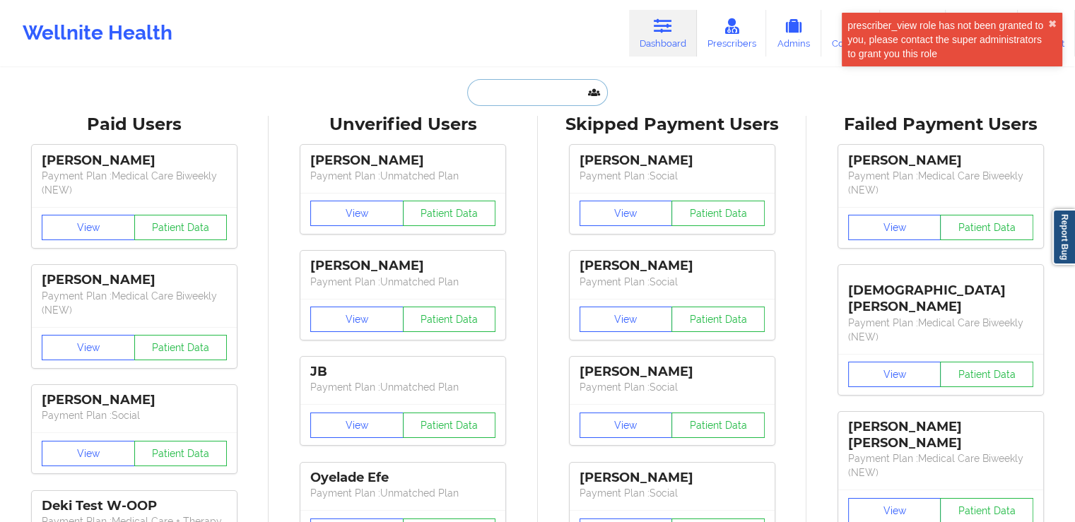
click at [540, 94] on input "text" at bounding box center [537, 92] width 140 height 27
paste input "[PERSON_NAME]"
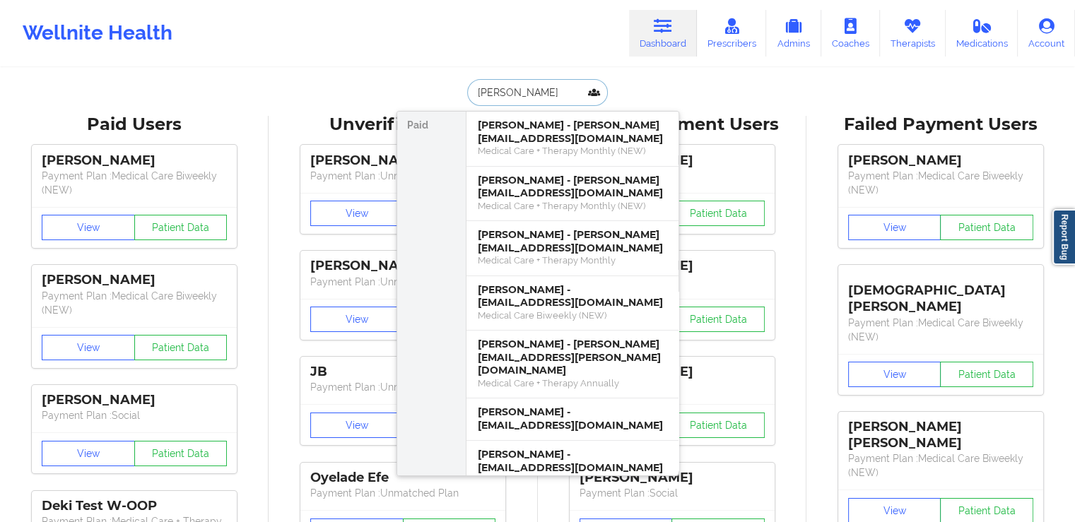
paste input "[PERSON_NAME]"
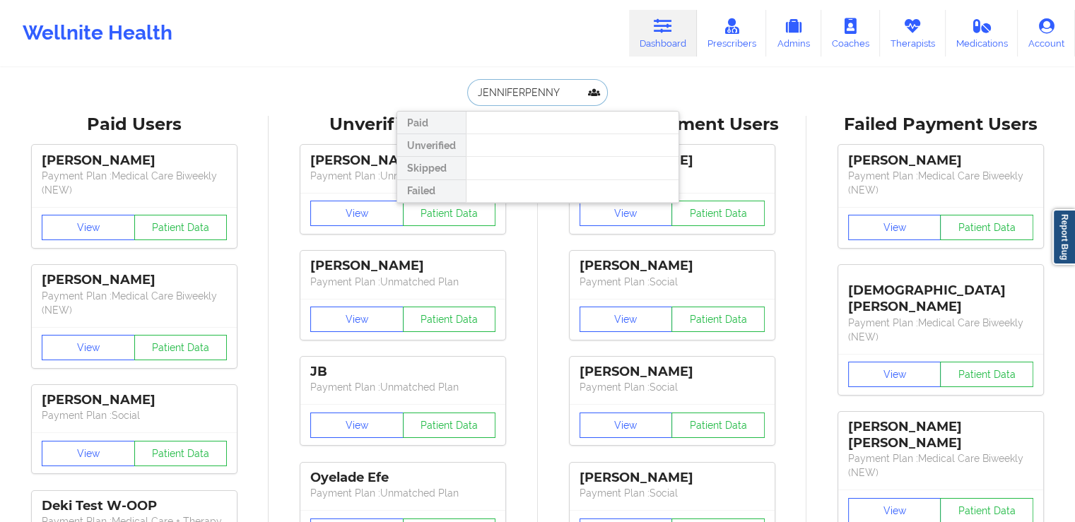
click at [518, 95] on input "JENNIFERPENNY" at bounding box center [537, 92] width 140 height 27
type input "[PERSON_NAME]"
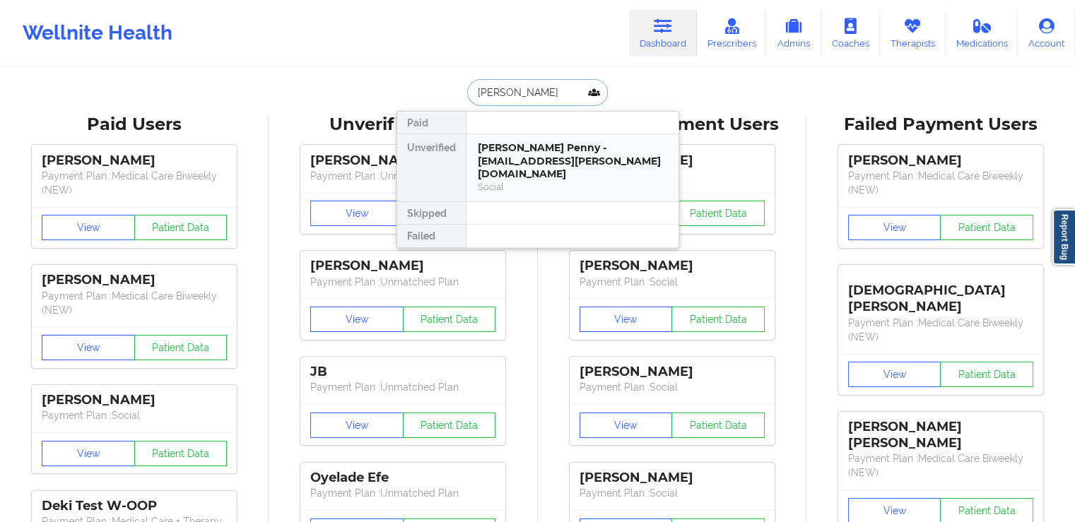
click at [534, 153] on div "[PERSON_NAME] Penny - [EMAIL_ADDRESS][PERSON_NAME][DOMAIN_NAME]" at bounding box center [572, 161] width 189 height 40
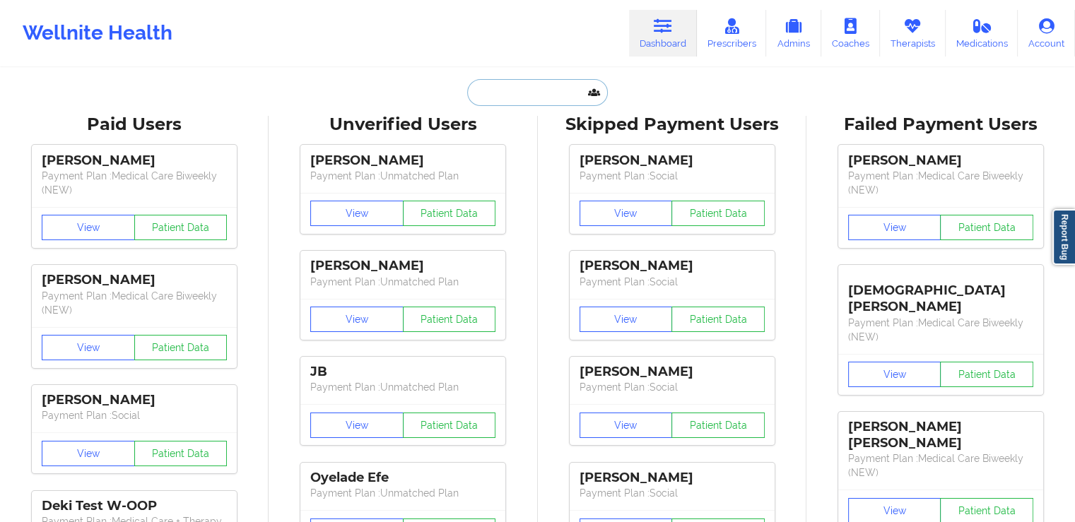
click at [512, 88] on input "text" at bounding box center [537, 92] width 140 height 27
paste input "[PERSON_NAME]"
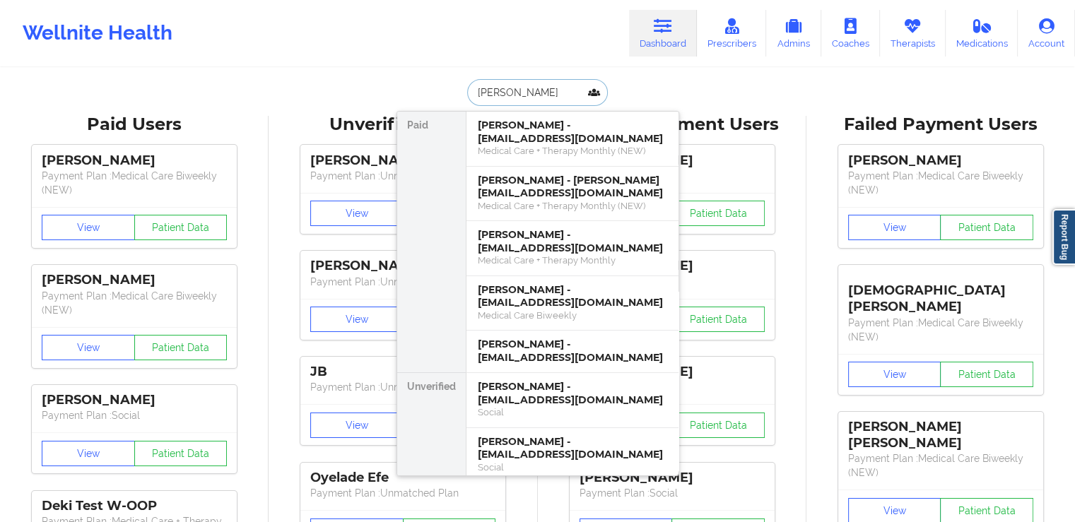
paste input "[PERSON_NAME]"
type input "[PERSON_NAME]"
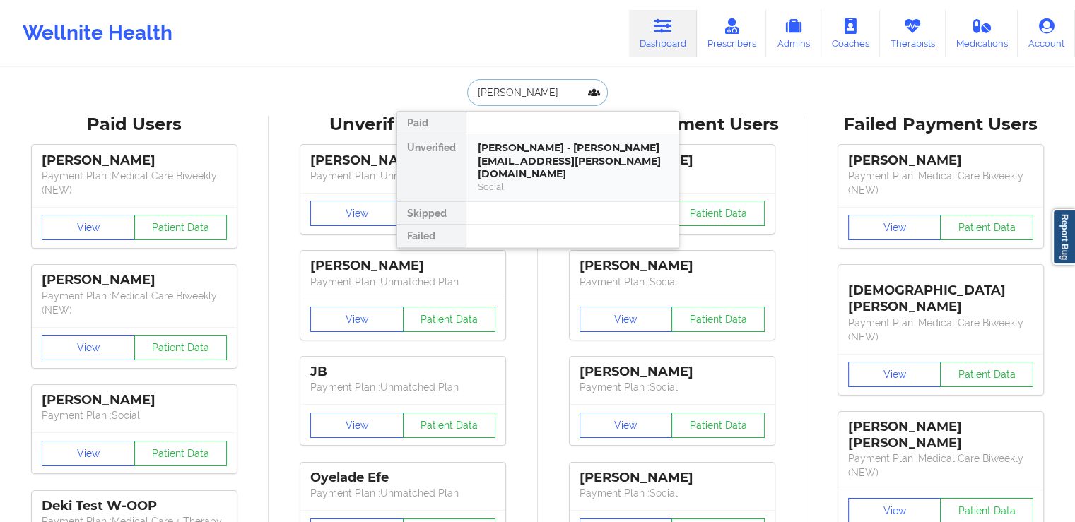
click at [548, 163] on div "[PERSON_NAME] - [PERSON_NAME][EMAIL_ADDRESS][PERSON_NAME][DOMAIN_NAME]" at bounding box center [572, 161] width 189 height 40
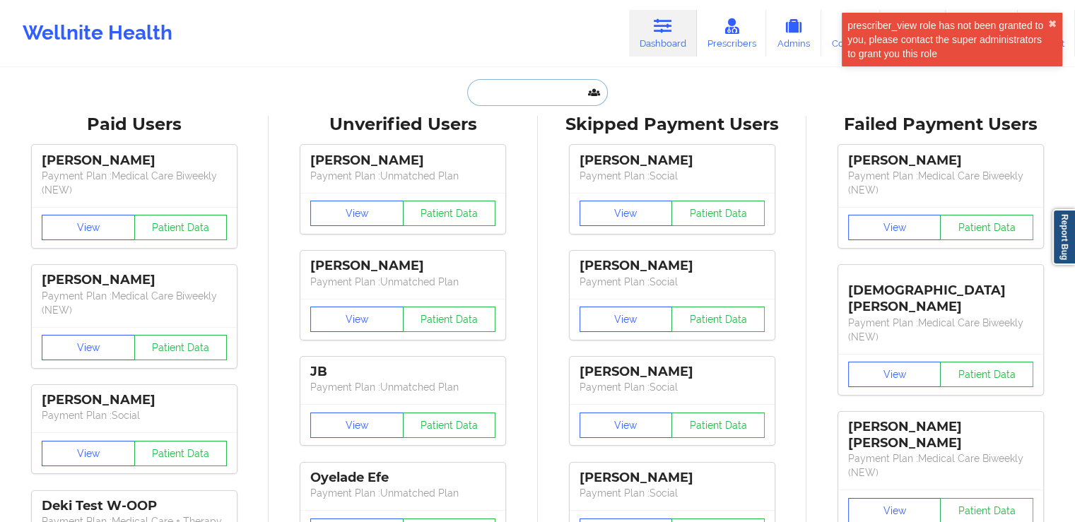
click at [536, 88] on input "text" at bounding box center [537, 92] width 140 height 27
paste input "[PERSON_NAME]"
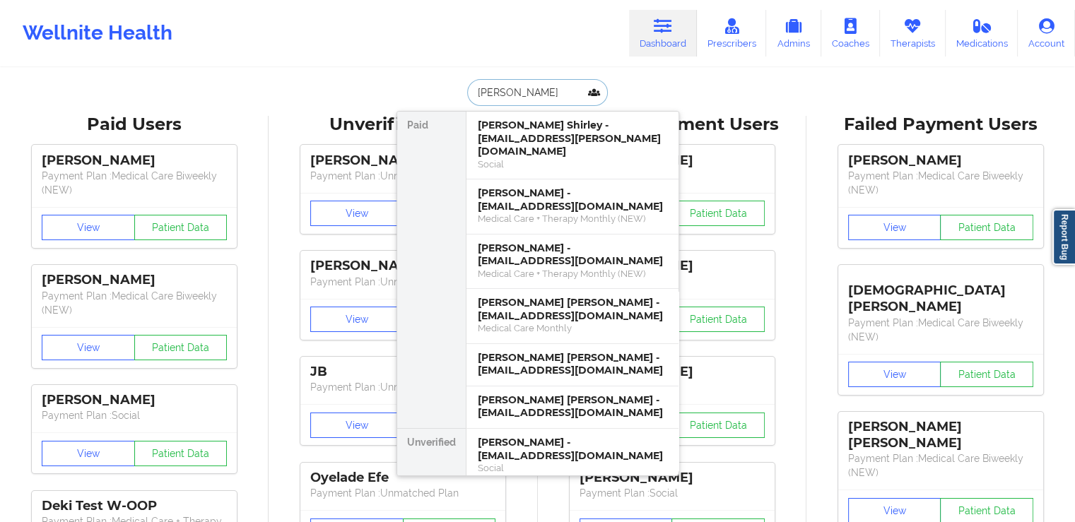
paste input "BACHOUROS"
type input "[PERSON_NAME]"
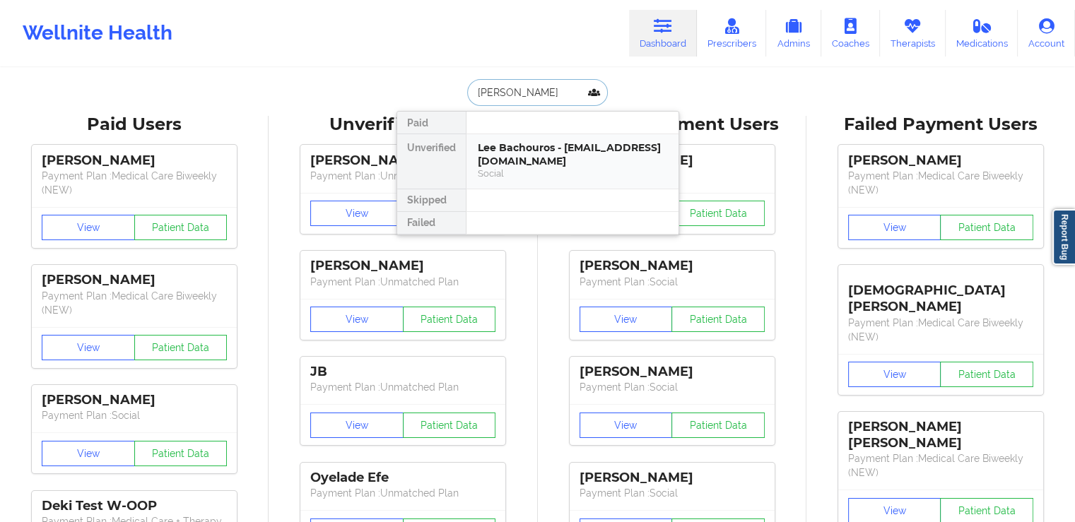
click at [560, 153] on div "Lee Bachouros - [EMAIL_ADDRESS][DOMAIN_NAME]" at bounding box center [572, 154] width 189 height 26
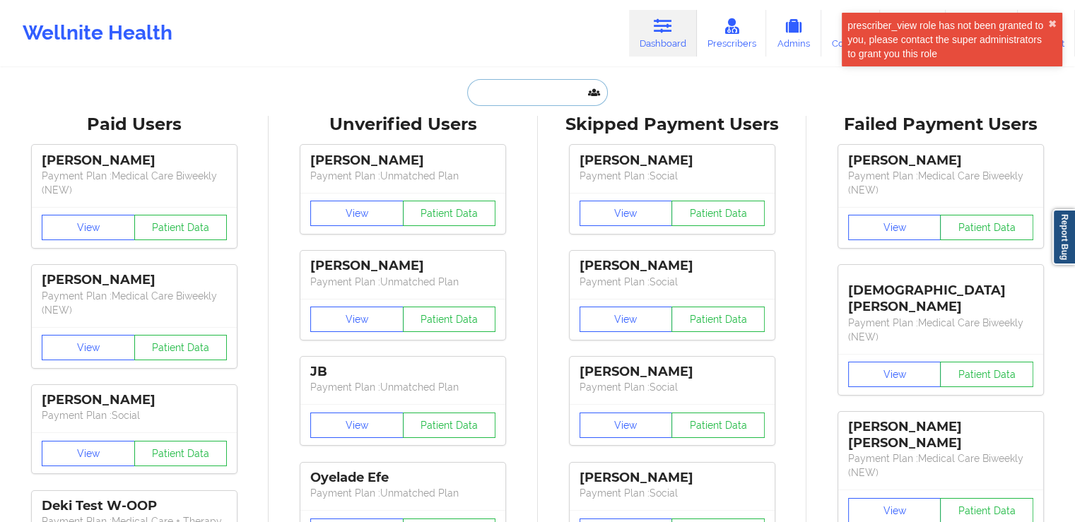
click at [514, 90] on input "text" at bounding box center [537, 92] width 140 height 27
paste input "[PERSON_NAME]"
type input "[PERSON_NAME]"
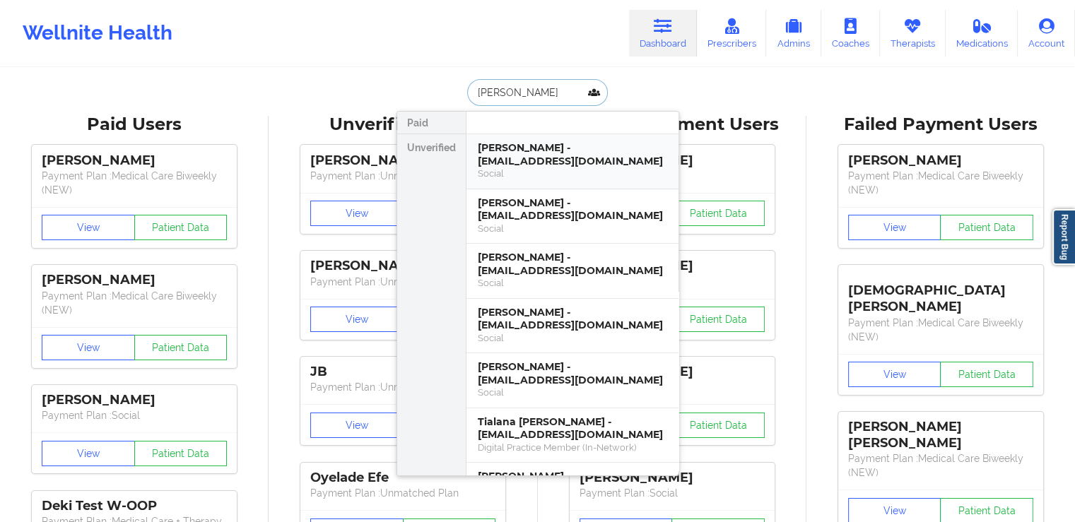
click at [543, 148] on div "[PERSON_NAME] - [EMAIL_ADDRESS][DOMAIN_NAME]" at bounding box center [572, 154] width 189 height 26
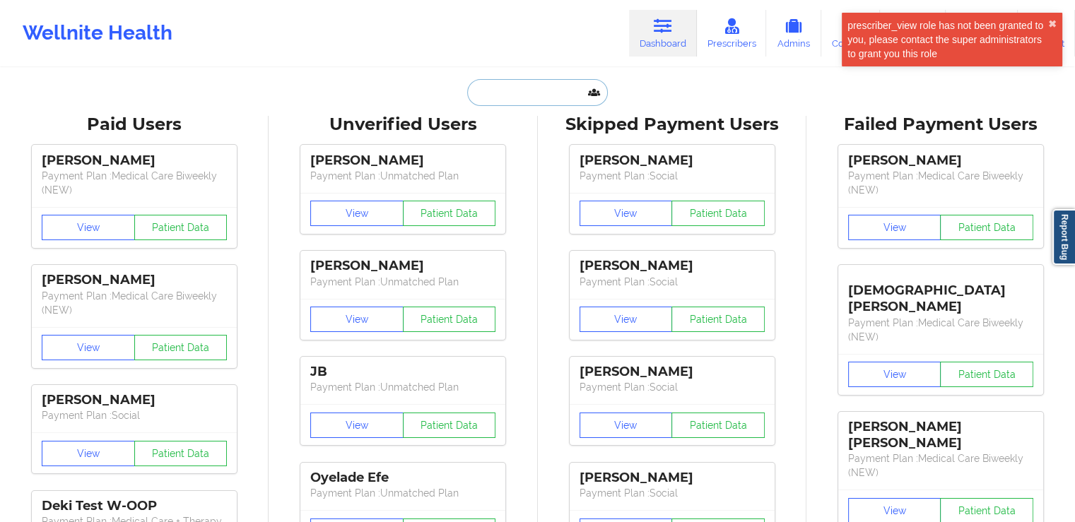
click at [534, 95] on input "text" at bounding box center [537, 92] width 140 height 27
paste input "[PERSON_NAME]"
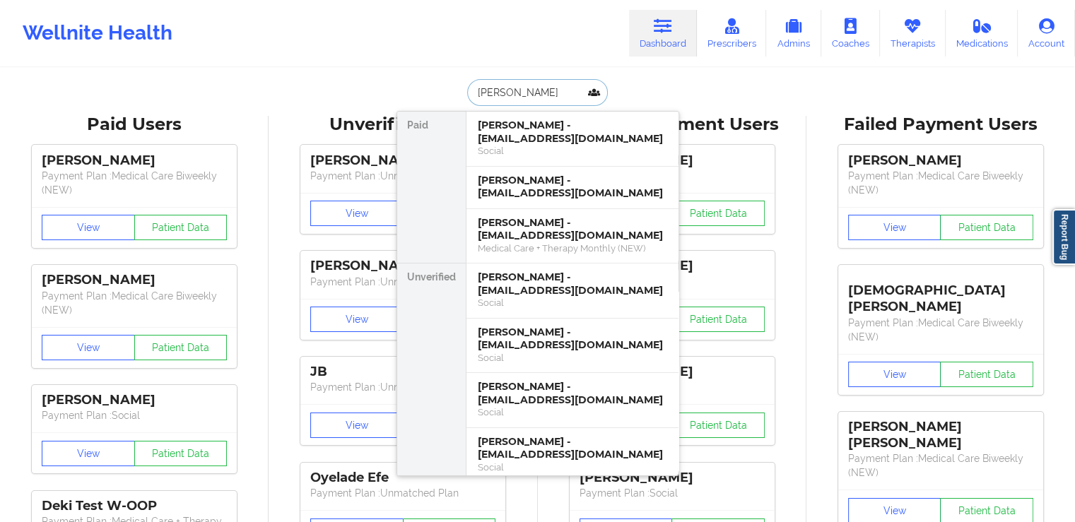
paste input "[PERSON_NAME]"
type input "[PERSON_NAME]"
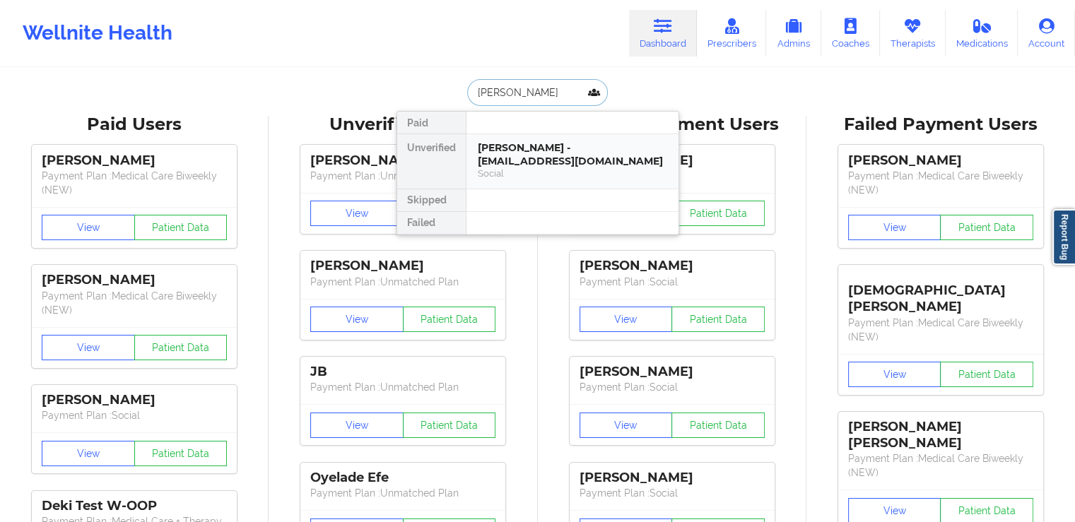
click at [503, 164] on div "[PERSON_NAME] - [EMAIL_ADDRESS][DOMAIN_NAME]" at bounding box center [572, 154] width 189 height 26
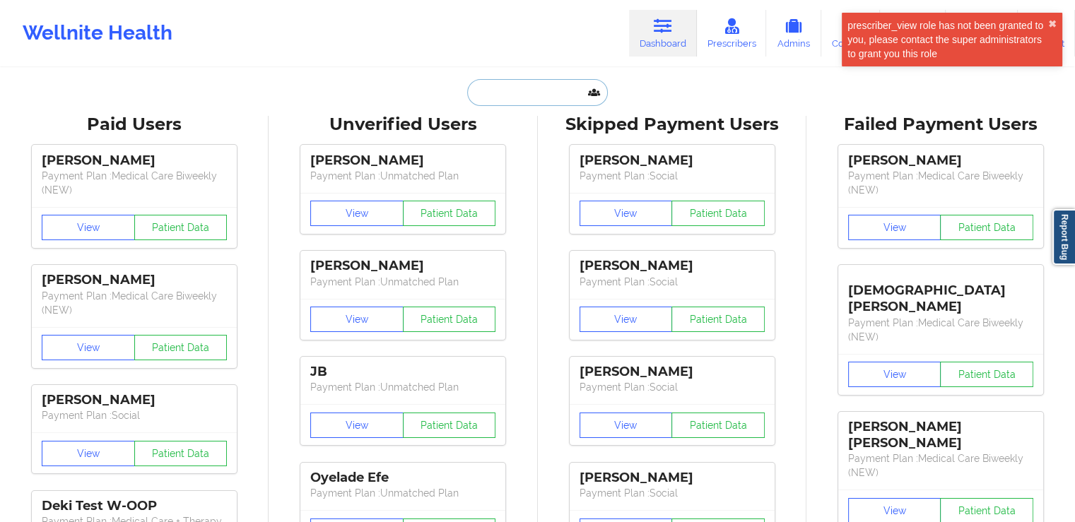
click at [533, 90] on input "text" at bounding box center [537, 92] width 140 height 27
paste input "[PERSON_NAME]"
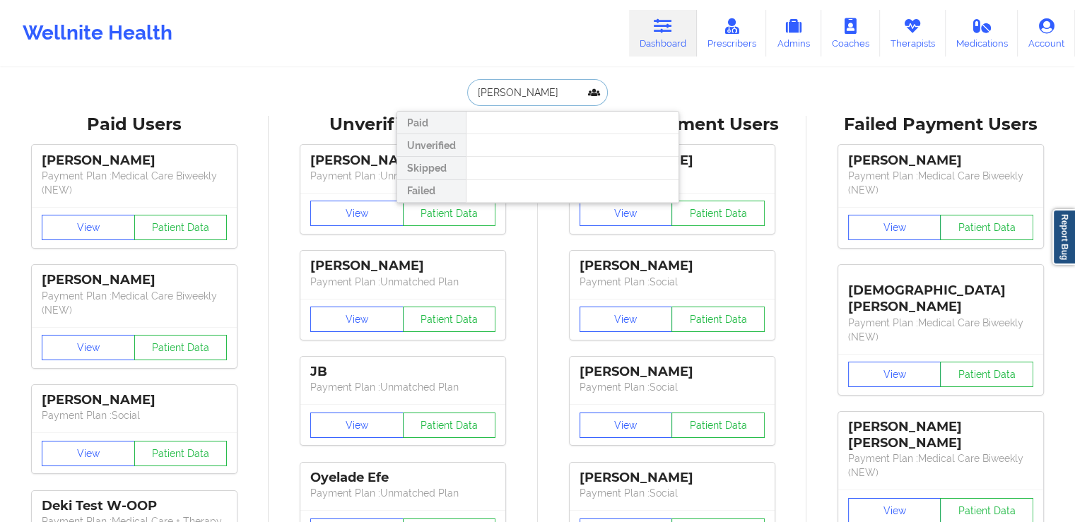
paste input "[PERSON_NAME]"
drag, startPoint x: 554, startPoint y: 91, endPoint x: 572, endPoint y: 91, distance: 17.7
click at [572, 91] on input "[PERSON_NAME]" at bounding box center [537, 92] width 140 height 27
type input "[PERSON_NAME]"
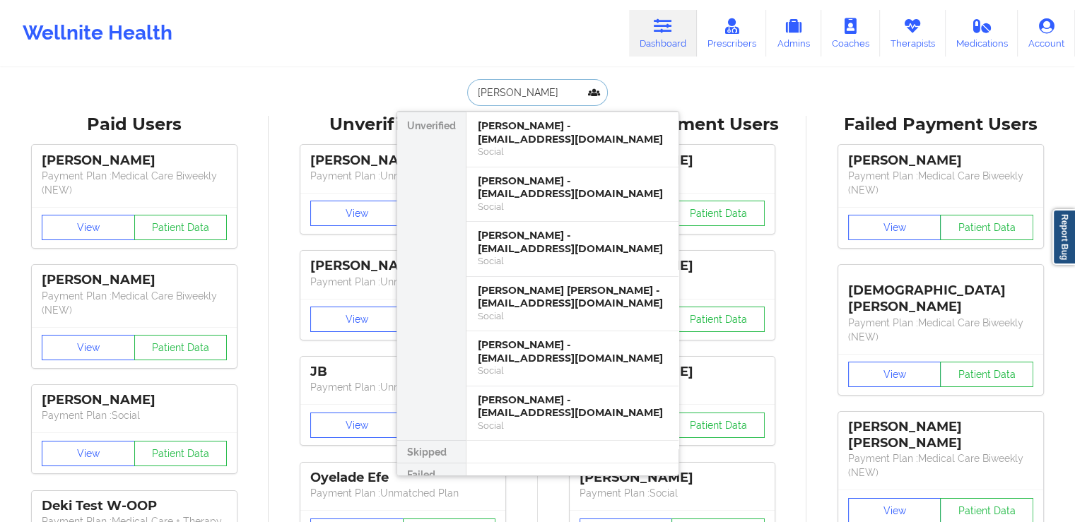
scroll to position [31, 0]
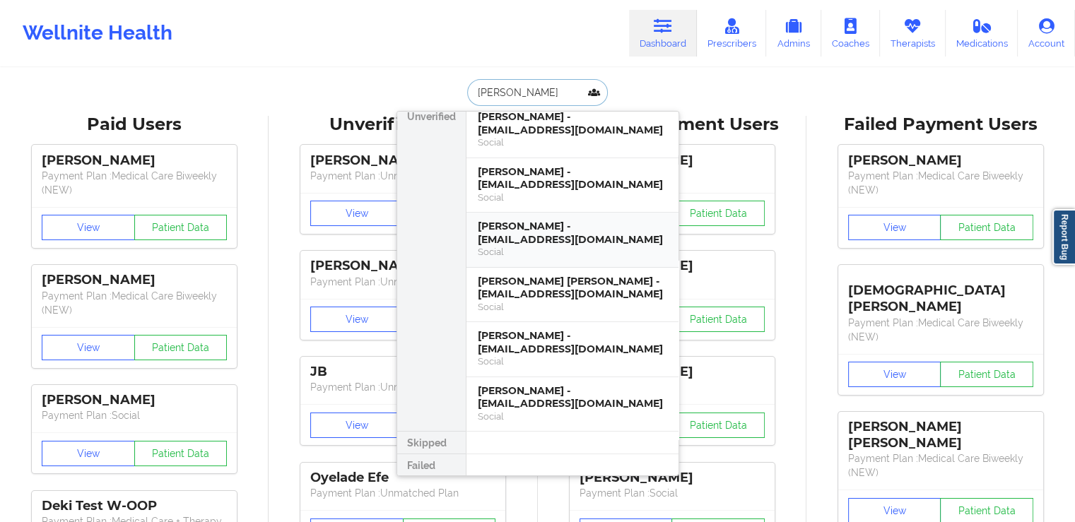
click at [584, 230] on div "[PERSON_NAME] - [EMAIL_ADDRESS][DOMAIN_NAME]" at bounding box center [572, 233] width 189 height 26
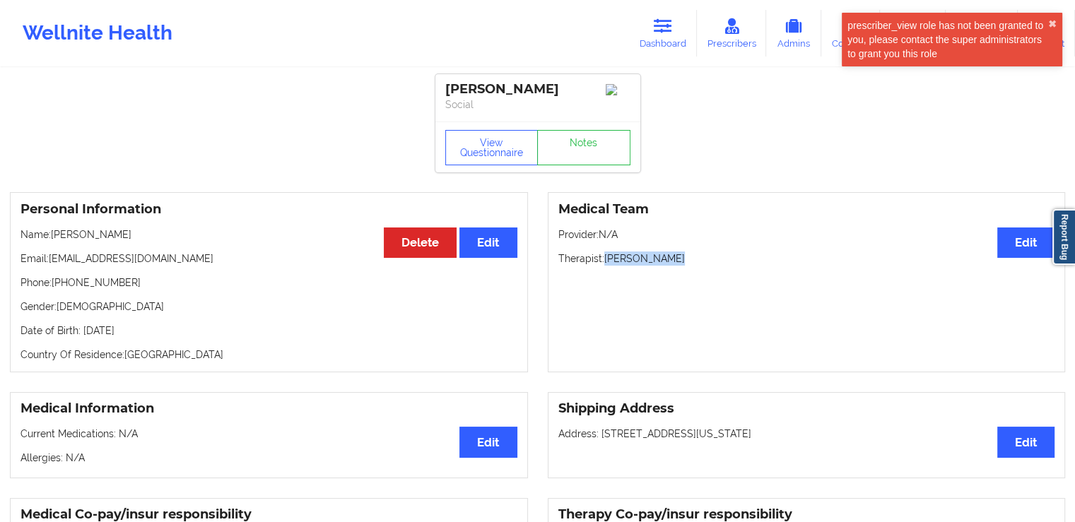
drag, startPoint x: 676, startPoint y: 259, endPoint x: 605, endPoint y: 266, distance: 71.7
click at [605, 266] on p "Therapist: [PERSON_NAME]" at bounding box center [806, 259] width 497 height 14
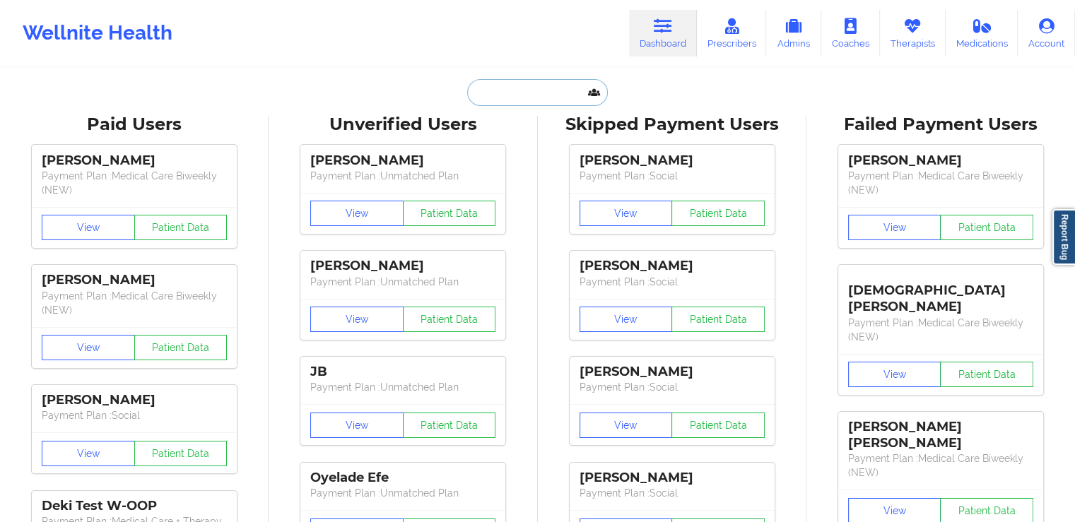
click at [494, 98] on input "text" at bounding box center [537, 92] width 140 height 27
paste input "[PERSON_NAME]"
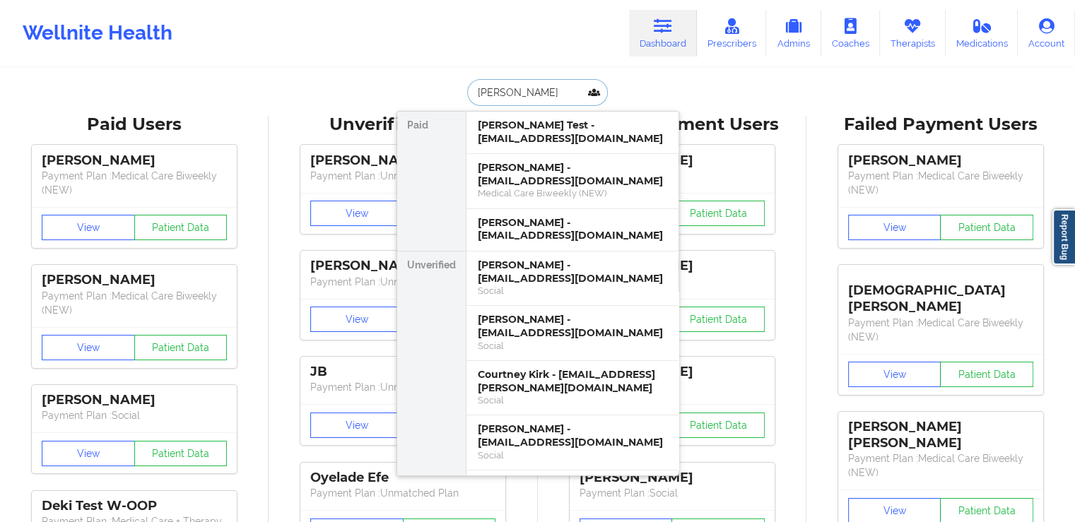
paste input "[PERSON_NAME]"
type input "[PERSON_NAME]"
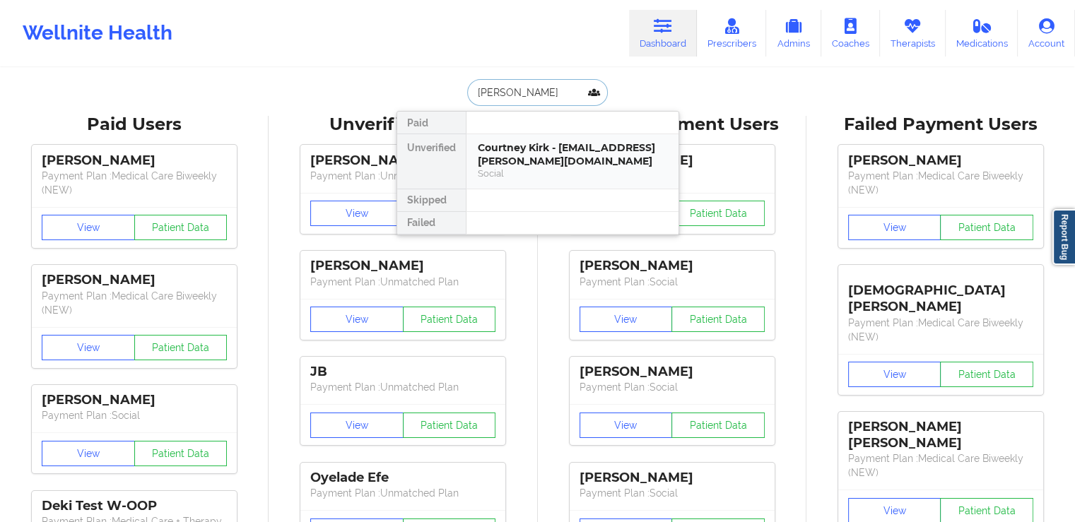
click at [537, 167] on div "Courtney Kirk - [EMAIL_ADDRESS][PERSON_NAME][DOMAIN_NAME] Social" at bounding box center [572, 160] width 189 height 39
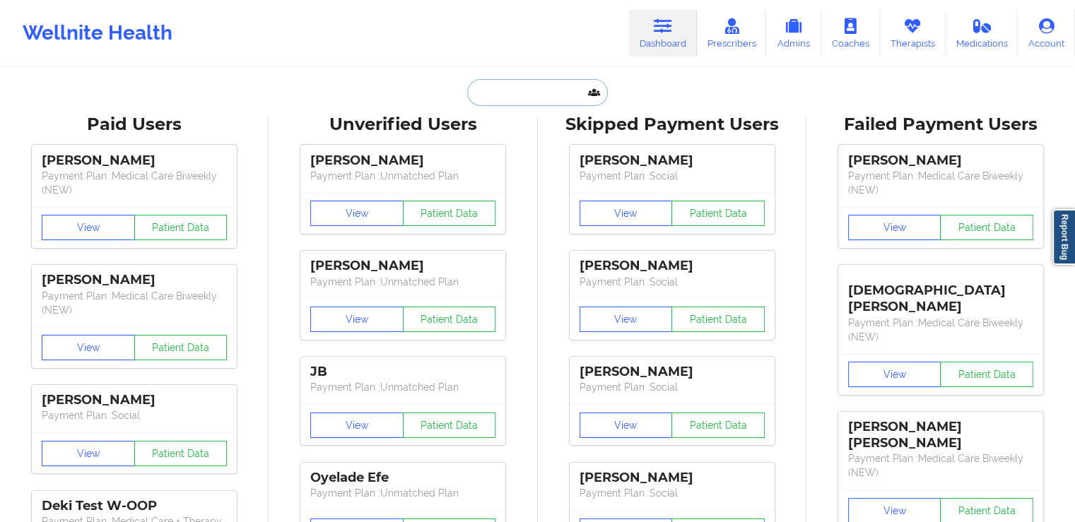
click at [529, 86] on input "text" at bounding box center [537, 92] width 140 height 27
paste input "[PERSON_NAME]"
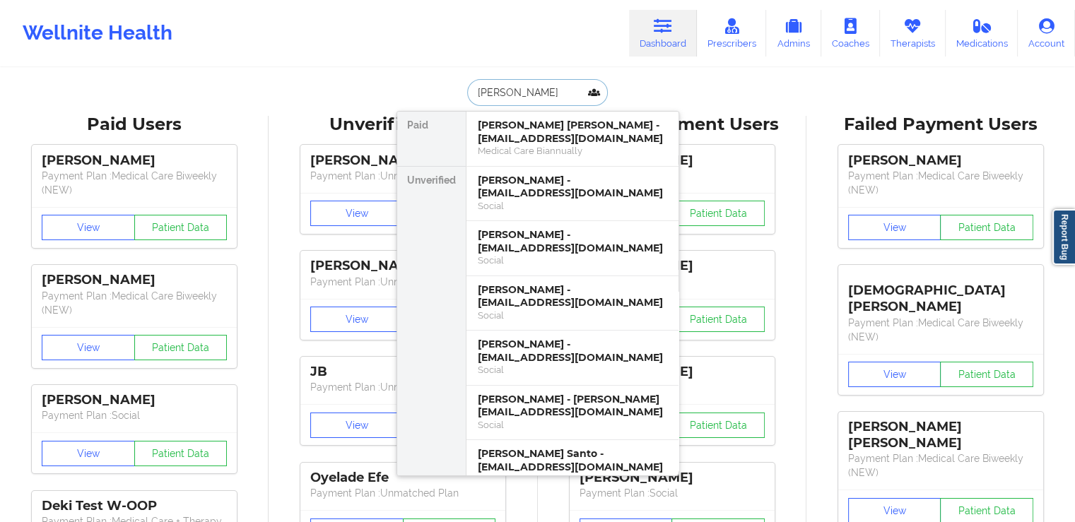
paste input "[PERSON_NAME]"
type input "[PERSON_NAME]"
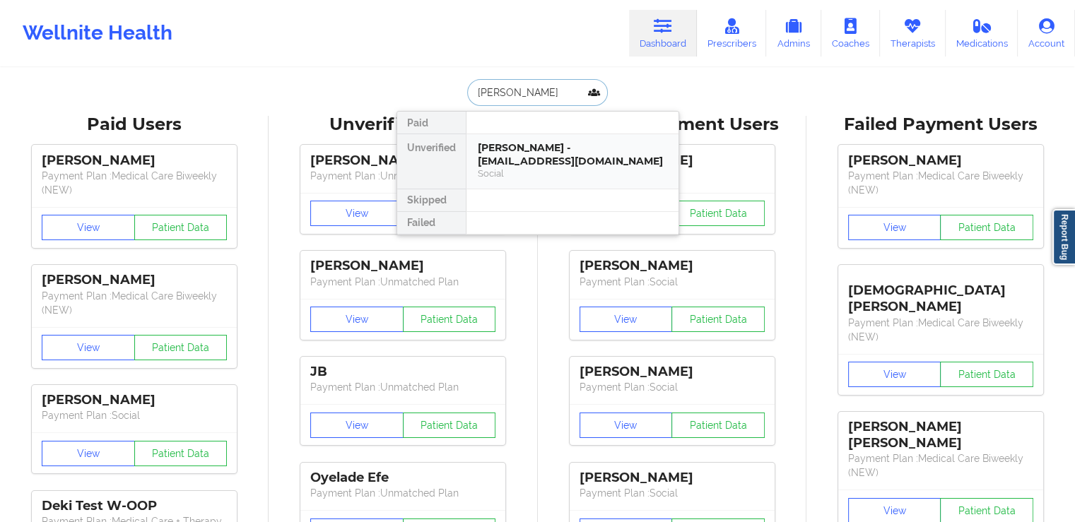
click at [547, 155] on div "[PERSON_NAME] - [EMAIL_ADDRESS][DOMAIN_NAME]" at bounding box center [572, 154] width 189 height 26
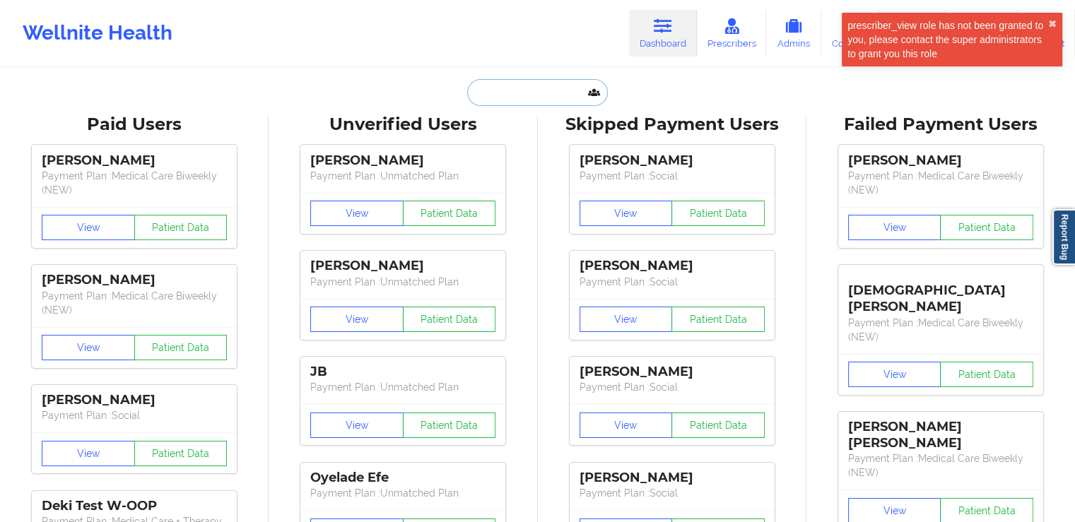
click at [530, 105] on input "text" at bounding box center [537, 92] width 140 height 27
paste input "[PERSON_NAME]"
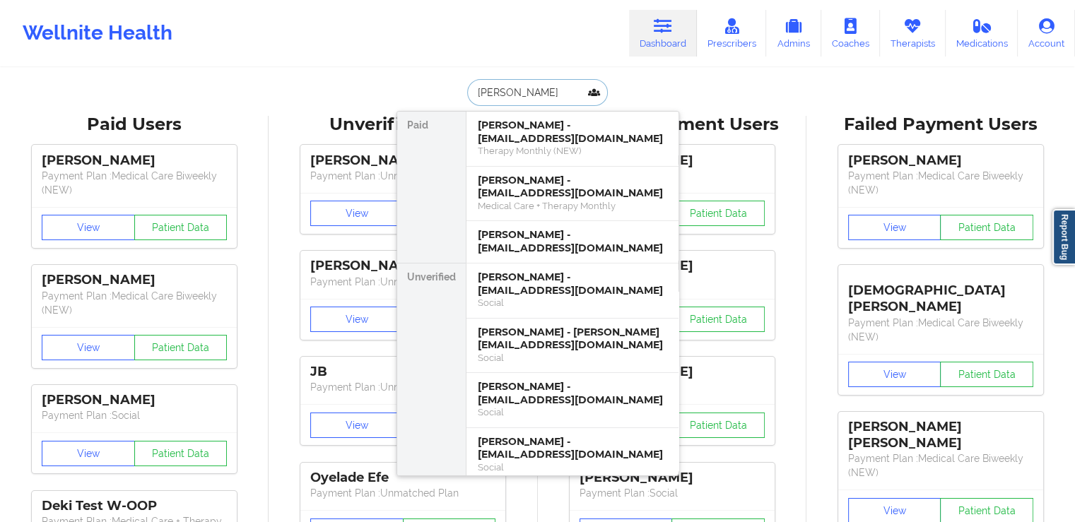
paste input "[PERSON_NAME]"
type input "[PERSON_NAME]"
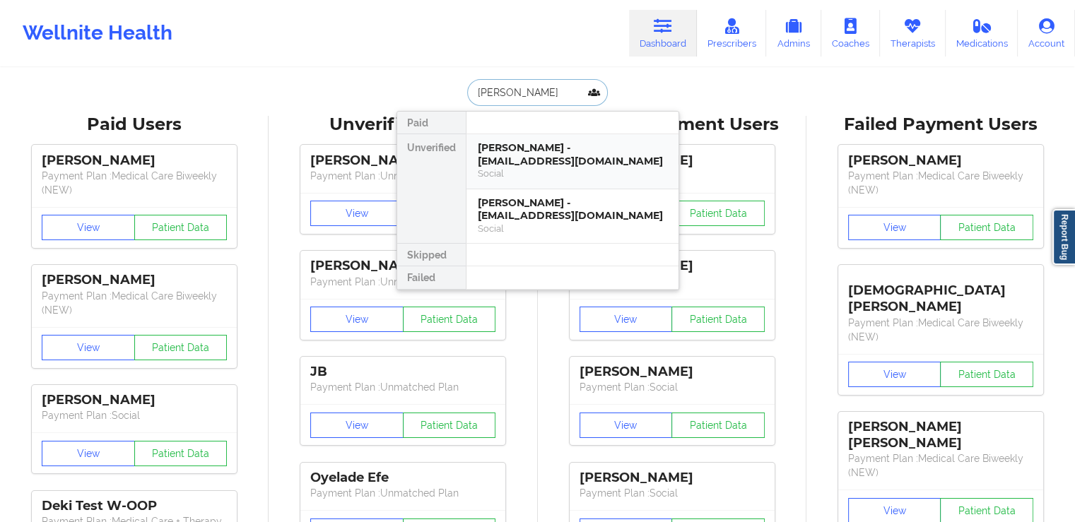
click at [553, 153] on div "[PERSON_NAME] - [EMAIL_ADDRESS][DOMAIN_NAME]" at bounding box center [572, 154] width 189 height 26
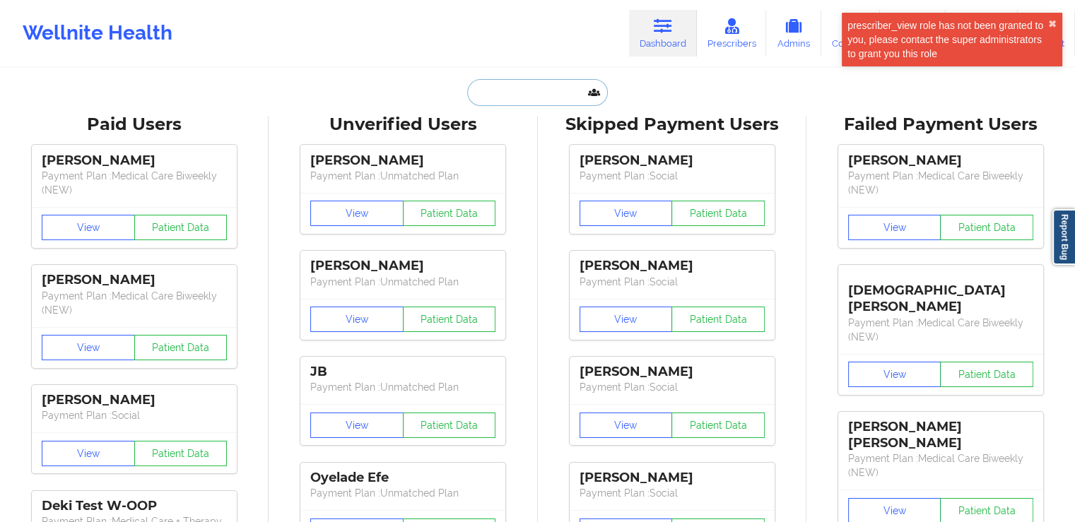
click at [526, 97] on input "text" at bounding box center [537, 92] width 140 height 27
paste input "[PERSON_NAME]"
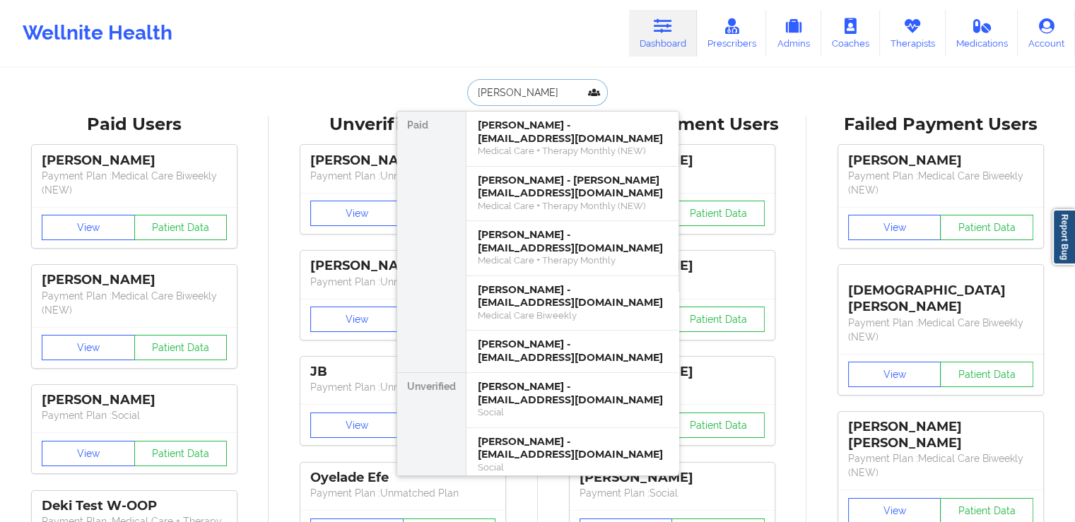
paste input "[PERSON_NAME]"
type input "[PERSON_NAME]"
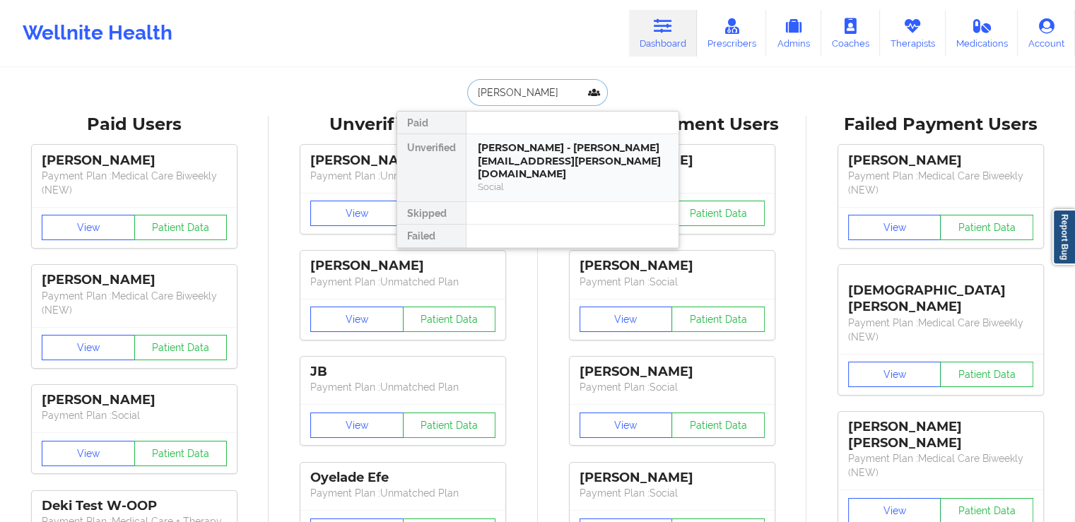
click at [584, 160] on div "[PERSON_NAME] - [PERSON_NAME][EMAIL_ADDRESS][PERSON_NAME][DOMAIN_NAME]" at bounding box center [572, 161] width 189 height 40
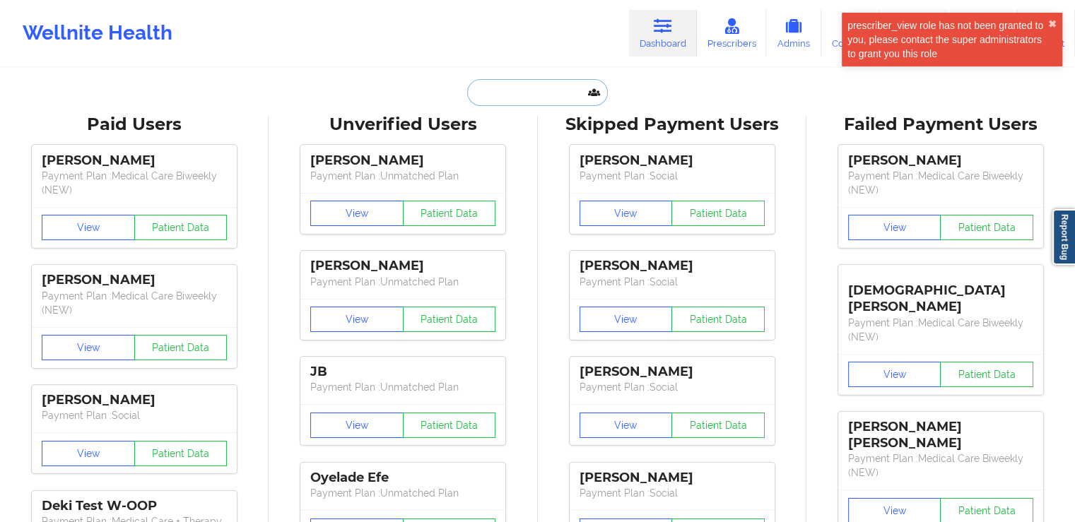
click at [534, 95] on input "text" at bounding box center [537, 92] width 140 height 27
paste input "[PERSON_NAME]"
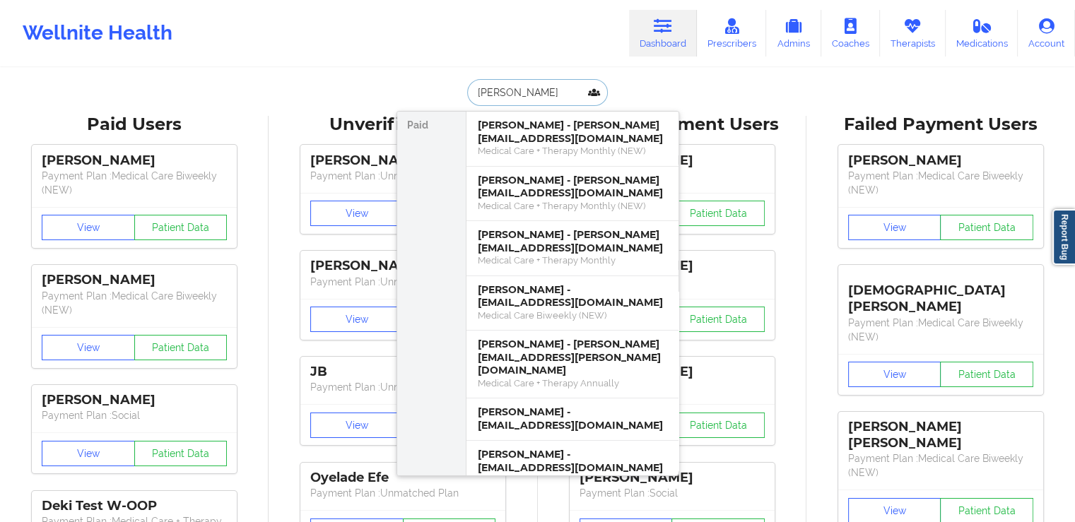
type input "[PERSON_NAME]"
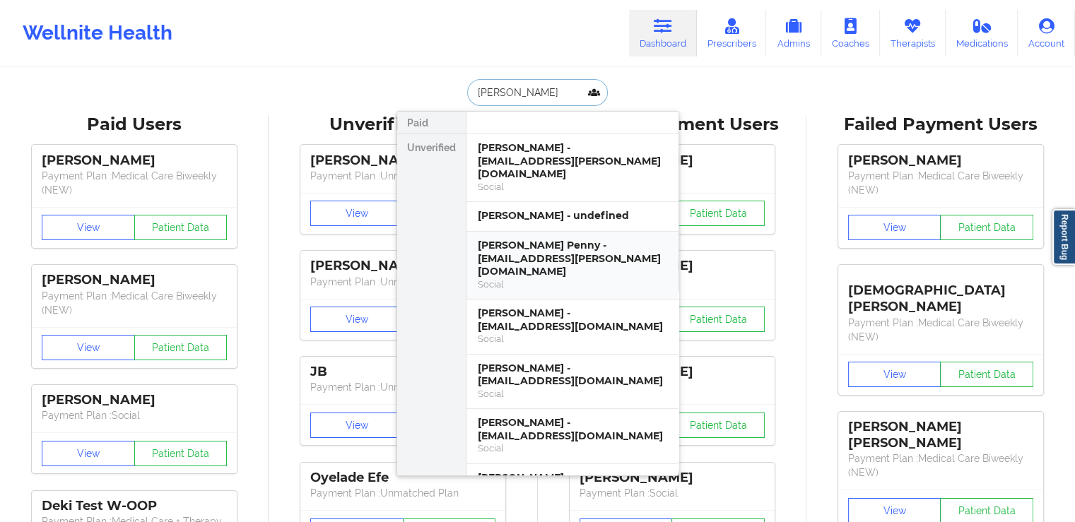
click at [576, 241] on div "[PERSON_NAME] Penny - [EMAIL_ADDRESS][PERSON_NAME][DOMAIN_NAME]" at bounding box center [572, 259] width 189 height 40
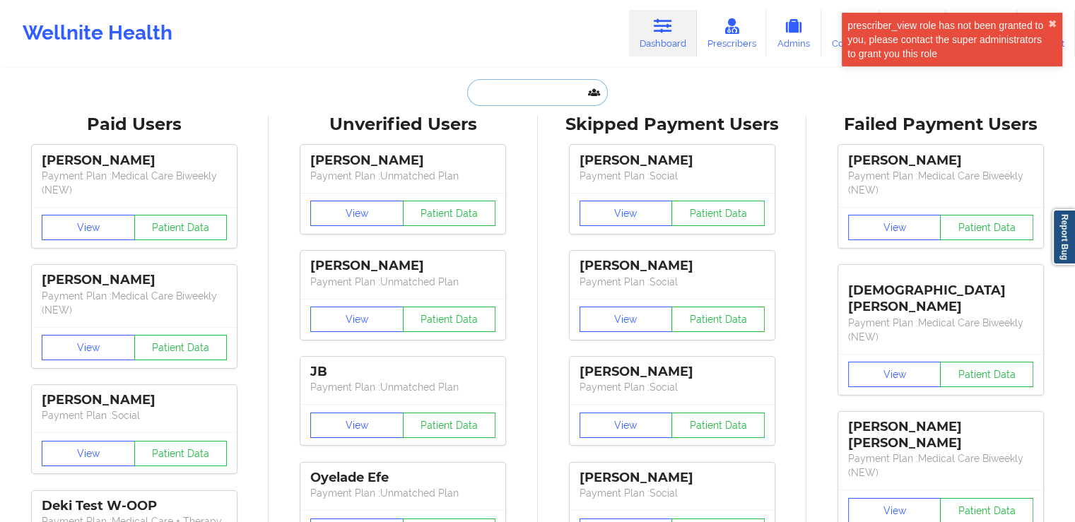
click at [517, 91] on input "text" at bounding box center [537, 92] width 140 height 27
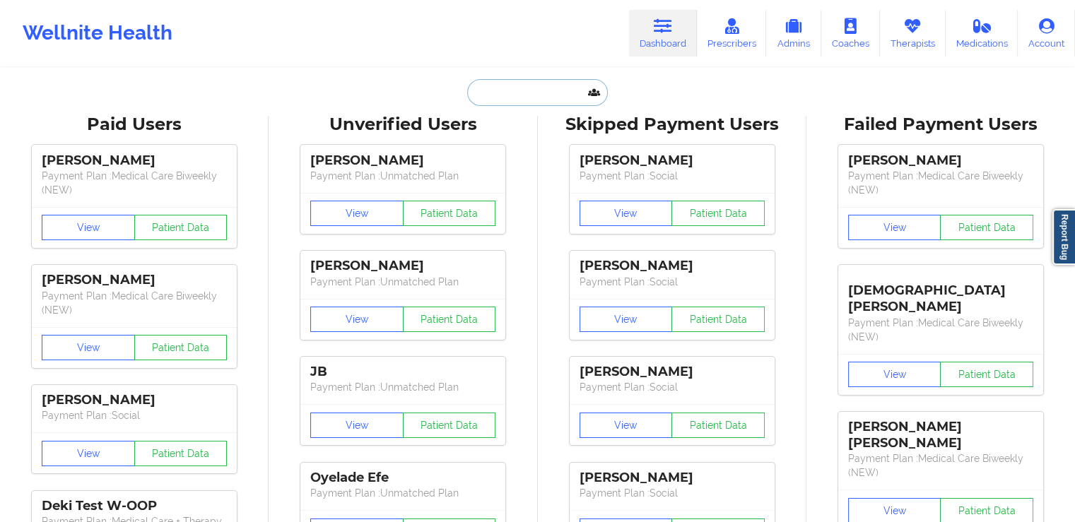
paste input "[PERSON_NAME]"
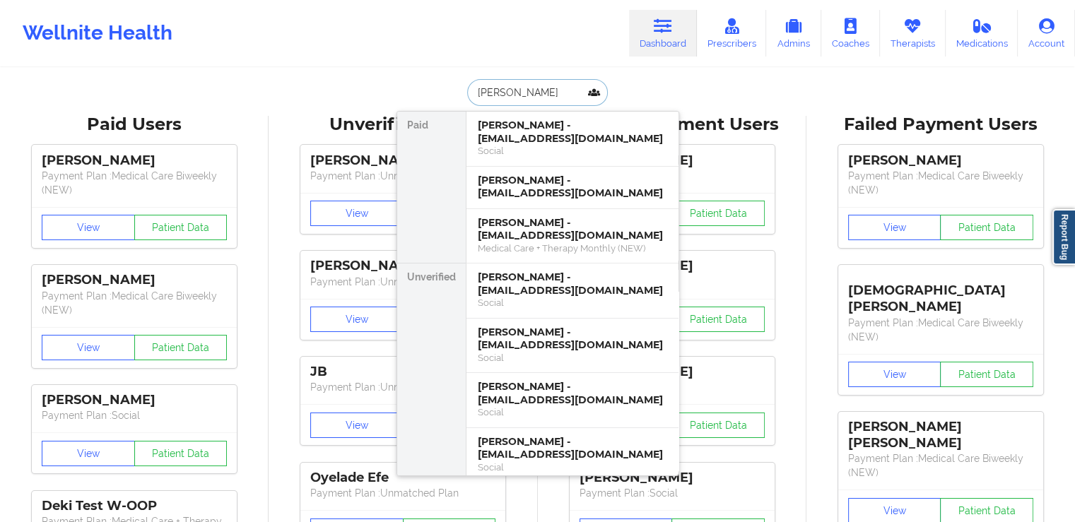
paste input "[PERSON_NAME]"
type input "[PERSON_NAME]"
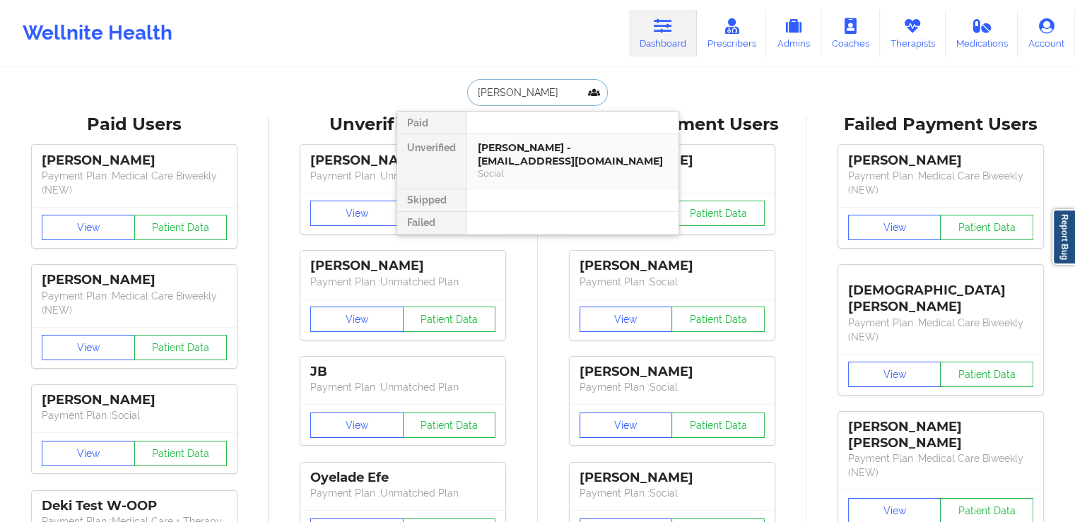
click at [560, 170] on div "Social" at bounding box center [572, 173] width 189 height 12
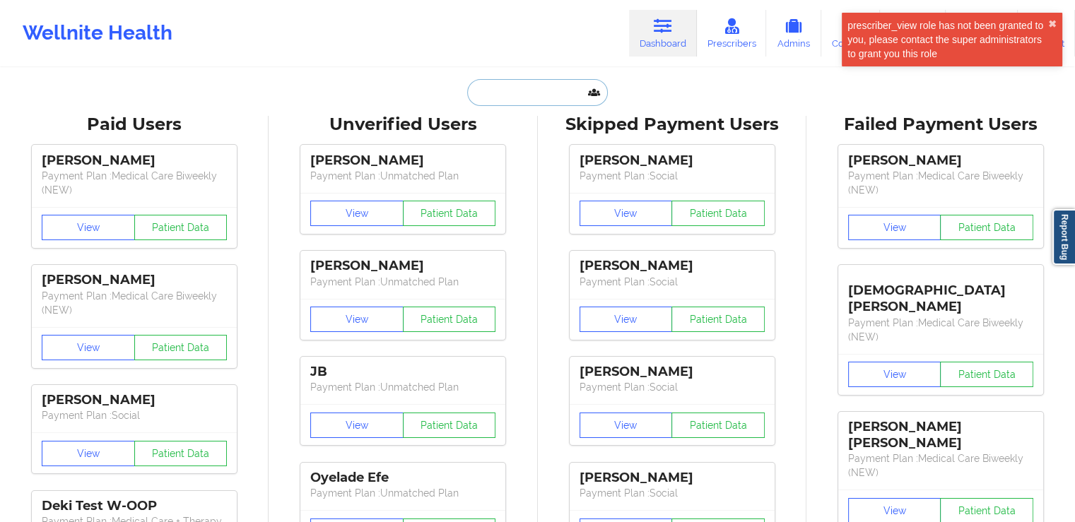
click at [501, 94] on input "text" at bounding box center [537, 92] width 140 height 27
paste input "[PERSON_NAME] [PERSON_NAME]"
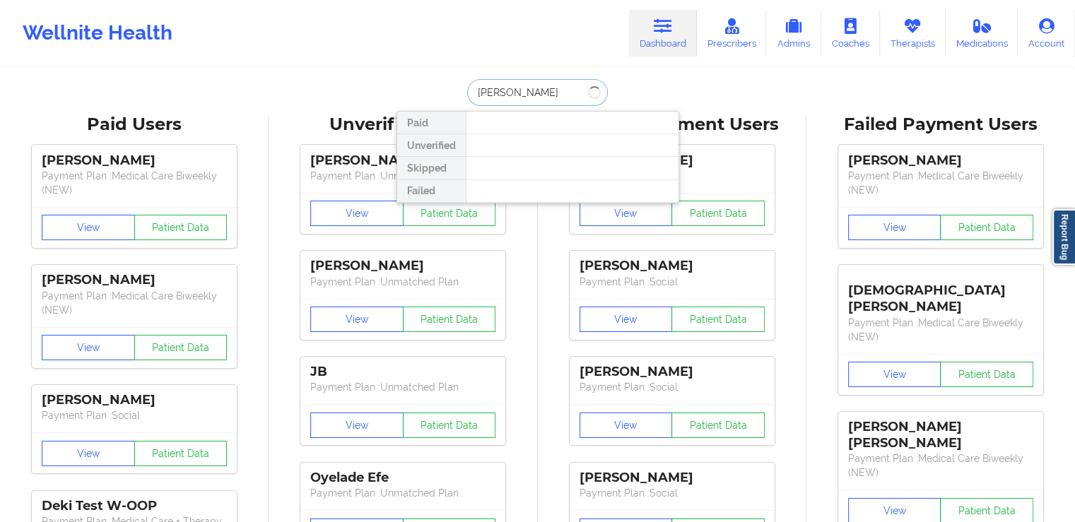
paste input "ASH"
type input "[PERSON_NAME]"
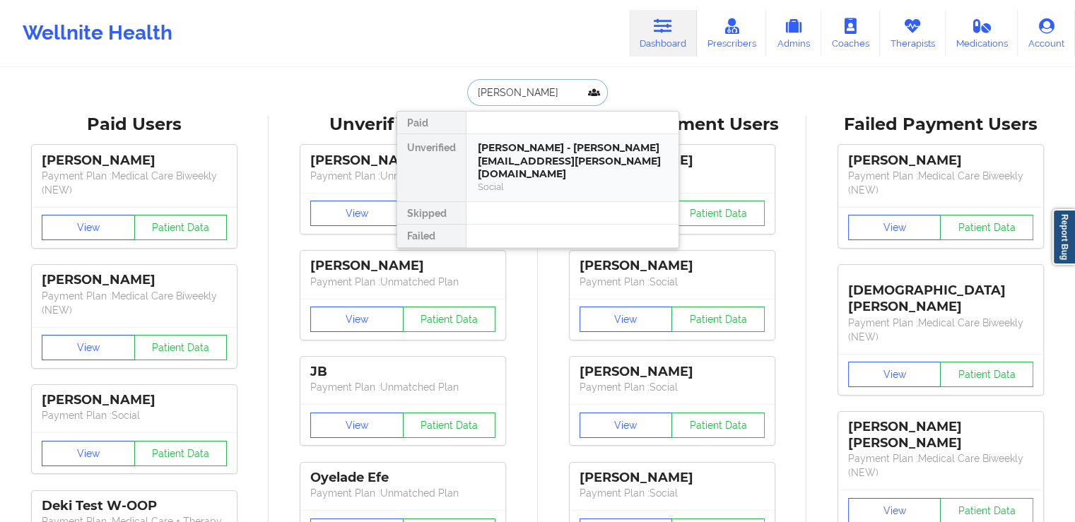
click at [554, 156] on div "[PERSON_NAME] - [PERSON_NAME][EMAIL_ADDRESS][PERSON_NAME][DOMAIN_NAME]" at bounding box center [572, 161] width 189 height 40
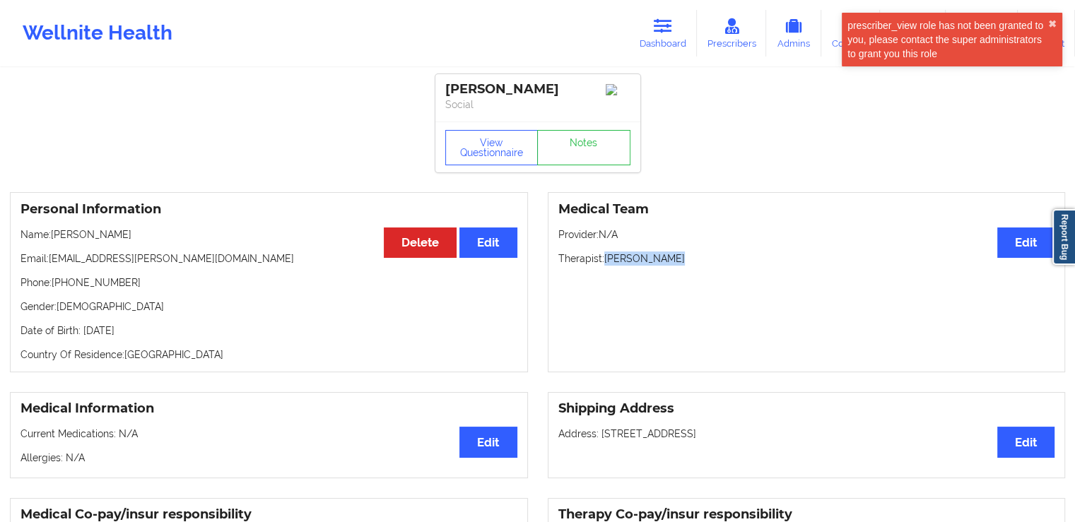
drag, startPoint x: 669, startPoint y: 263, endPoint x: 606, endPoint y: 264, distance: 62.2
click at [606, 264] on p "Therapist: [PERSON_NAME]" at bounding box center [806, 259] width 497 height 14
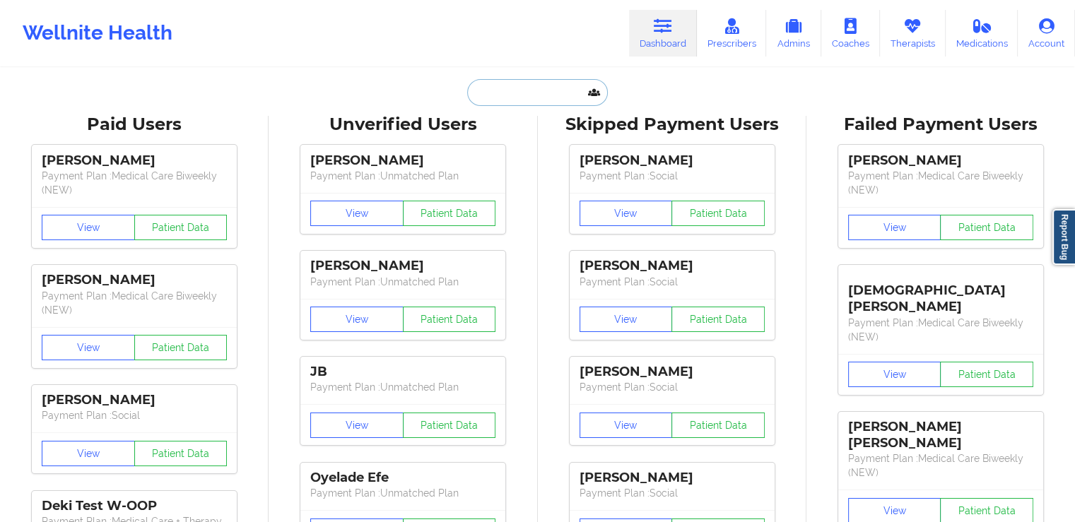
click at [512, 93] on input "text" at bounding box center [537, 92] width 140 height 27
paste input "[PERSON_NAME] DRAWN"
type input "[PERSON_NAME] DRAWN"
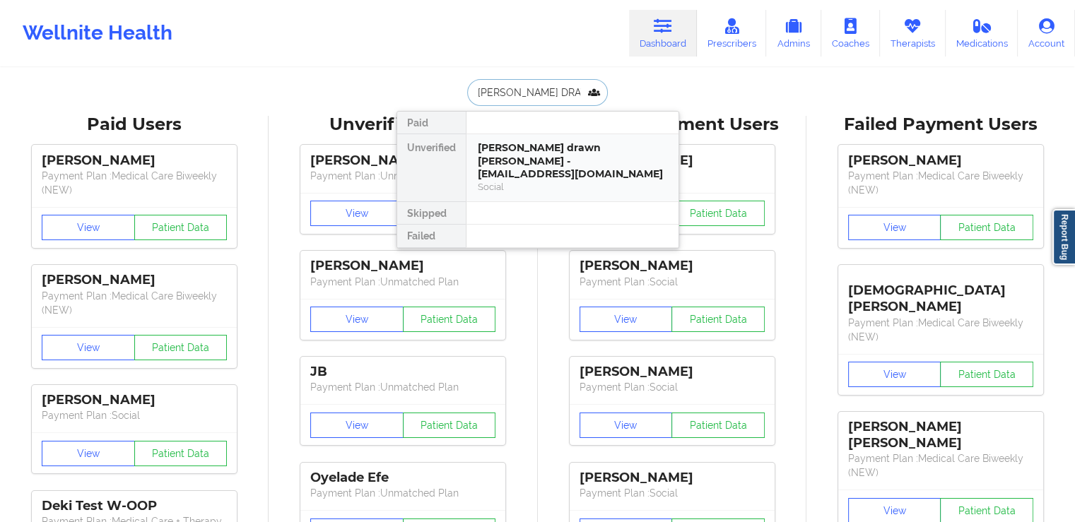
click at [531, 148] on div "[PERSON_NAME] drawn [PERSON_NAME] - [EMAIL_ADDRESS][DOMAIN_NAME]" at bounding box center [572, 161] width 189 height 40
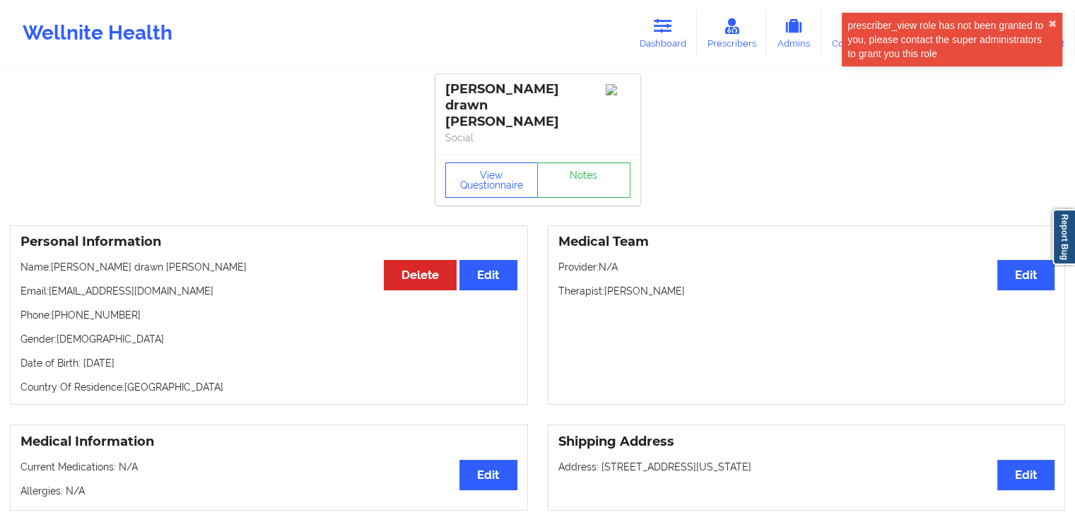
drag, startPoint x: 687, startPoint y: 273, endPoint x: 605, endPoint y: 275, distance: 82.0
click at [606, 284] on p "Therapist: [PERSON_NAME]" at bounding box center [806, 291] width 497 height 14
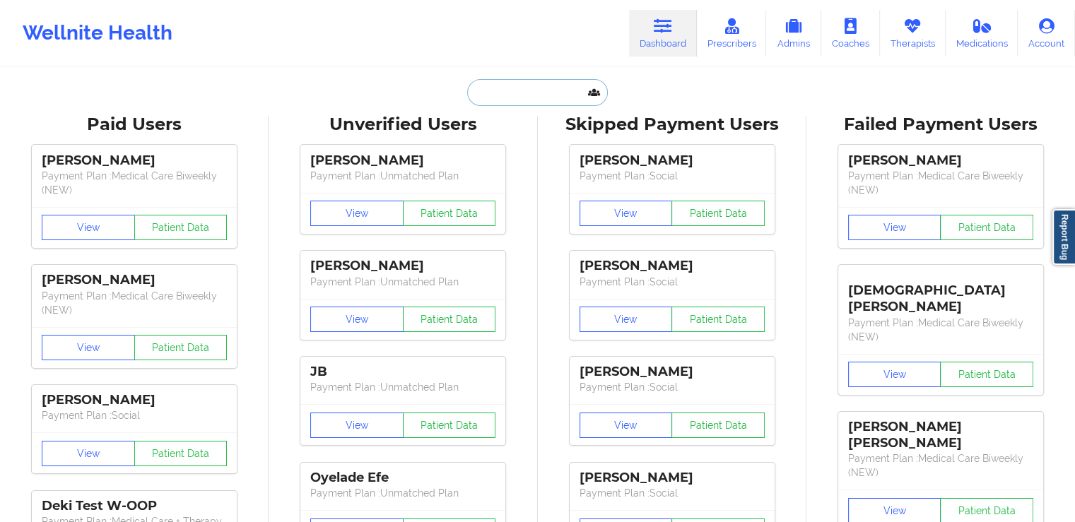
click at [534, 101] on input "text" at bounding box center [537, 92] width 140 height 27
paste input "[PERSON_NAME]"
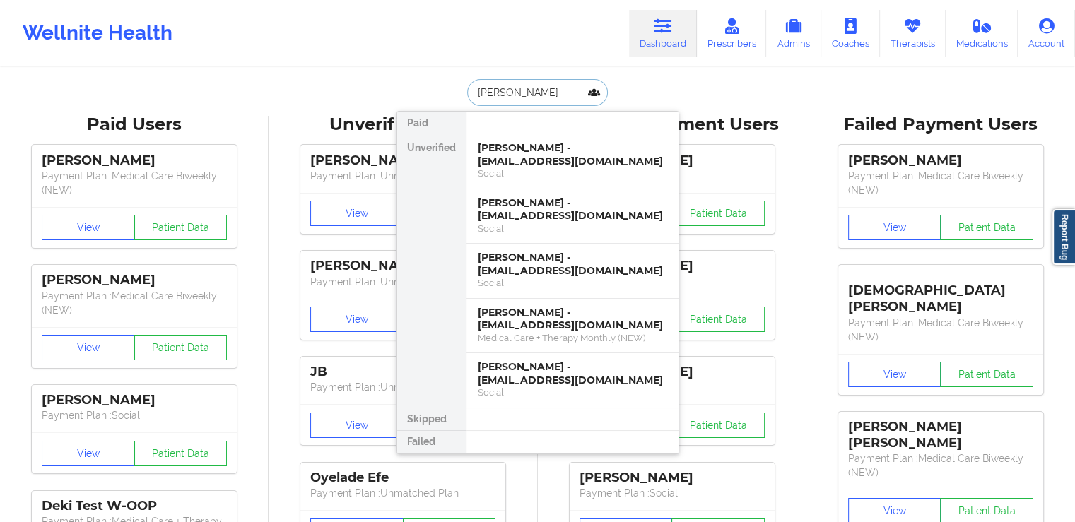
type input "[PERSON_NAME]"
click at [557, 160] on div "[PERSON_NAME] - [EMAIL_ADDRESS][DOMAIN_NAME]" at bounding box center [572, 154] width 189 height 26
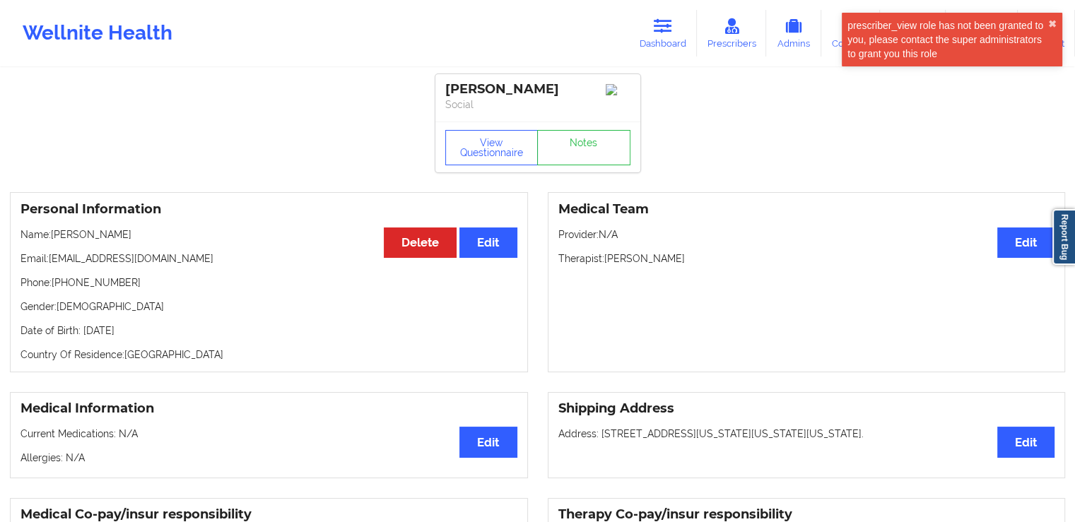
drag, startPoint x: 693, startPoint y: 266, endPoint x: 606, endPoint y: 264, distance: 87.0
click at [606, 264] on p "Therapist: [PERSON_NAME]" at bounding box center [806, 259] width 497 height 14
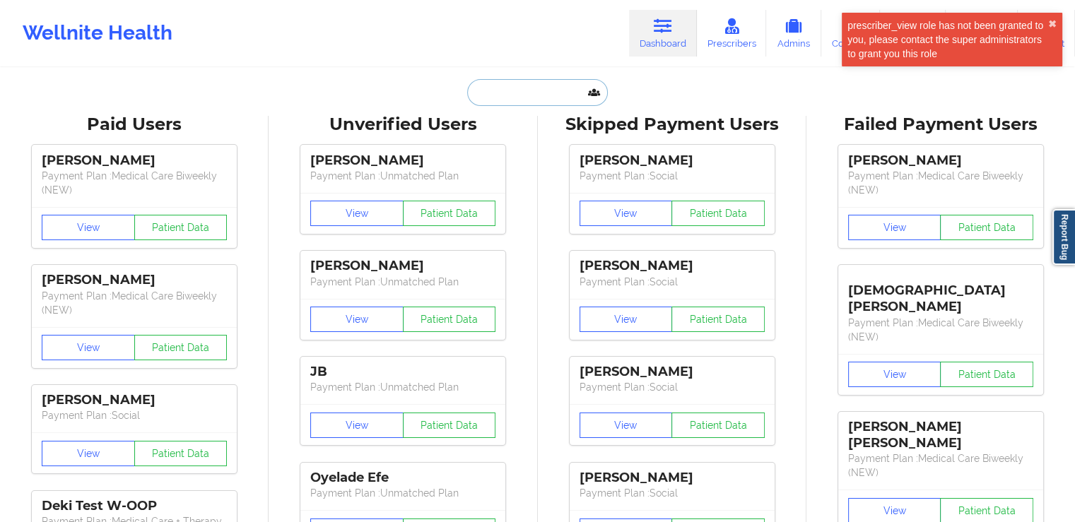
click at [507, 95] on input "text" at bounding box center [537, 92] width 140 height 27
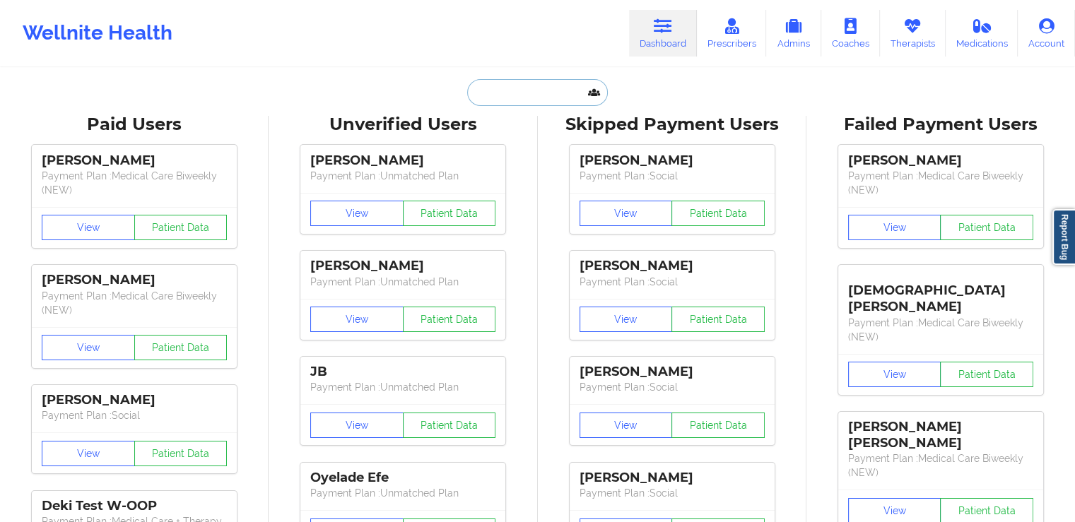
paste input "[PERSON_NAME]"
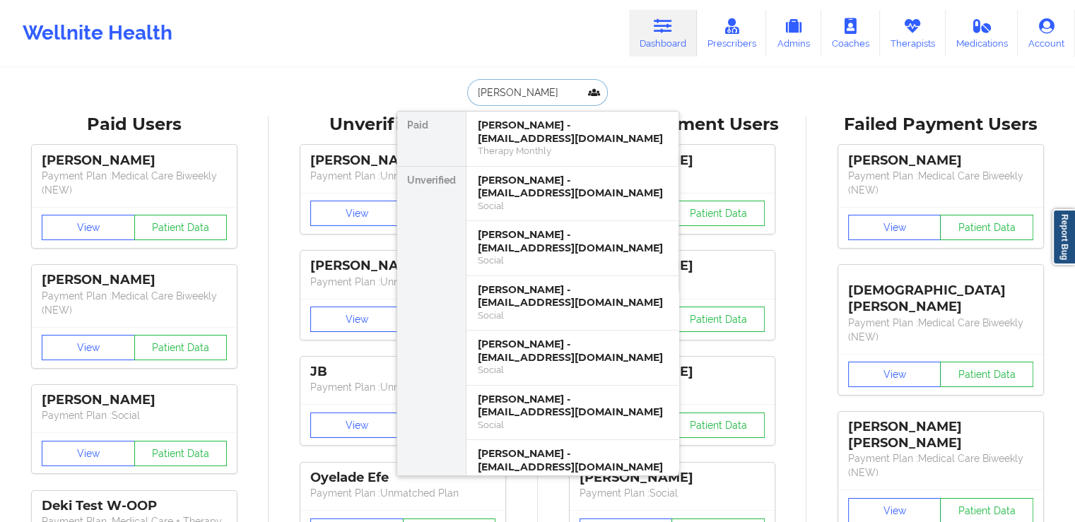
type input "[PERSON_NAME] [PERSON_NAME]"
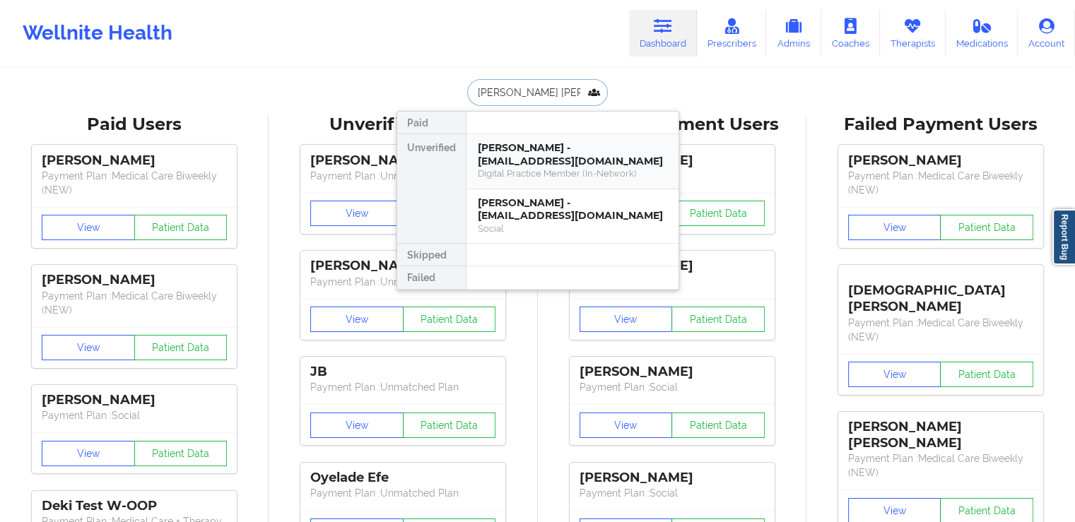
click at [603, 170] on div "Digital Practice Member (In-Network)" at bounding box center [572, 173] width 189 height 12
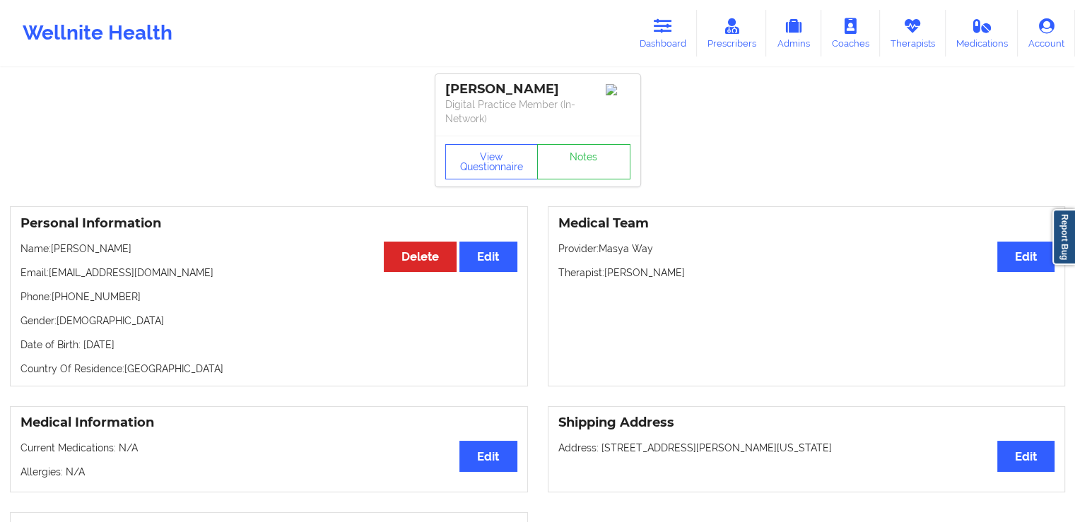
drag, startPoint x: 693, startPoint y: 287, endPoint x: 605, endPoint y: 287, distance: 87.6
click at [605, 280] on p "Therapist: [PERSON_NAME]" at bounding box center [806, 273] width 497 height 14
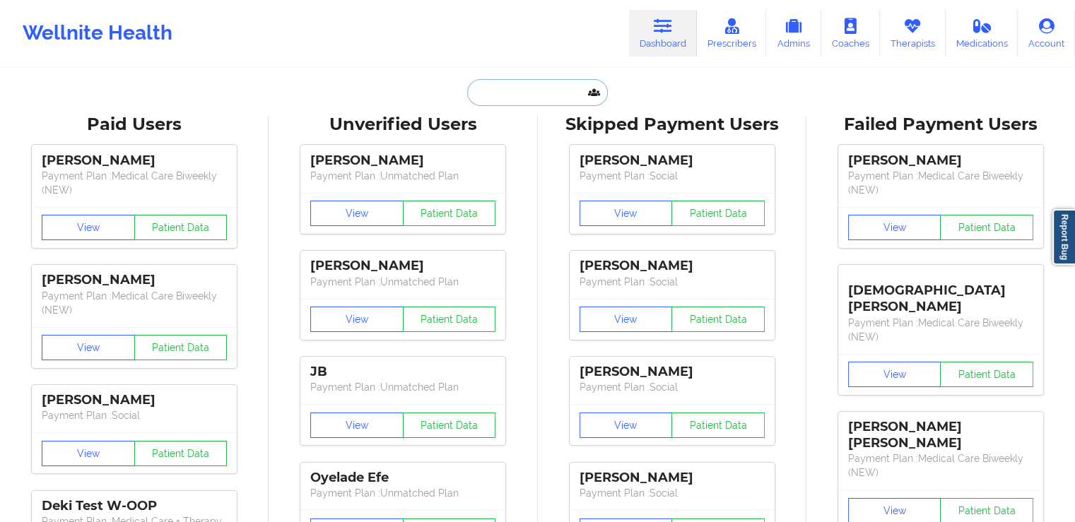
click at [523, 88] on input "text" at bounding box center [537, 92] width 140 height 27
paste input "[PERSON_NAME]"
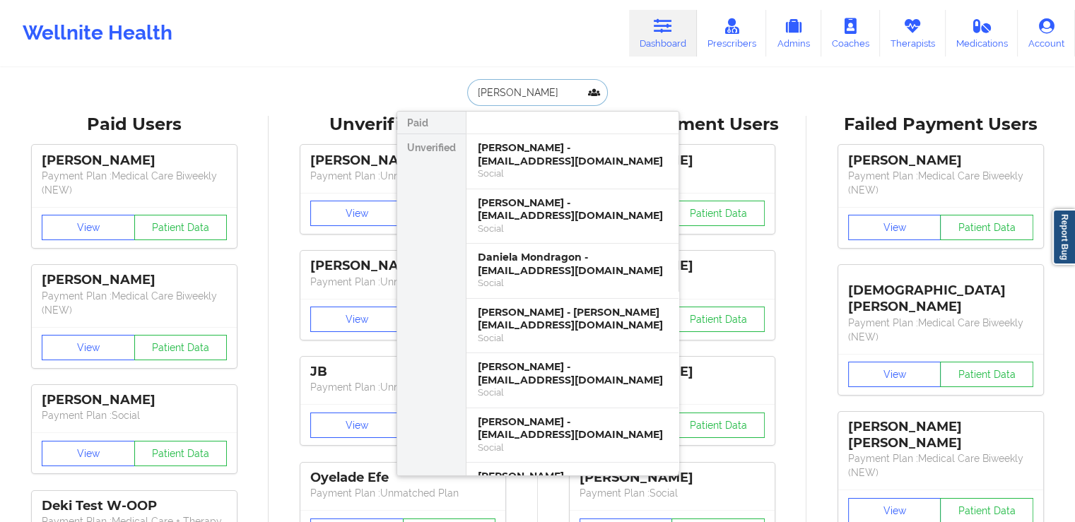
paste input "[PERSON_NAME]"
type input "[PERSON_NAME]"
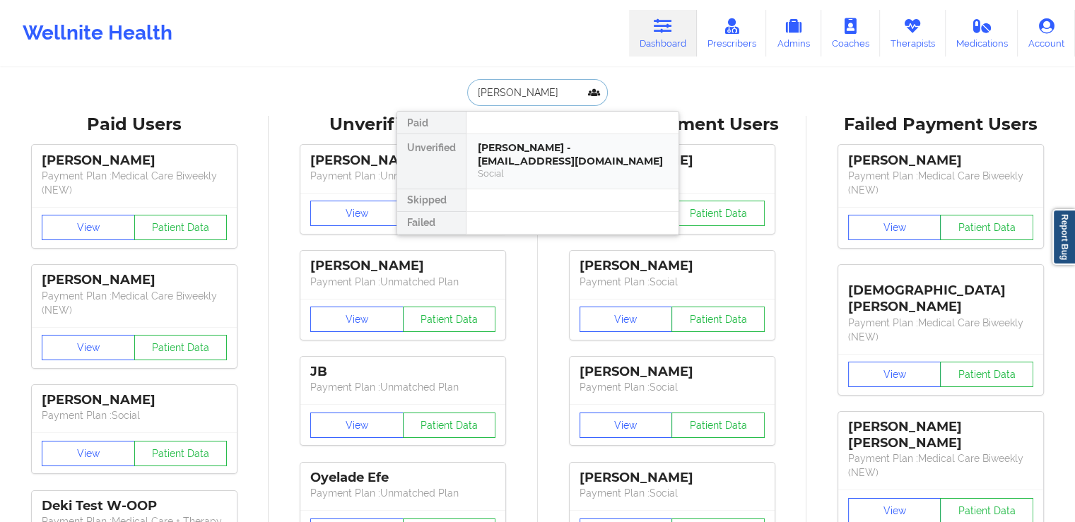
click at [551, 153] on div "[PERSON_NAME] - [EMAIL_ADDRESS][DOMAIN_NAME]" at bounding box center [572, 154] width 189 height 26
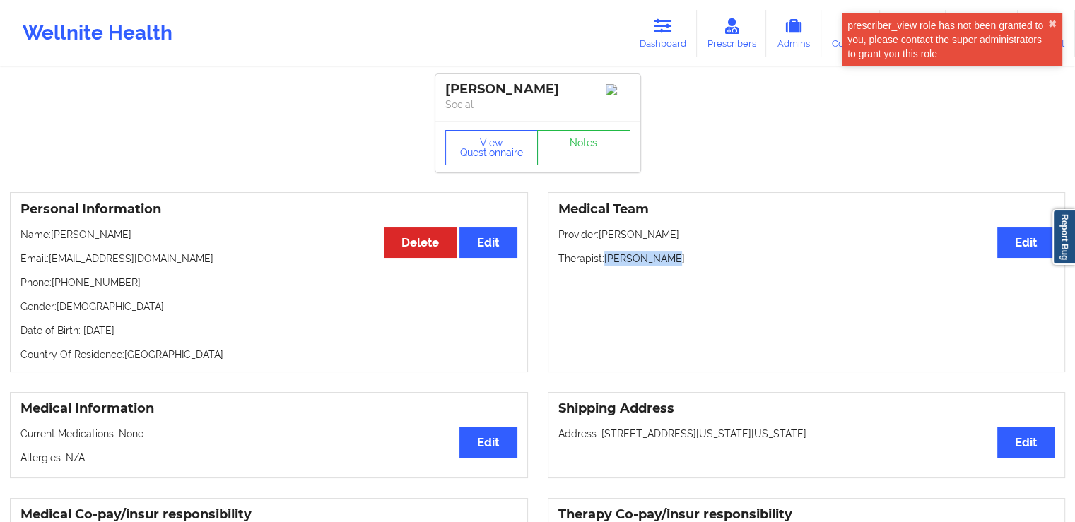
drag, startPoint x: 678, startPoint y: 259, endPoint x: 607, endPoint y: 264, distance: 71.5
click at [607, 264] on p "Therapist: [PERSON_NAME]" at bounding box center [806, 259] width 497 height 14
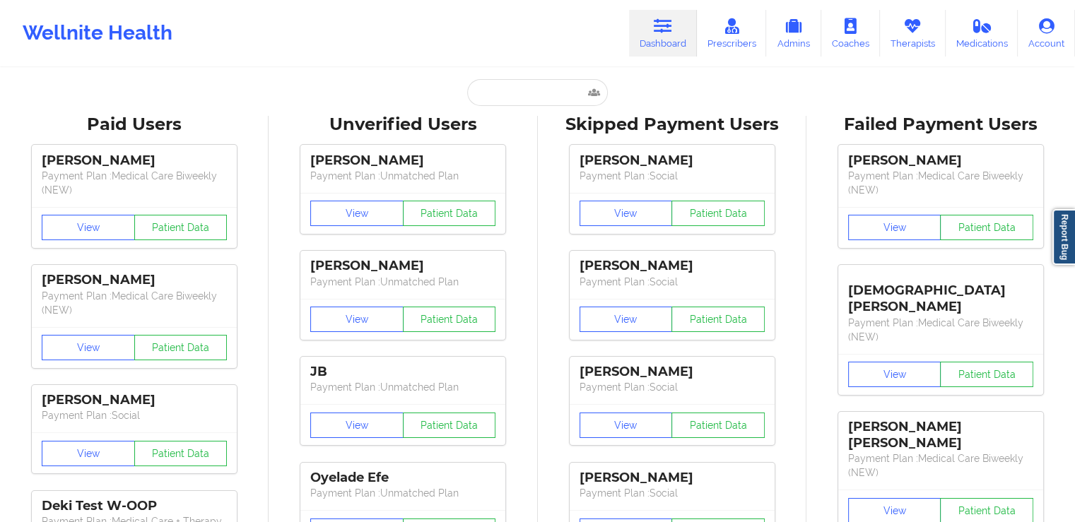
click at [491, 95] on input "text" at bounding box center [537, 92] width 140 height 27
paste input "[PERSON_NAME]"
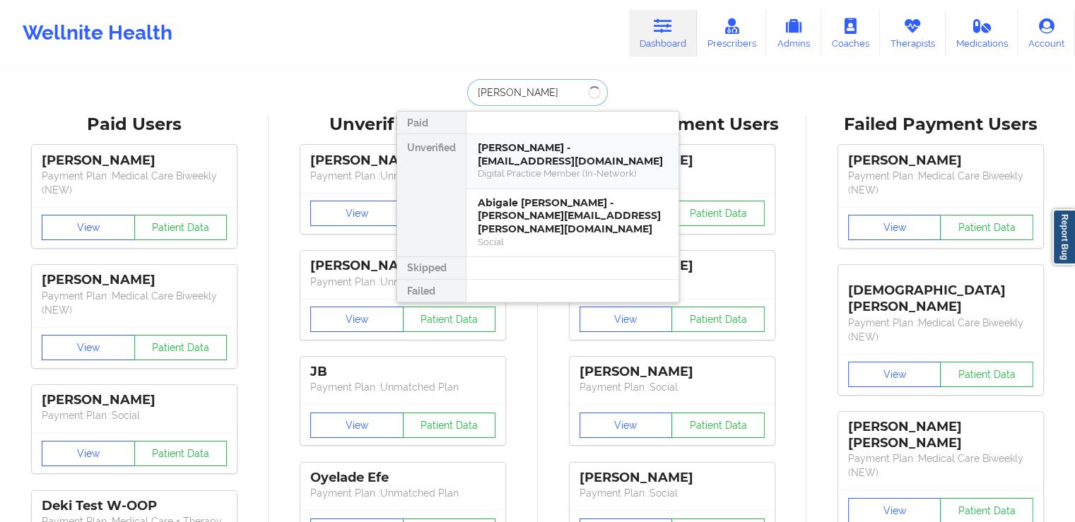
paste input "PUNLA"
type input "[PERSON_NAME]"
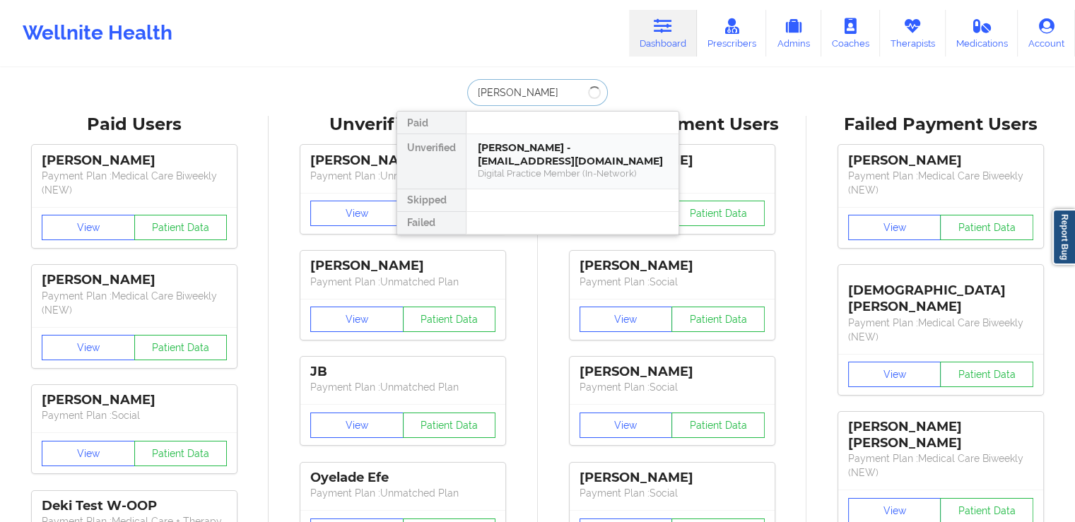
click at [547, 148] on div "[PERSON_NAME] - [EMAIL_ADDRESS][DOMAIN_NAME]" at bounding box center [572, 154] width 189 height 26
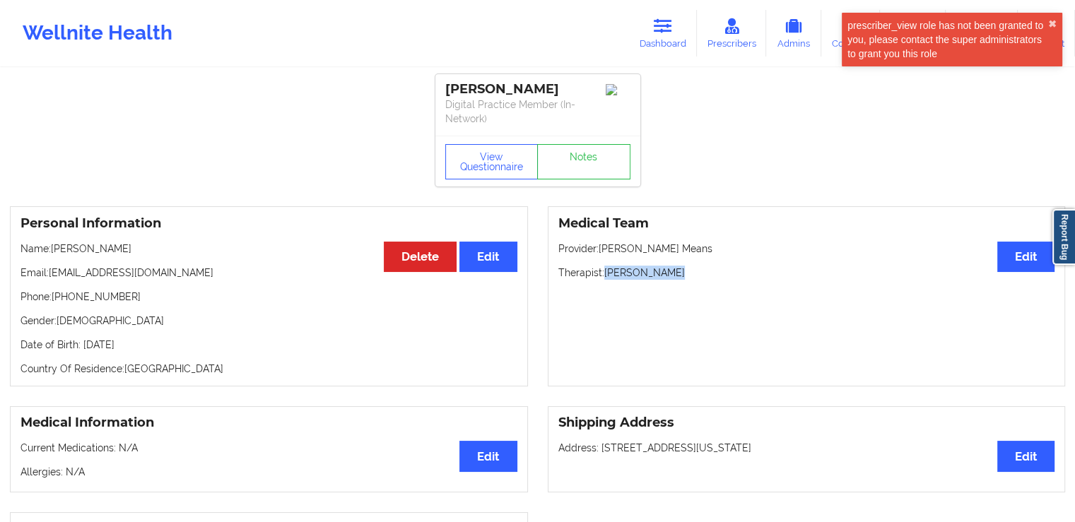
drag, startPoint x: 661, startPoint y: 268, endPoint x: 605, endPoint y: 273, distance: 56.8
click at [605, 273] on p "Therapist: [PERSON_NAME]" at bounding box center [806, 273] width 497 height 14
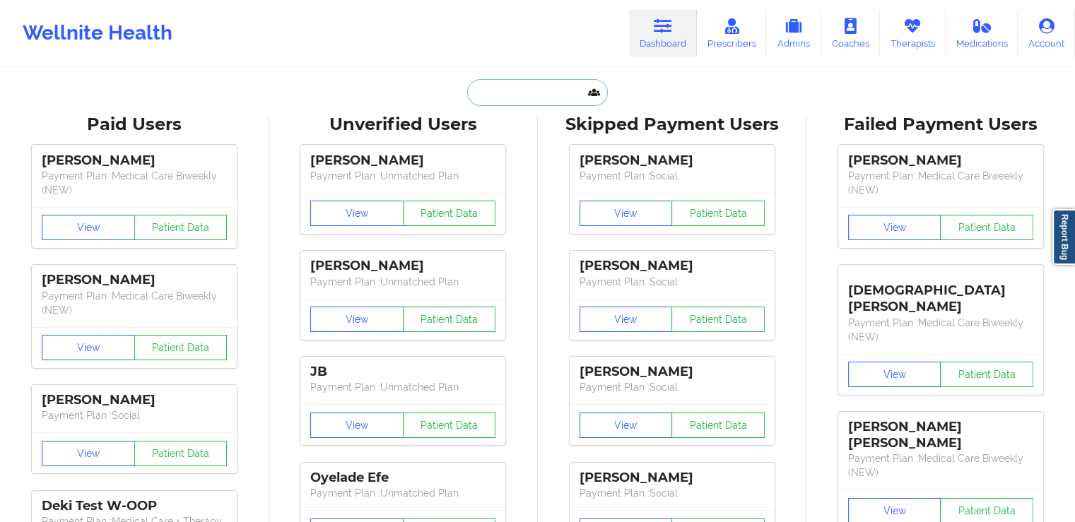
click at [478, 89] on input "text" at bounding box center [537, 92] width 140 height 27
paste input "[PERSON_NAME]"
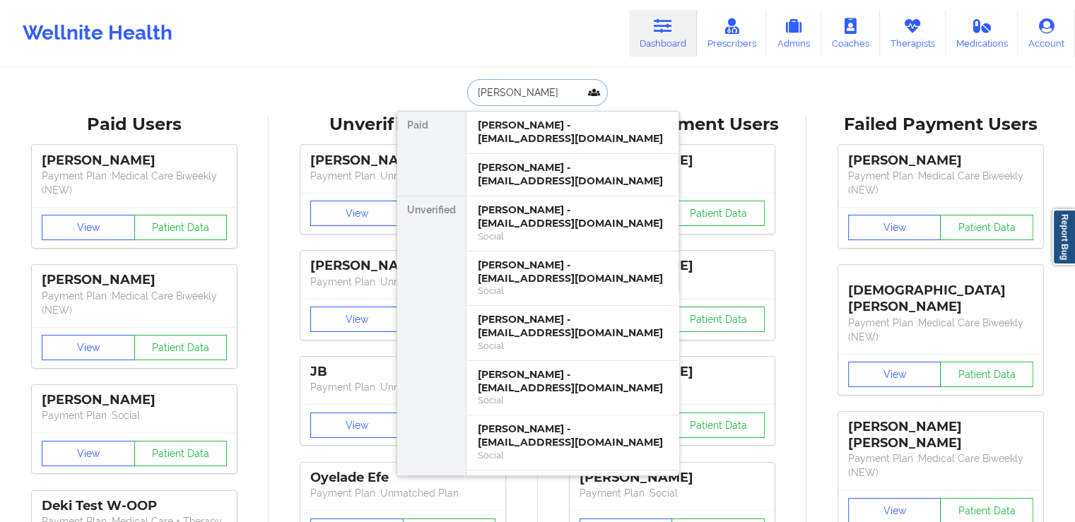
paste input "[PERSON_NAME]"
type input "[PERSON_NAME]"
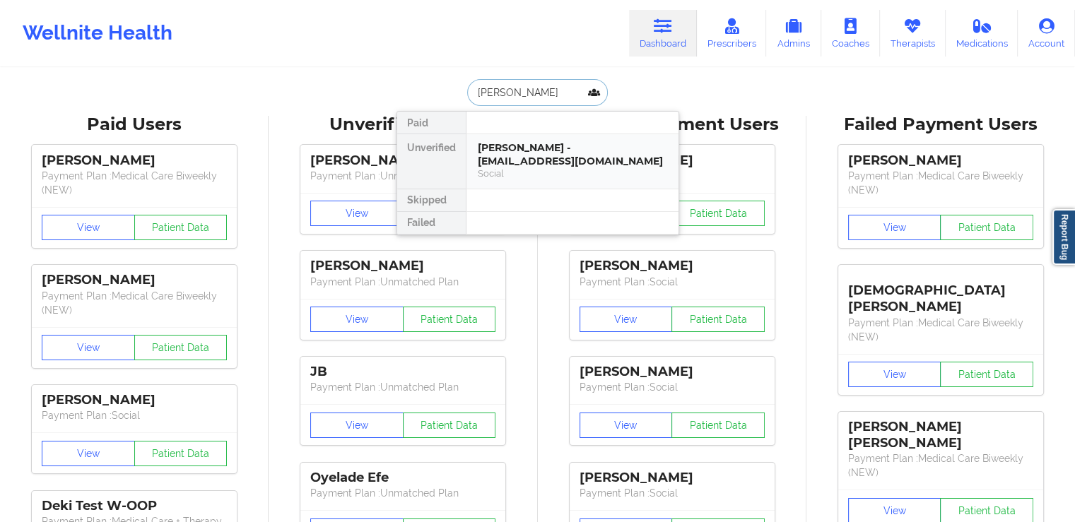
click at [582, 148] on div "[PERSON_NAME] - [EMAIL_ADDRESS][DOMAIN_NAME]" at bounding box center [572, 154] width 189 height 26
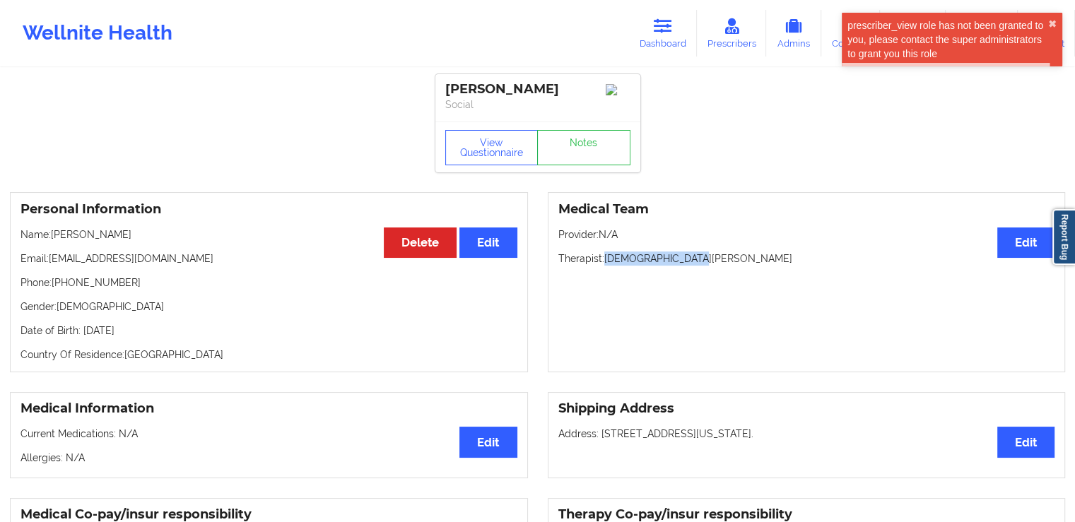
drag, startPoint x: 692, startPoint y: 261, endPoint x: 604, endPoint y: 261, distance: 87.6
click at [604, 261] on p "Therapist: [PERSON_NAME]" at bounding box center [806, 259] width 497 height 14
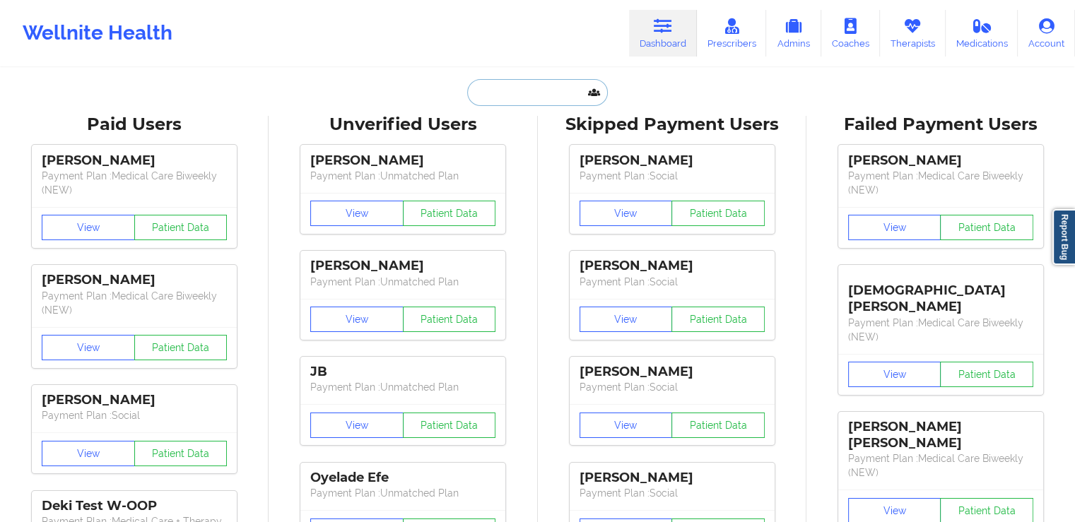
click at [548, 93] on input "text" at bounding box center [537, 92] width 140 height 27
paste input "[PERSON_NAME]"
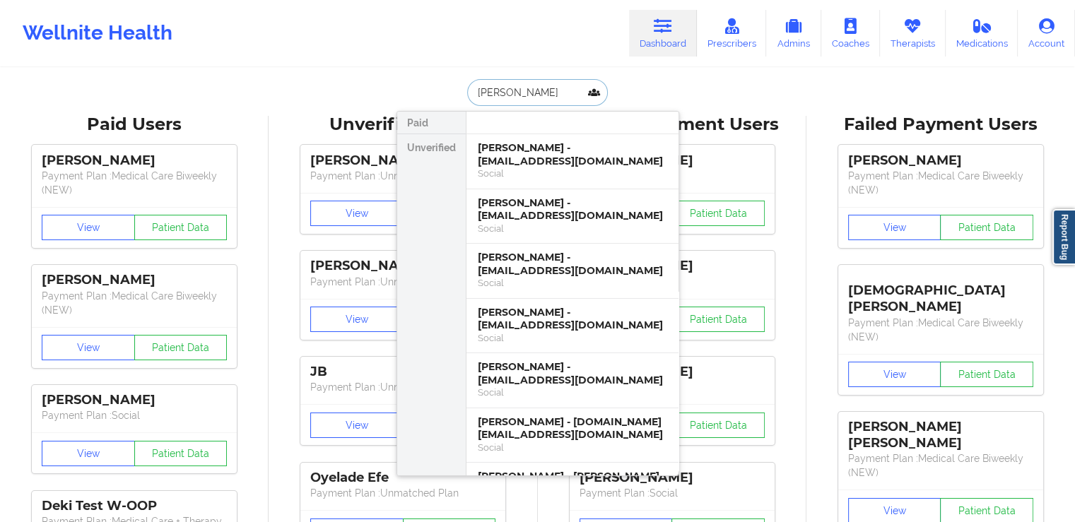
paste input "KING"
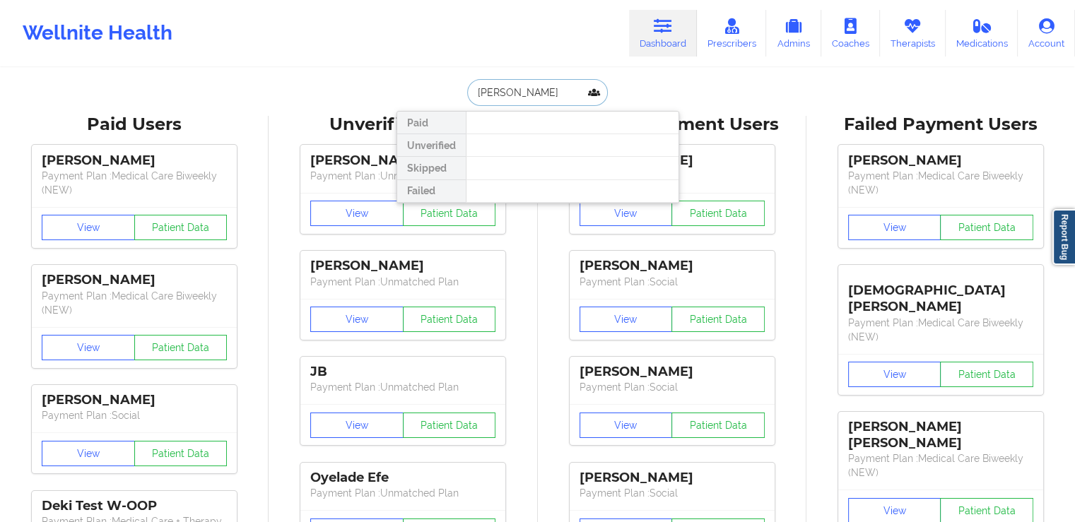
type input "[PERSON_NAME]"
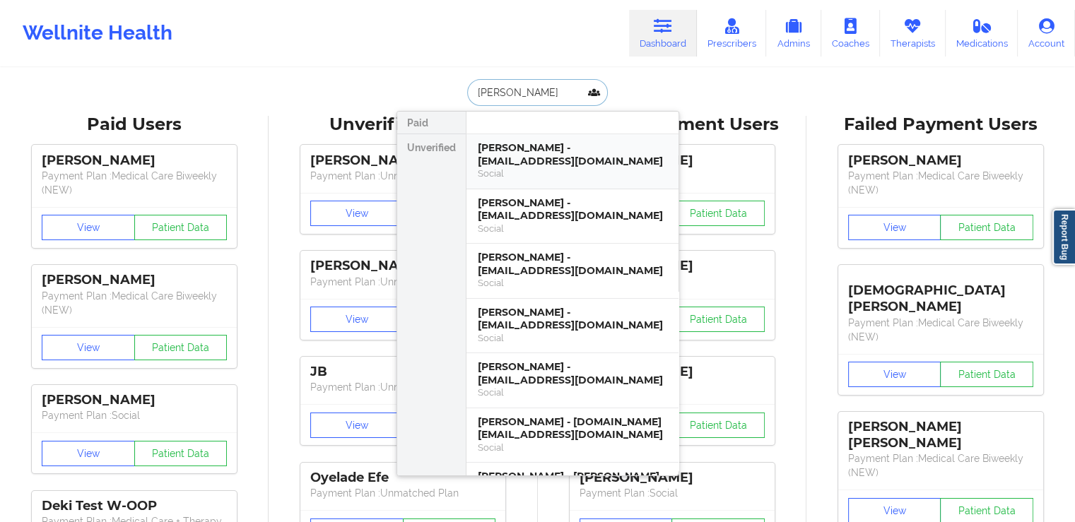
click at [571, 152] on div "[PERSON_NAME] - [EMAIL_ADDRESS][DOMAIN_NAME]" at bounding box center [572, 154] width 189 height 26
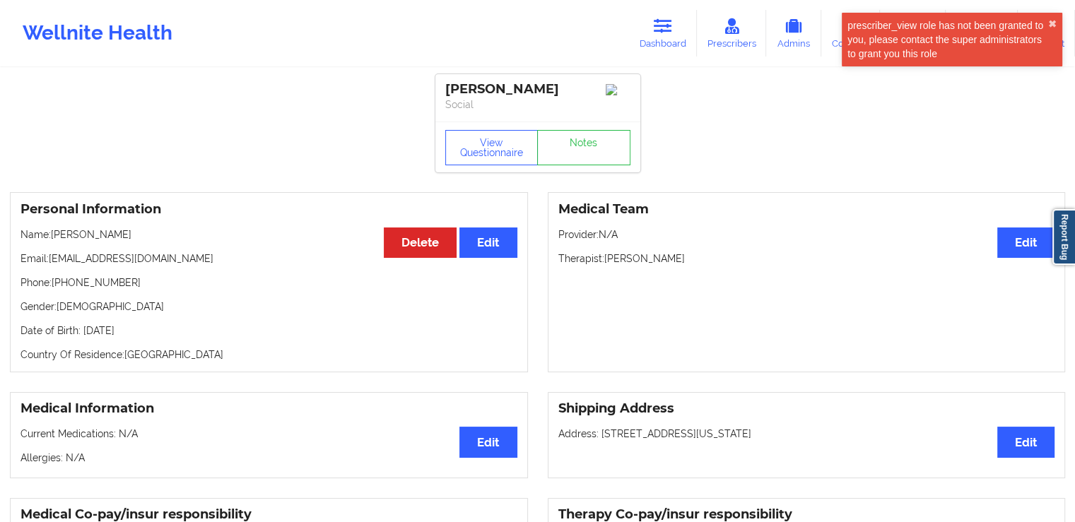
drag, startPoint x: 693, startPoint y: 264, endPoint x: 607, endPoint y: 263, distance: 86.2
click at [607, 263] on p "Therapist: [PERSON_NAME]" at bounding box center [806, 259] width 497 height 14
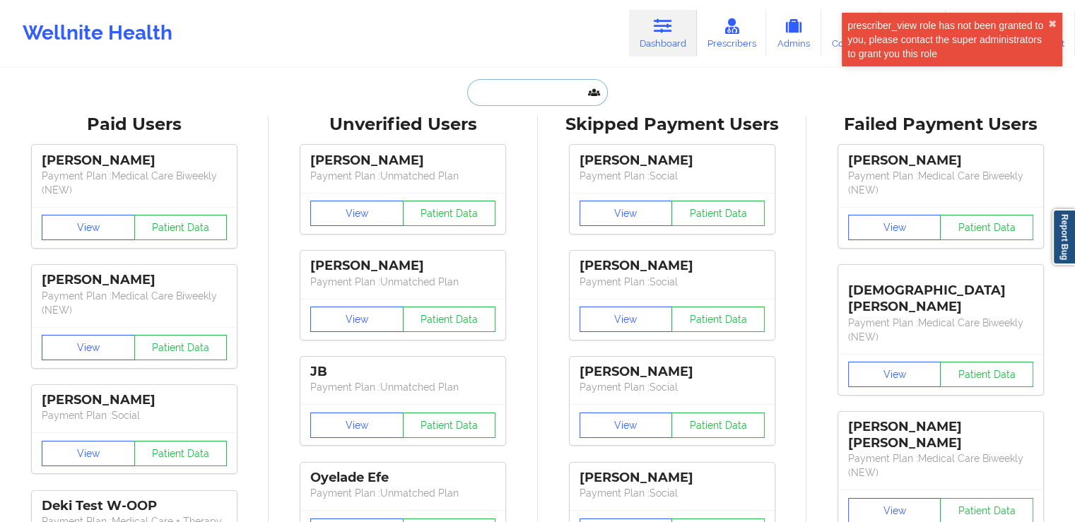
click at [495, 88] on input "text" at bounding box center [537, 92] width 140 height 27
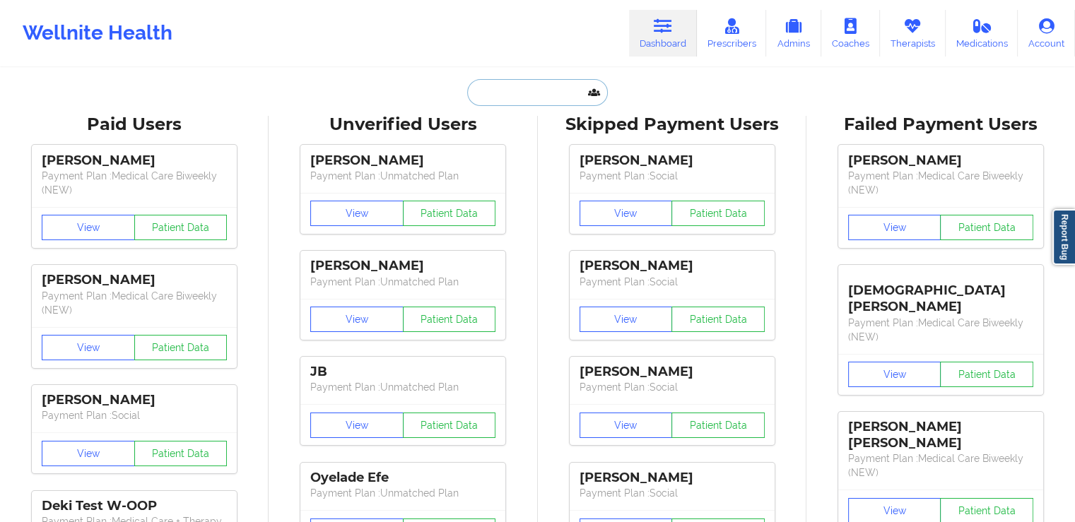
paste input "[PERSON_NAME]"
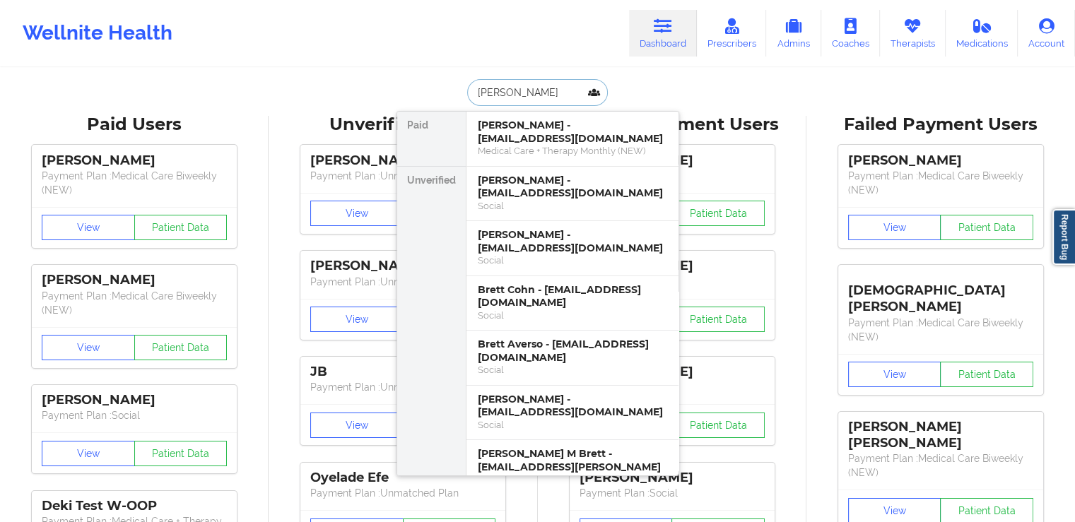
paste input "[PERSON_NAME]"
type input "[PERSON_NAME]"
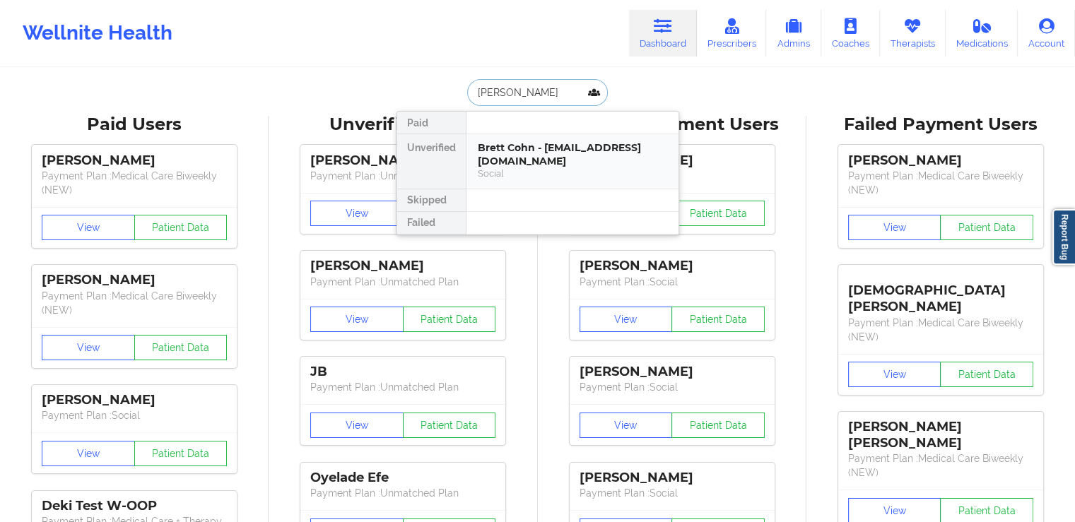
click at [524, 165] on div "Brett Cohn - [EMAIL_ADDRESS][DOMAIN_NAME]" at bounding box center [572, 154] width 189 height 26
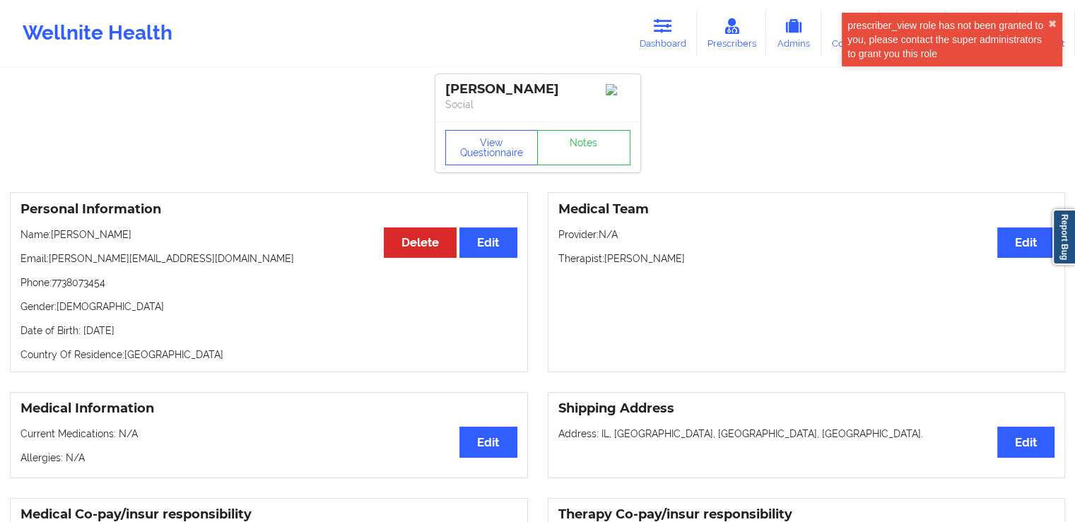
drag, startPoint x: 702, startPoint y: 264, endPoint x: 605, endPoint y: 263, distance: 97.5
click at [605, 263] on p "Therapist: [PERSON_NAME]" at bounding box center [806, 259] width 497 height 14
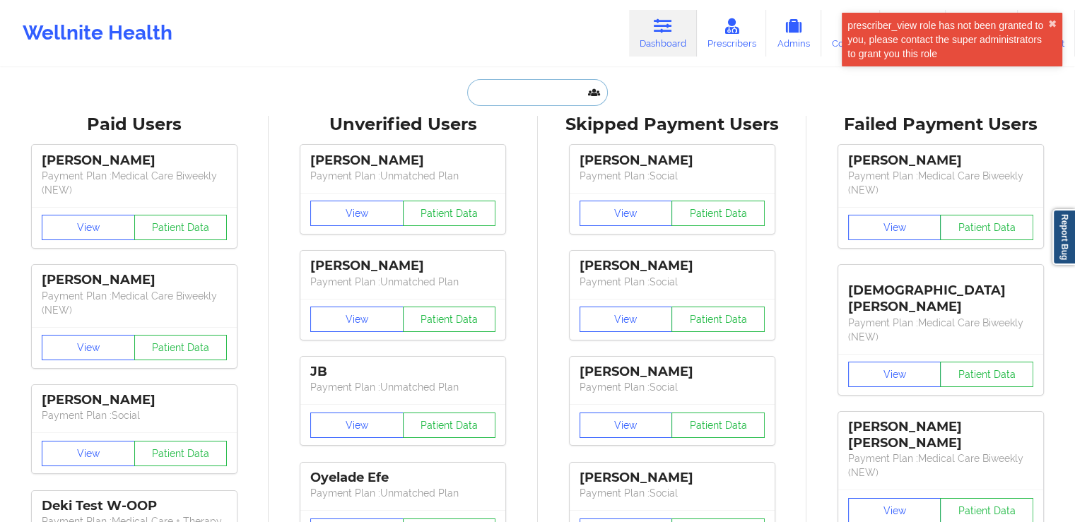
click at [515, 91] on input "text" at bounding box center [537, 92] width 140 height 27
paste input "[PERSON_NAME]"
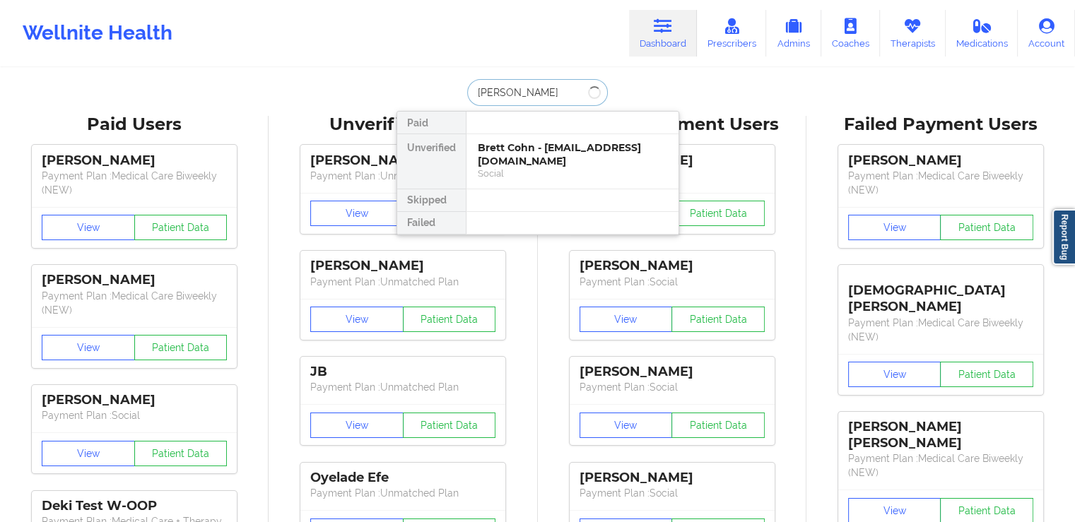
type input "[PERSON_NAME]"
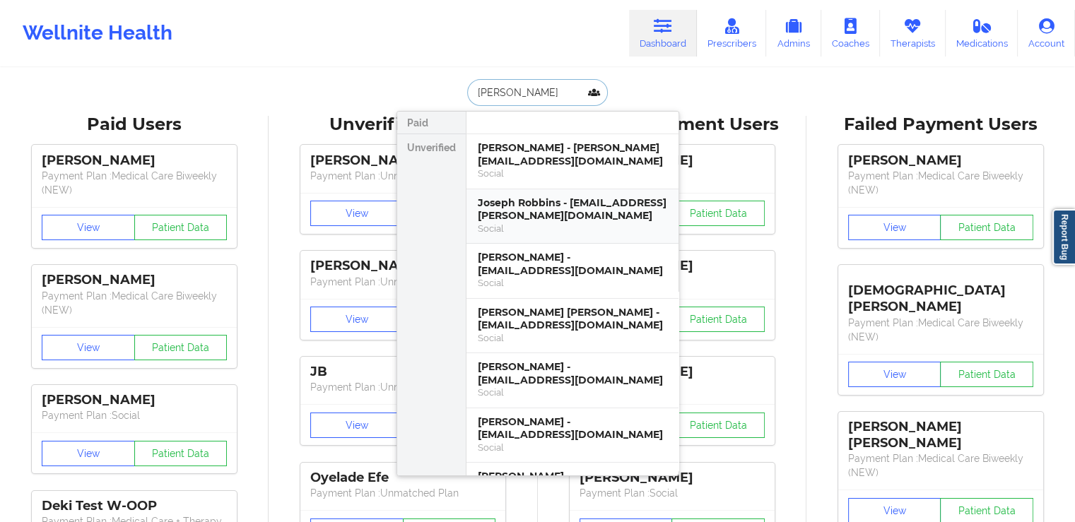
click at [602, 208] on div "Joseph Robbins - [EMAIL_ADDRESS][PERSON_NAME][DOMAIN_NAME]" at bounding box center [572, 209] width 189 height 26
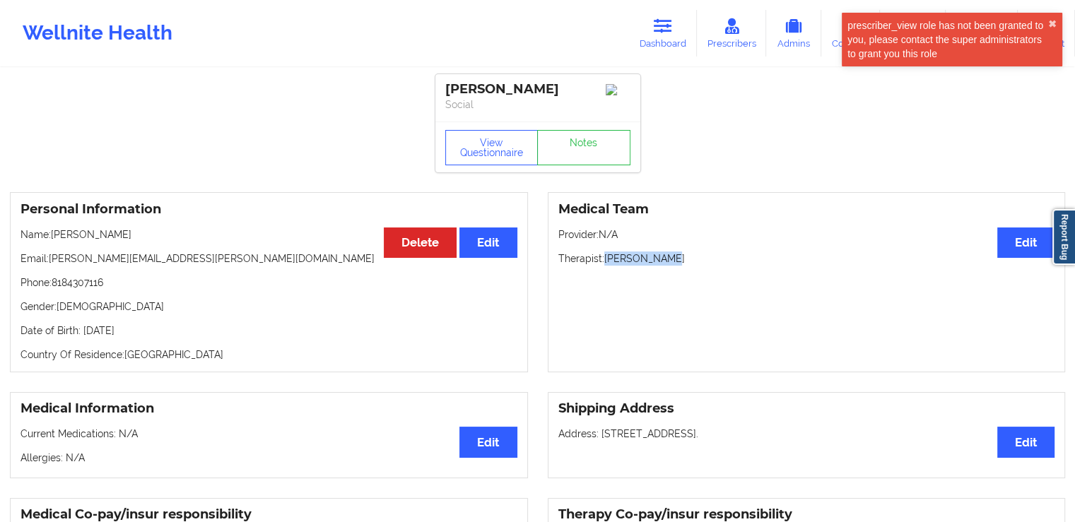
drag, startPoint x: 673, startPoint y: 264, endPoint x: 607, endPoint y: 262, distance: 65.7
click at [607, 262] on p "Therapist: [PERSON_NAME]" at bounding box center [806, 259] width 497 height 14
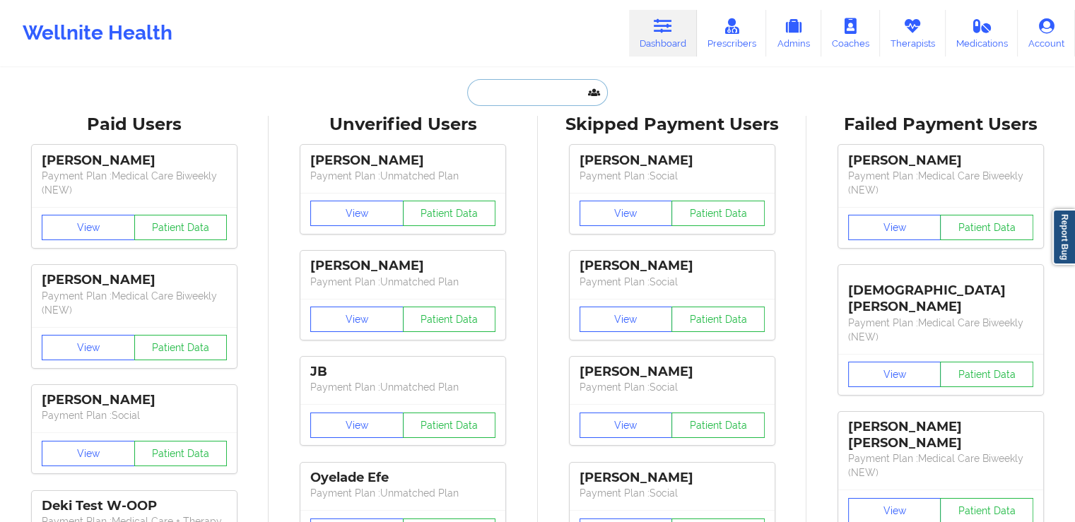
click at [498, 91] on input "text" at bounding box center [537, 92] width 140 height 27
paste input "[PERSON_NAME]"
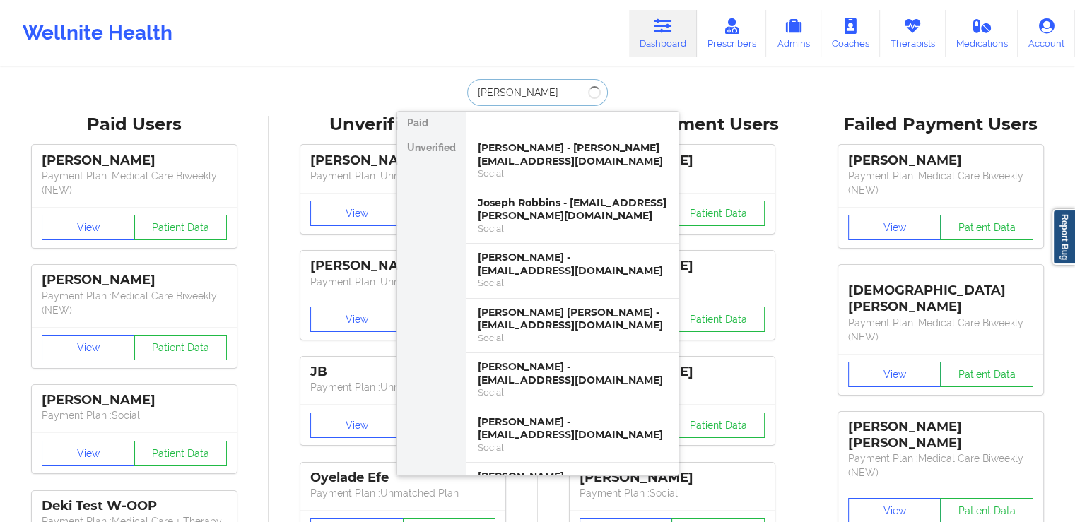
type input "[PERSON_NAME]"
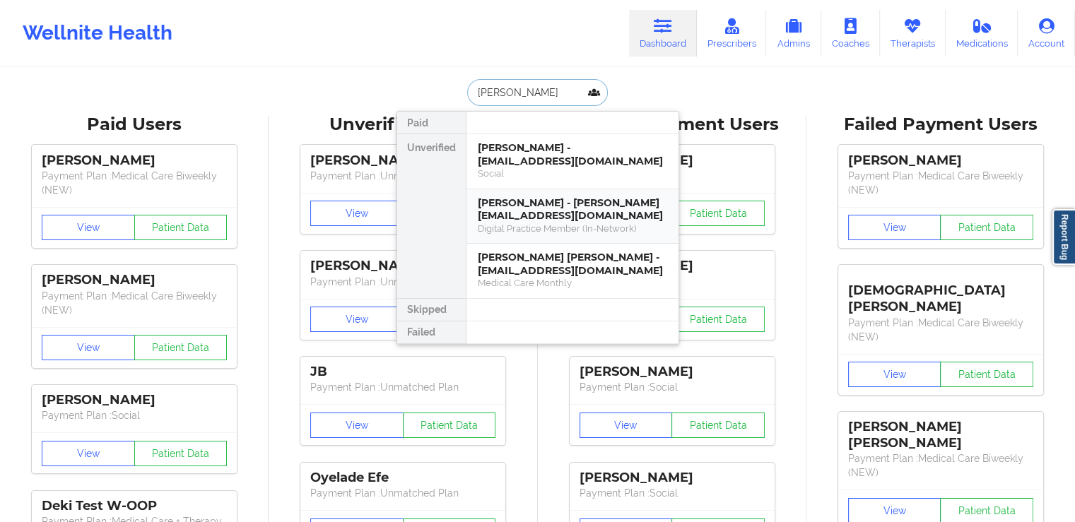
click at [585, 223] on div "Digital Practice Member (In-Network)" at bounding box center [572, 229] width 189 height 12
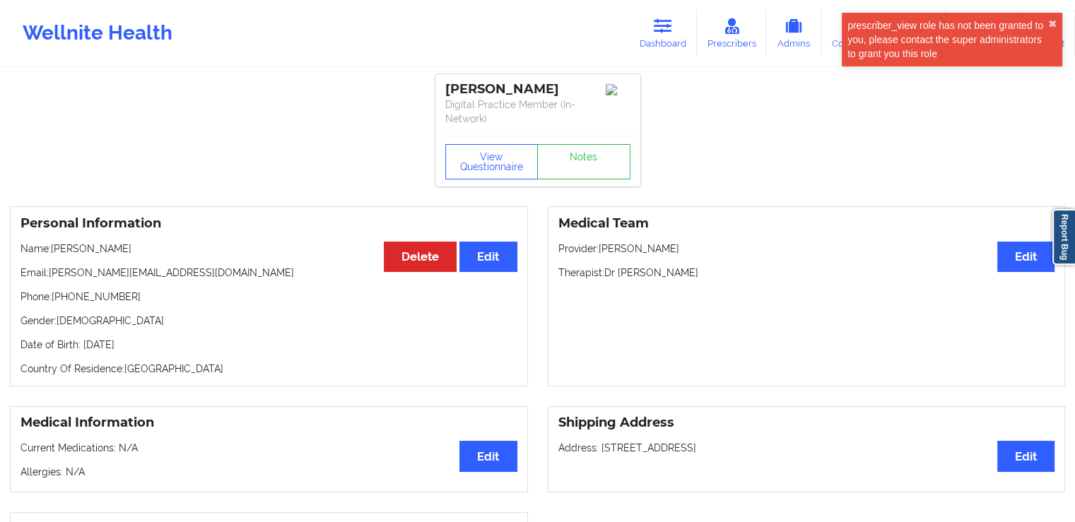
drag, startPoint x: 705, startPoint y: 272, endPoint x: 619, endPoint y: 275, distance: 85.6
click at [619, 275] on p "Therapist: Dr [PERSON_NAME]" at bounding box center [806, 273] width 497 height 14
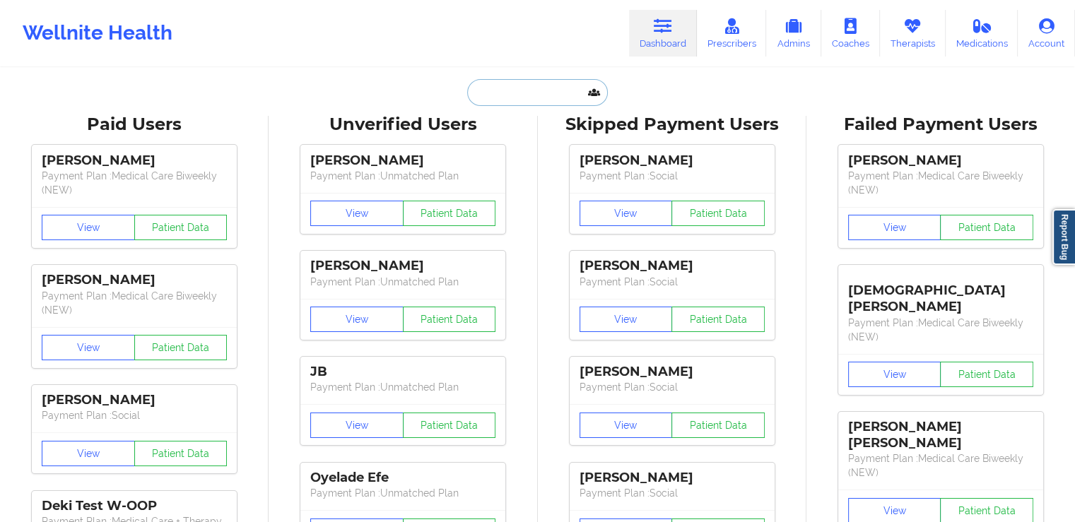
click at [520, 98] on input "text" at bounding box center [537, 92] width 140 height 27
paste input "[PERSON_NAME]"
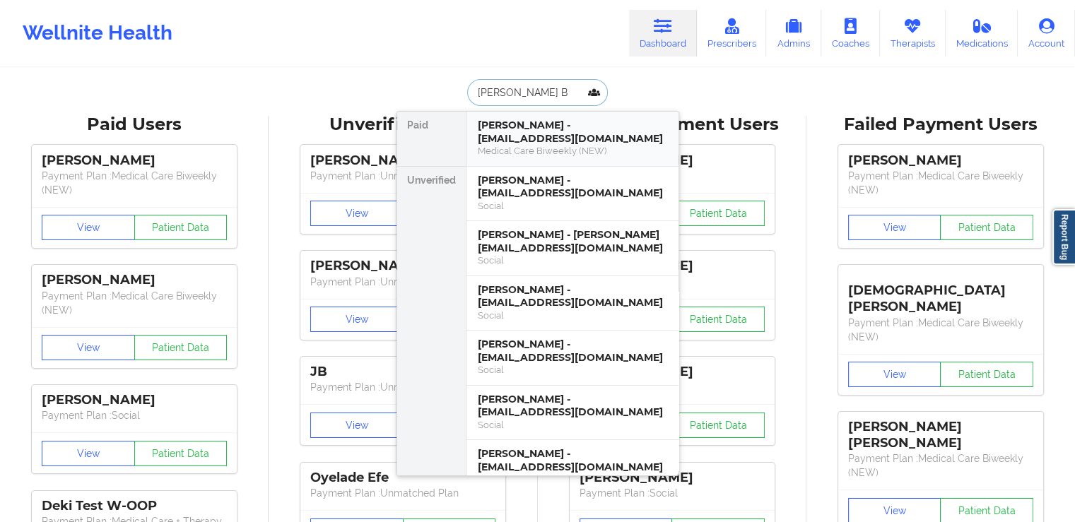
type input "[PERSON_NAME] Bi"
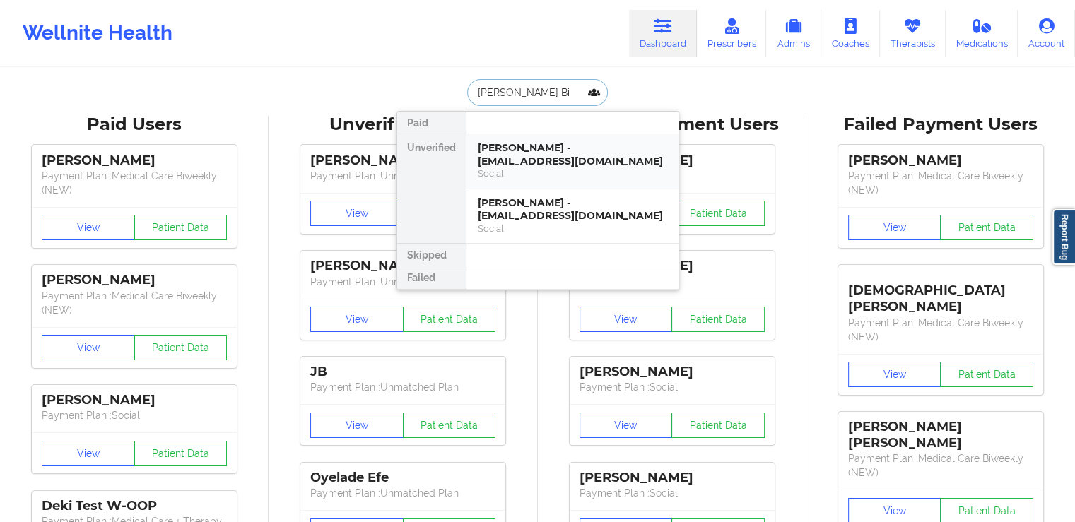
click at [591, 156] on div "[PERSON_NAME] - [EMAIL_ADDRESS][DOMAIN_NAME]" at bounding box center [572, 154] width 189 height 26
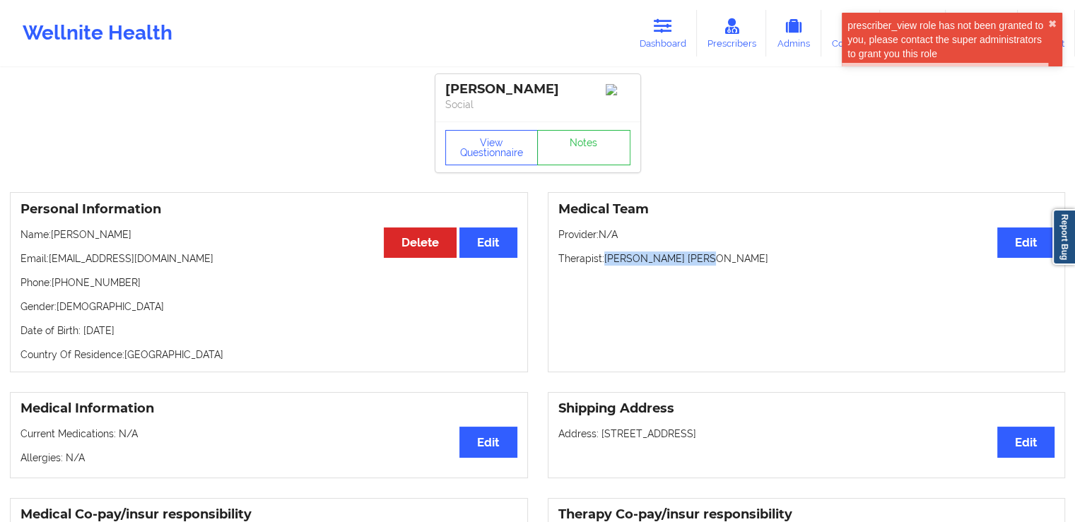
drag, startPoint x: 704, startPoint y: 263, endPoint x: 604, endPoint y: 264, distance: 99.6
click at [604, 264] on p "Therapist: [PERSON_NAME] [PERSON_NAME]" at bounding box center [806, 259] width 497 height 14
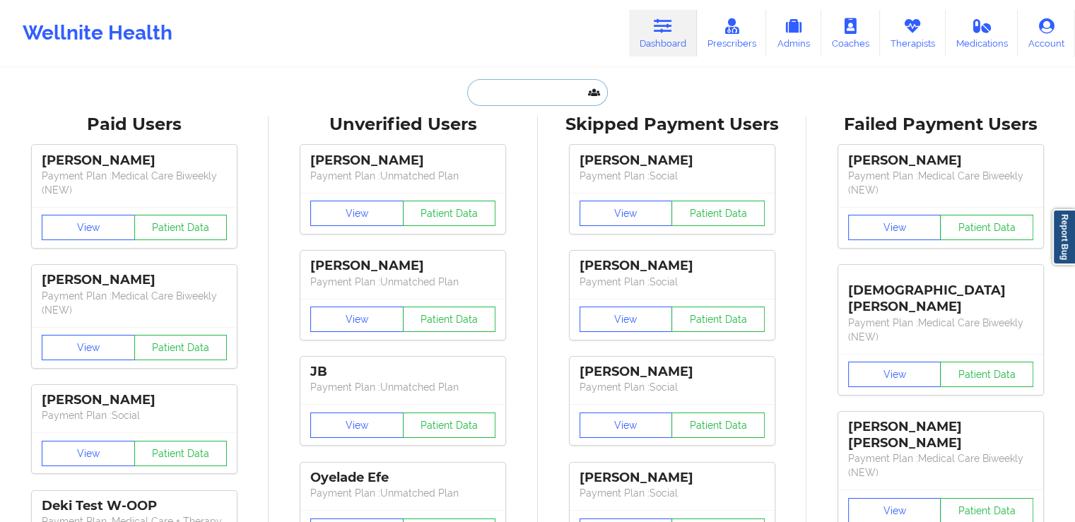
click at [536, 86] on input "text" at bounding box center [537, 92] width 140 height 27
paste input "[PERSON_NAME]"
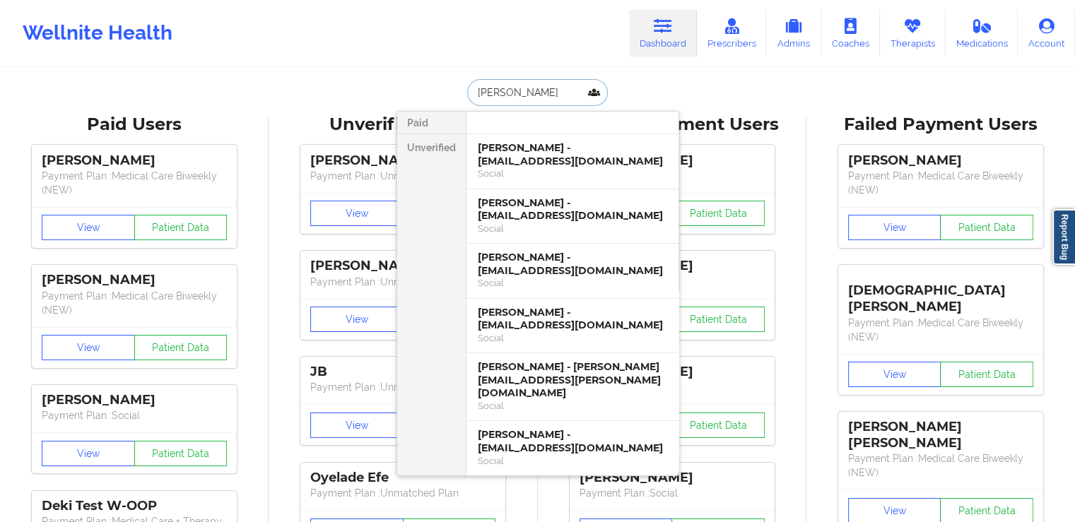
type input "[PERSON_NAME]"
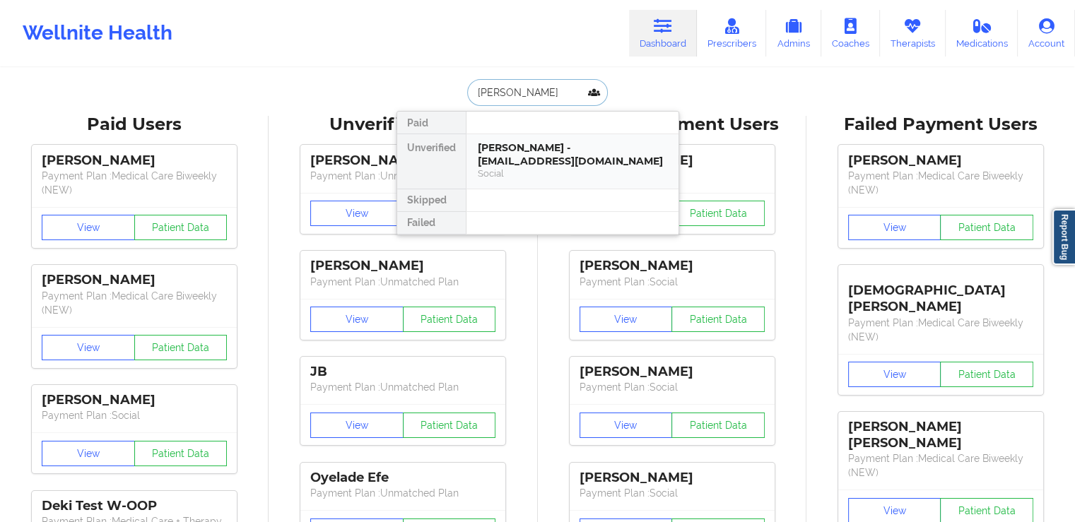
click at [564, 151] on div "[PERSON_NAME] - [EMAIL_ADDRESS][DOMAIN_NAME]" at bounding box center [572, 154] width 189 height 26
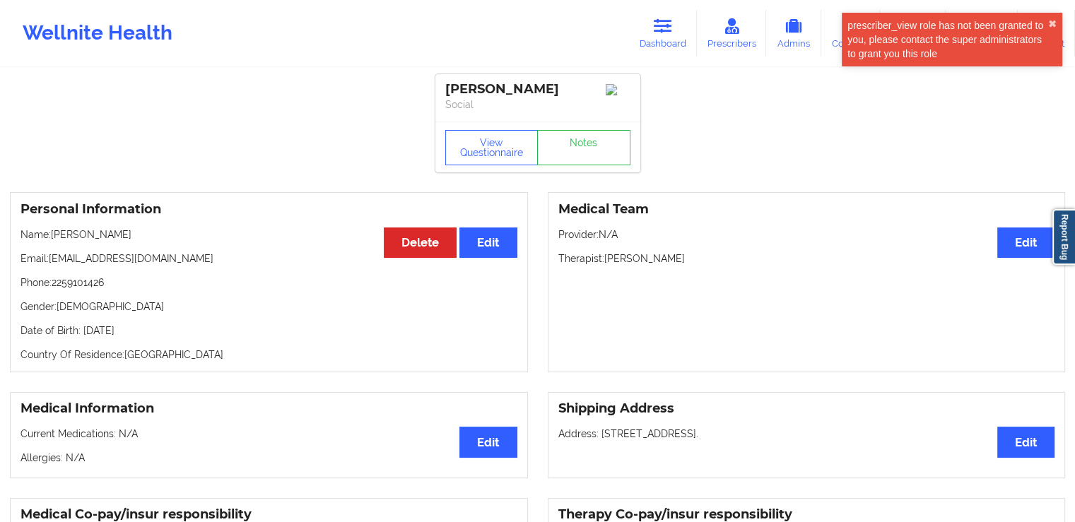
drag, startPoint x: 715, startPoint y: 260, endPoint x: 606, endPoint y: 264, distance: 109.6
click at [606, 264] on p "Therapist: [PERSON_NAME]" at bounding box center [806, 259] width 497 height 14
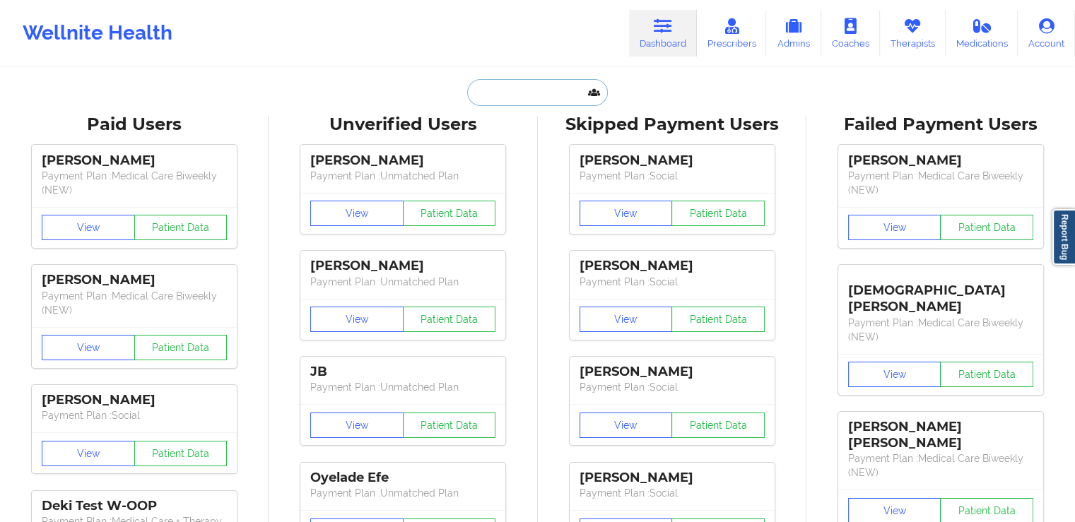
click at [490, 93] on input "text" at bounding box center [537, 92] width 140 height 27
paste input "[PERSON_NAME]"
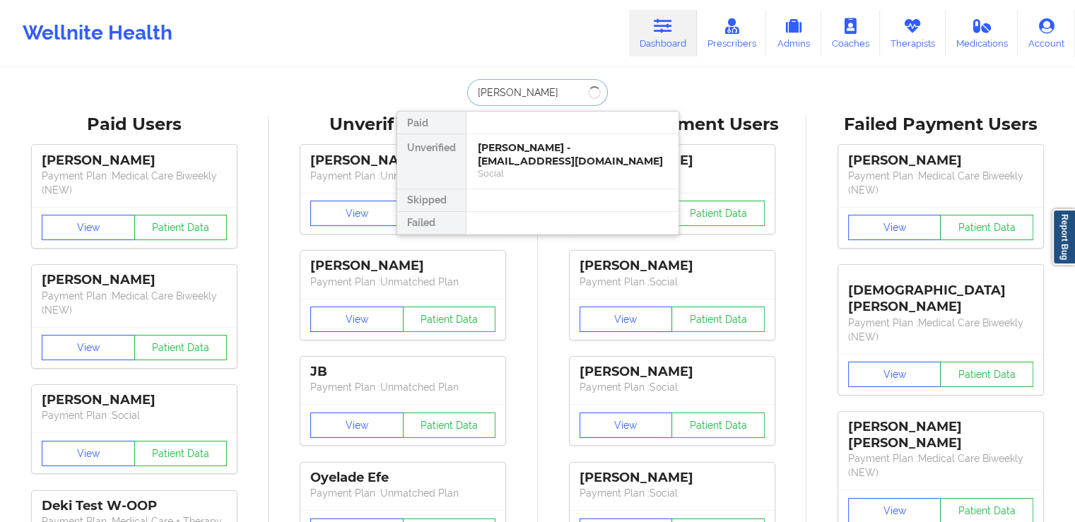
type input "[PERSON_NAME]"
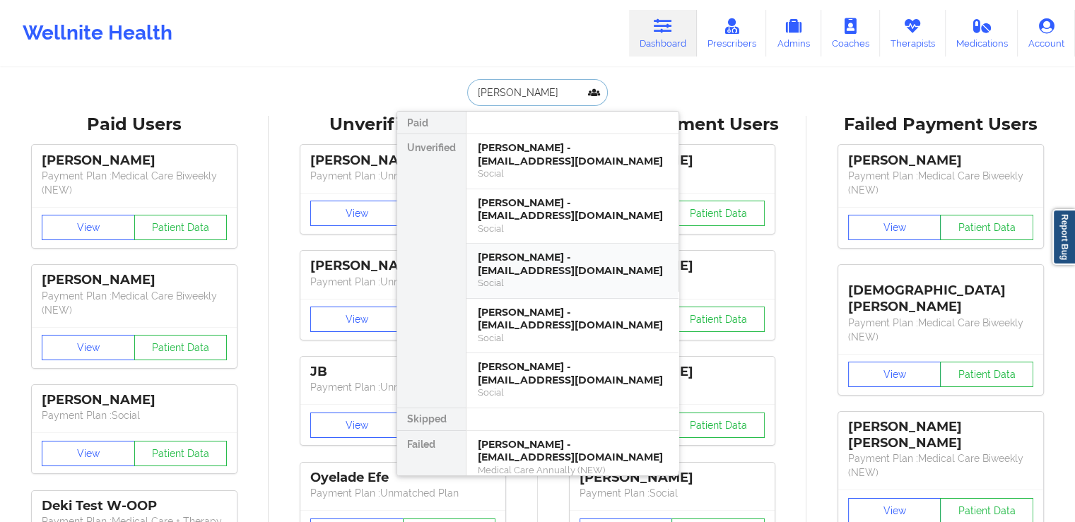
click at [570, 261] on div "[PERSON_NAME] - [EMAIL_ADDRESS][DOMAIN_NAME]" at bounding box center [572, 264] width 189 height 26
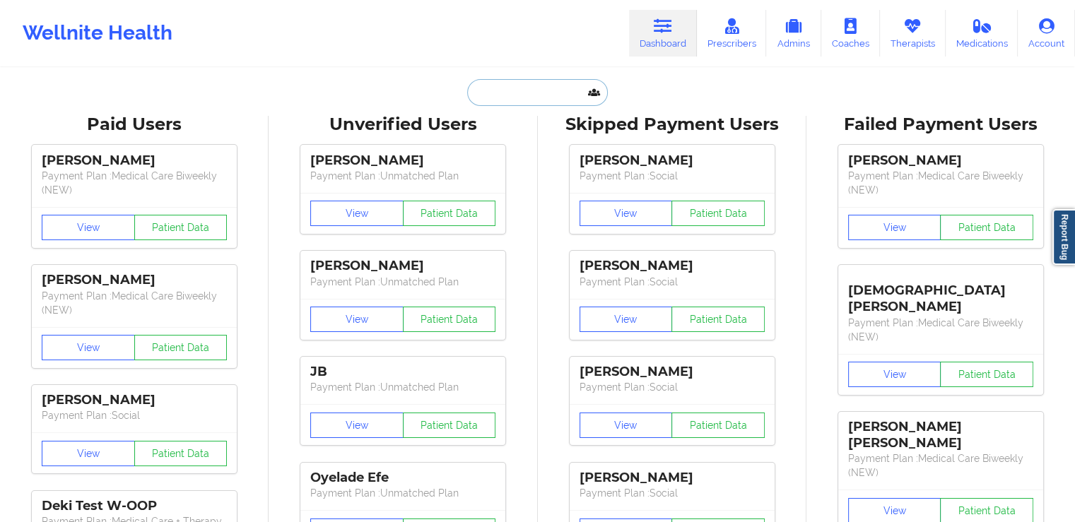
click at [508, 85] on input "text" at bounding box center [537, 92] width 140 height 27
paste input "[PERSON_NAME]"
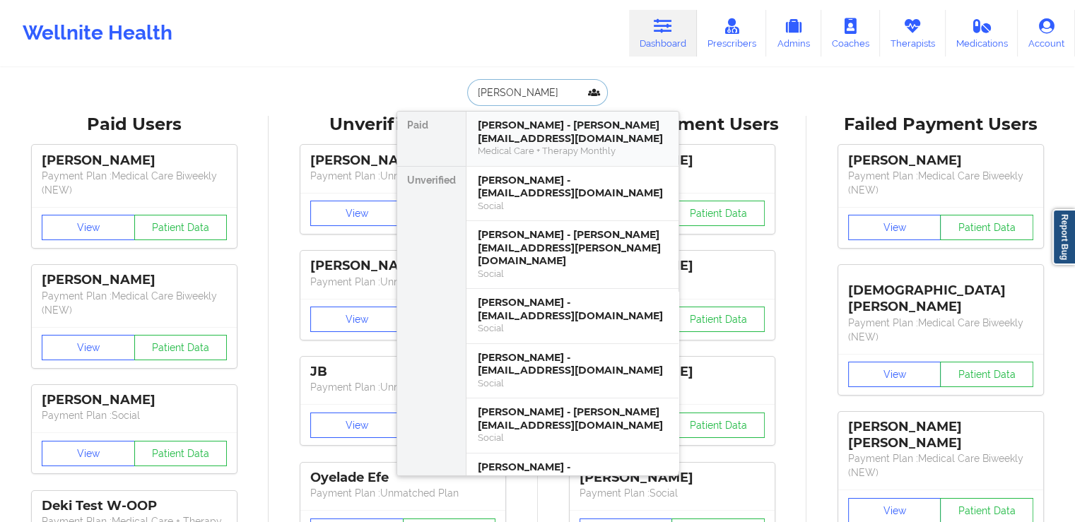
type input "[PERSON_NAME]"
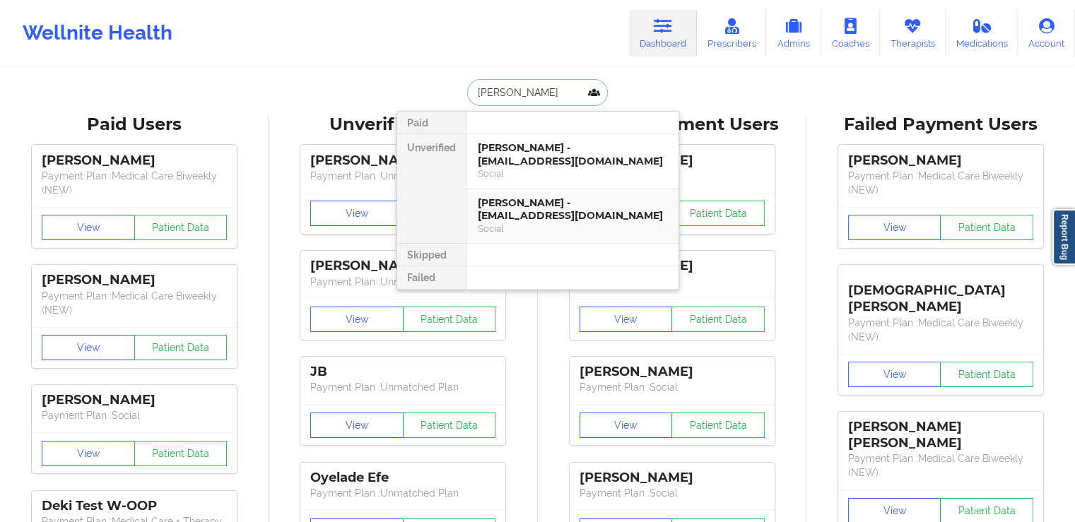
click at [555, 200] on div "[PERSON_NAME] - [EMAIL_ADDRESS][DOMAIN_NAME]" at bounding box center [572, 209] width 189 height 26
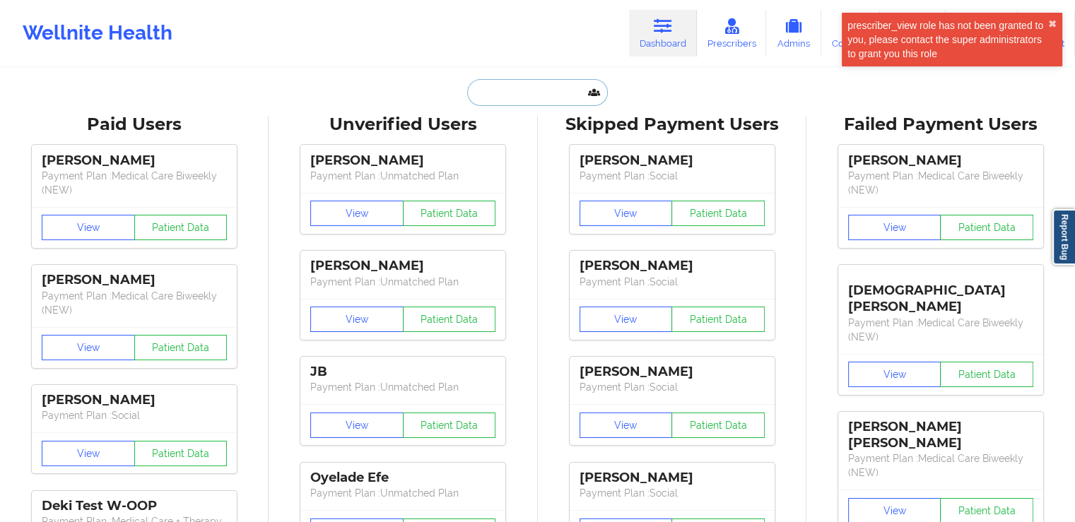
click at [482, 104] on input "text" at bounding box center [537, 92] width 140 height 27
paste input "[PERSON_NAME]"
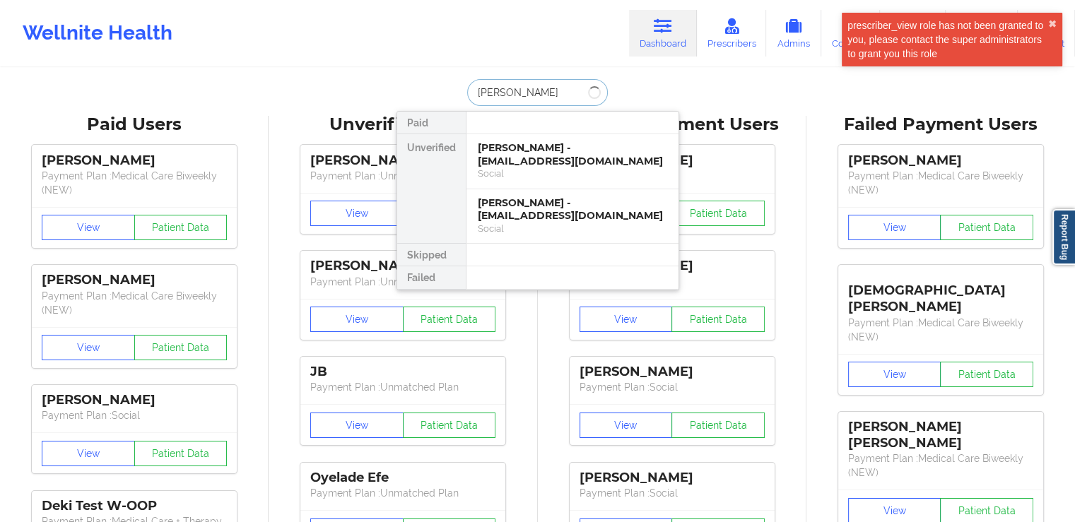
type input "[PERSON_NAME]"
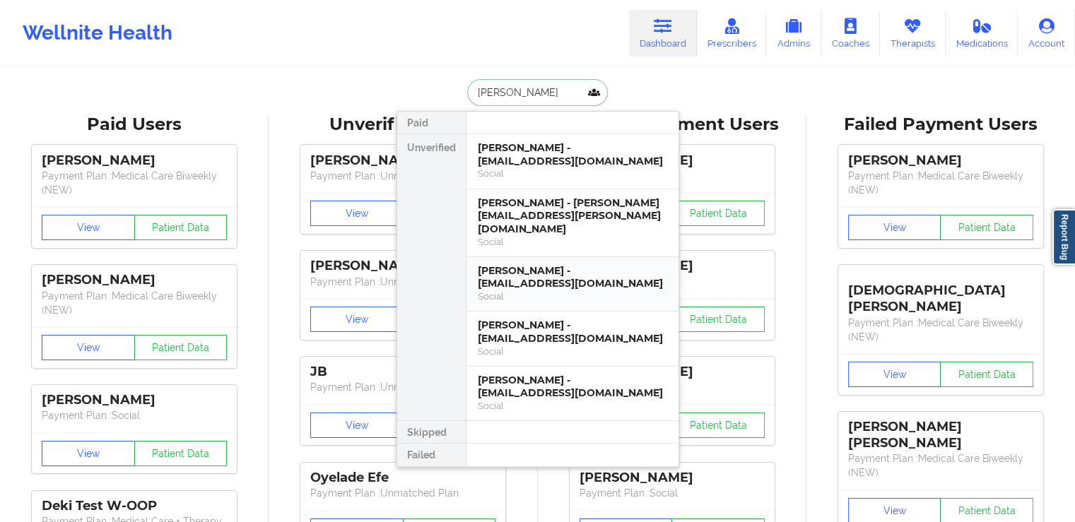
click at [561, 265] on div "[PERSON_NAME] - [EMAIL_ADDRESS][DOMAIN_NAME]" at bounding box center [572, 277] width 189 height 26
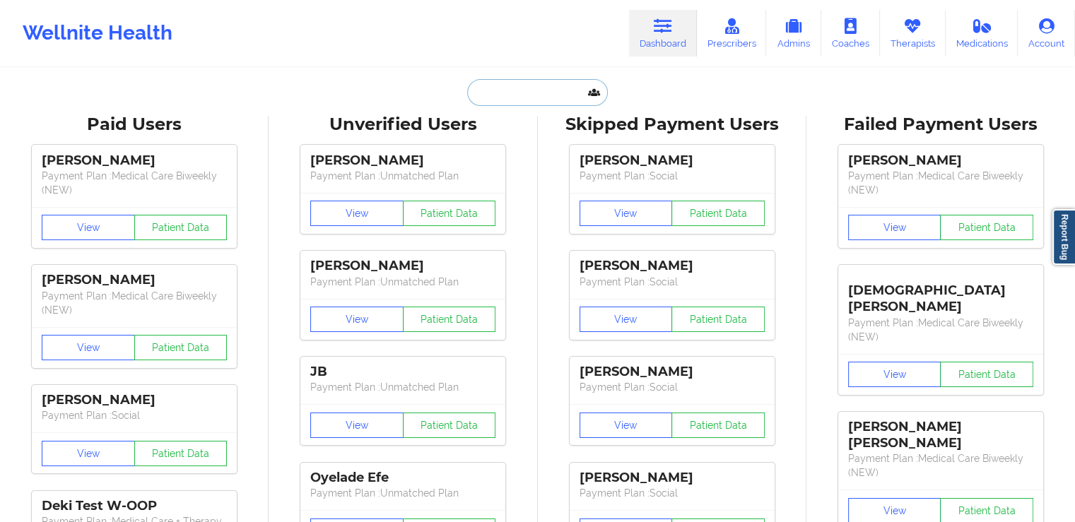
click at [497, 90] on input "text" at bounding box center [537, 92] width 140 height 27
paste input "THANDEKA"
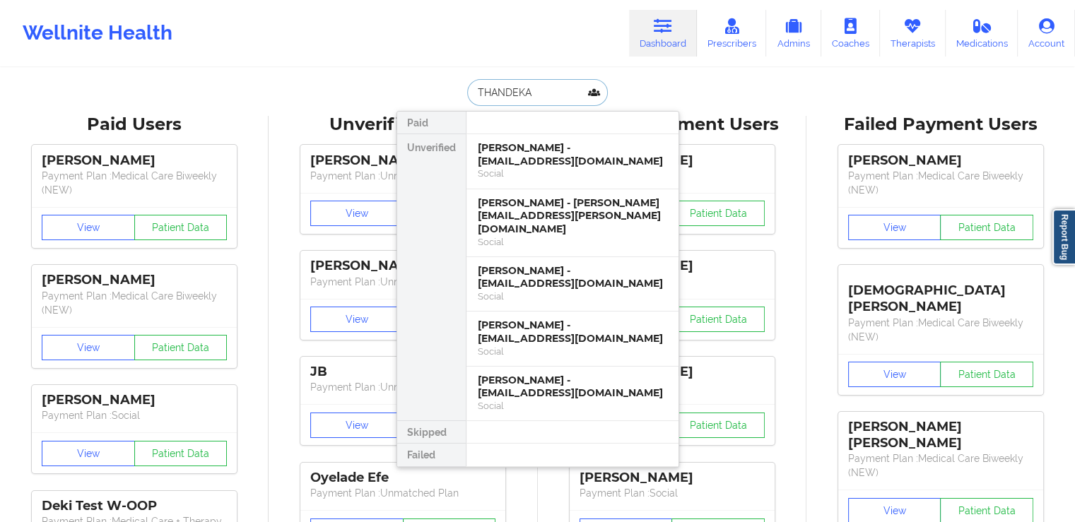
type input "THANDEKA"
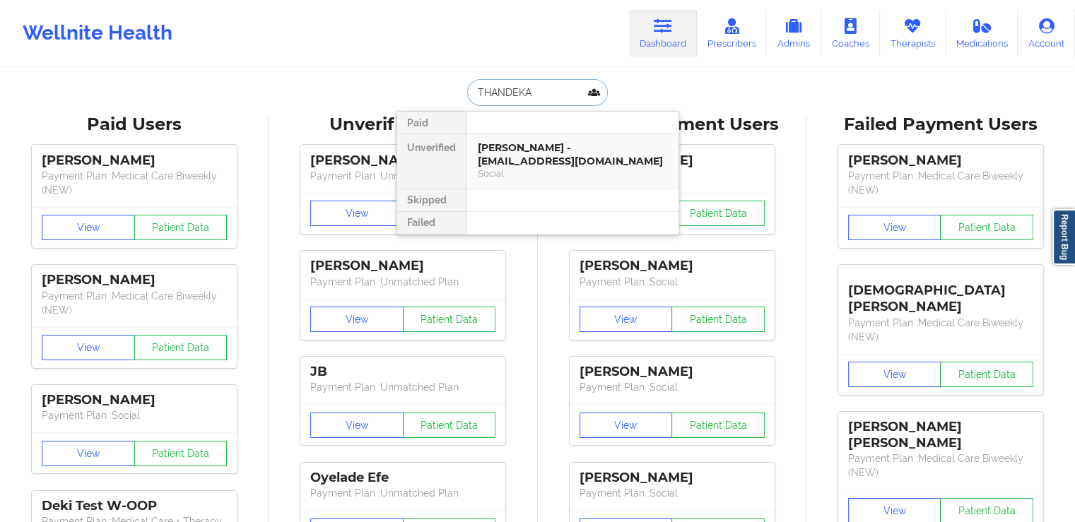
click at [575, 168] on div "Social" at bounding box center [572, 173] width 189 height 12
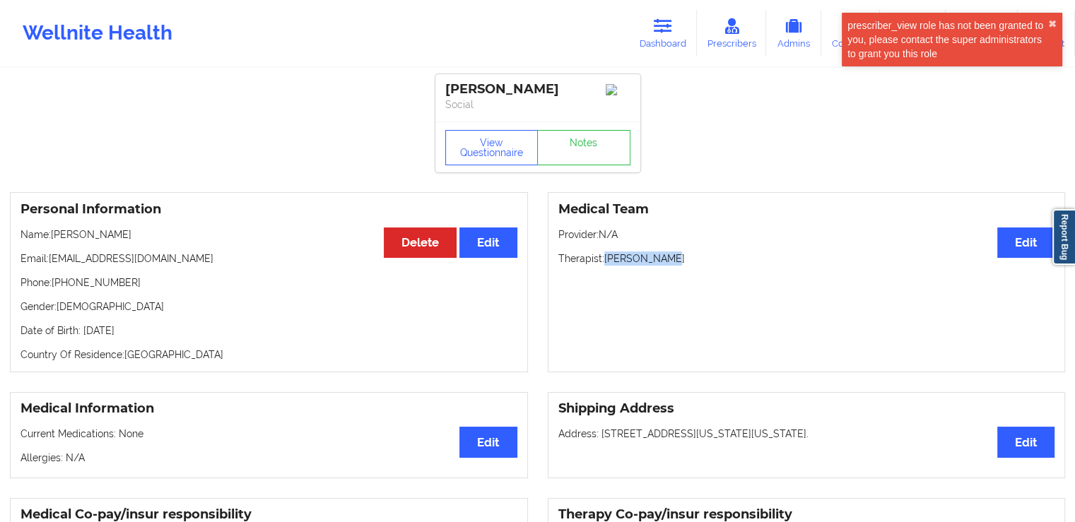
drag, startPoint x: 639, startPoint y: 268, endPoint x: 605, endPoint y: 266, distance: 34.0
click at [605, 266] on p "Therapist: [PERSON_NAME]" at bounding box center [806, 259] width 497 height 14
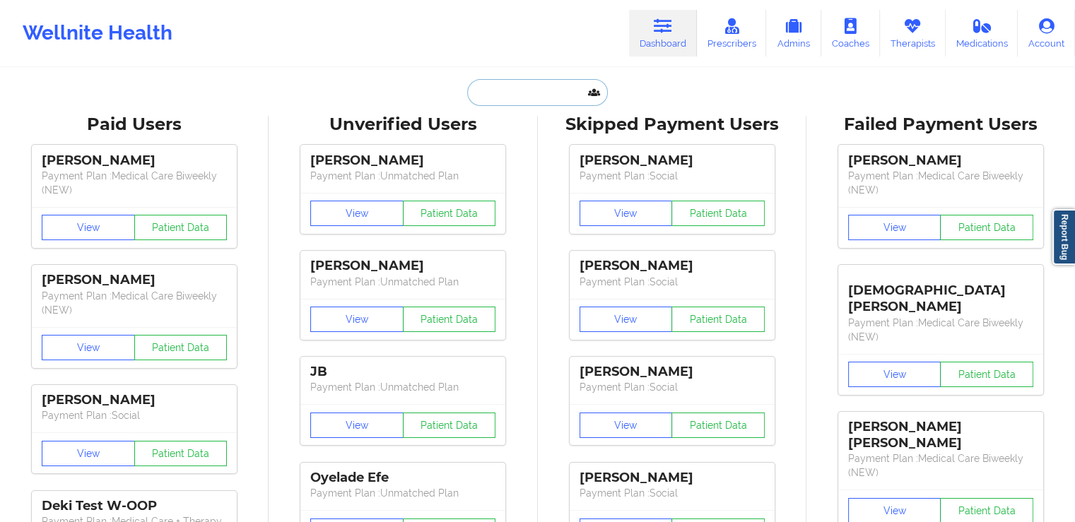
click at [495, 84] on input "text" at bounding box center [537, 92] width 140 height 27
paste input "LAUREN"
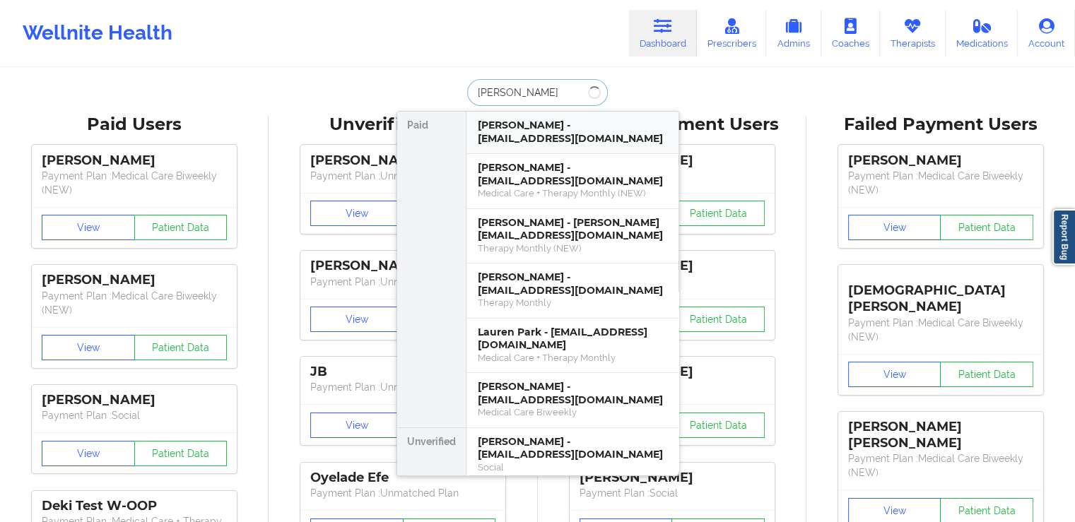
type input "[PERSON_NAME]"
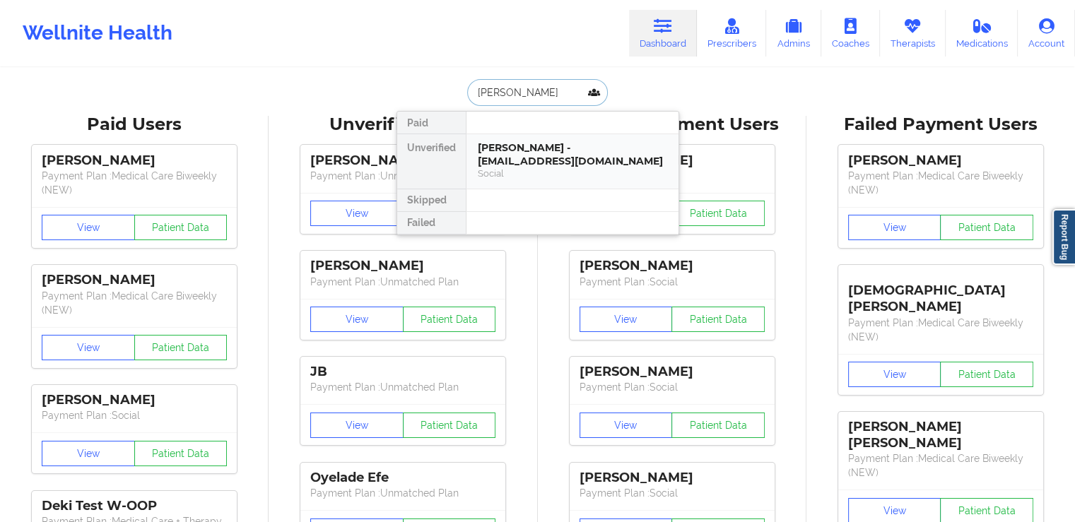
click at [571, 153] on div "[PERSON_NAME] - [EMAIL_ADDRESS][DOMAIN_NAME]" at bounding box center [572, 154] width 189 height 26
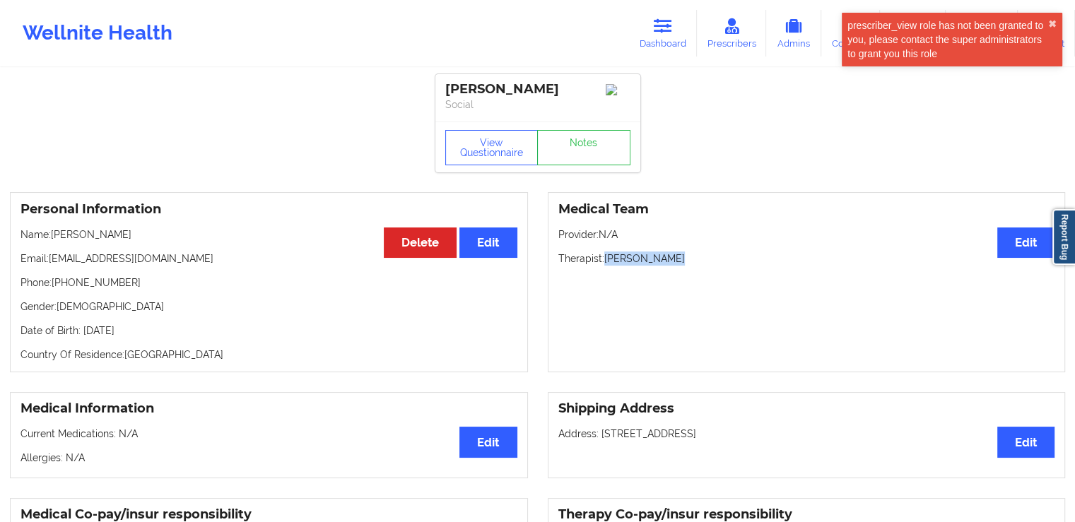
drag, startPoint x: 635, startPoint y: 261, endPoint x: 606, endPoint y: 261, distance: 29.0
click at [606, 261] on p "Therapist: [PERSON_NAME]" at bounding box center [806, 259] width 497 height 14
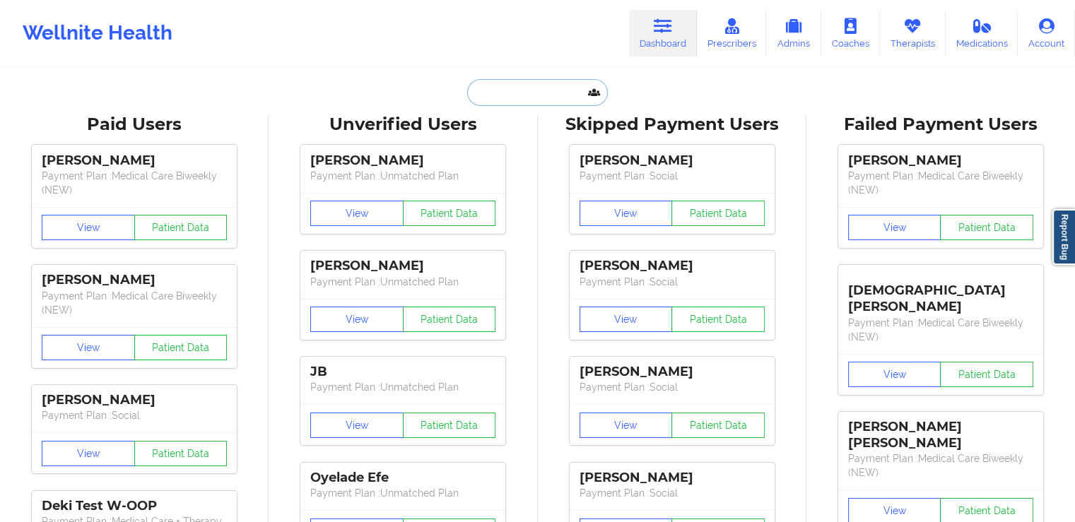
click at [525, 94] on input "text" at bounding box center [537, 92] width 140 height 27
paste input "[PERSON_NAME]"
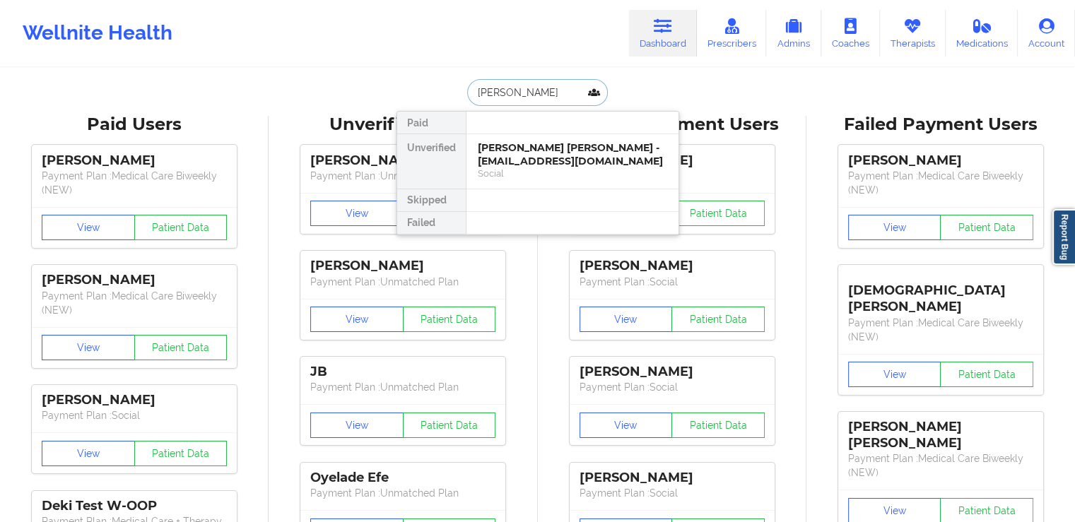
drag, startPoint x: 554, startPoint y: 93, endPoint x: 377, endPoint y: 89, distance: 177.4
paste input "[GEOGRAPHIC_DATA]"
type input "[GEOGRAPHIC_DATA]"
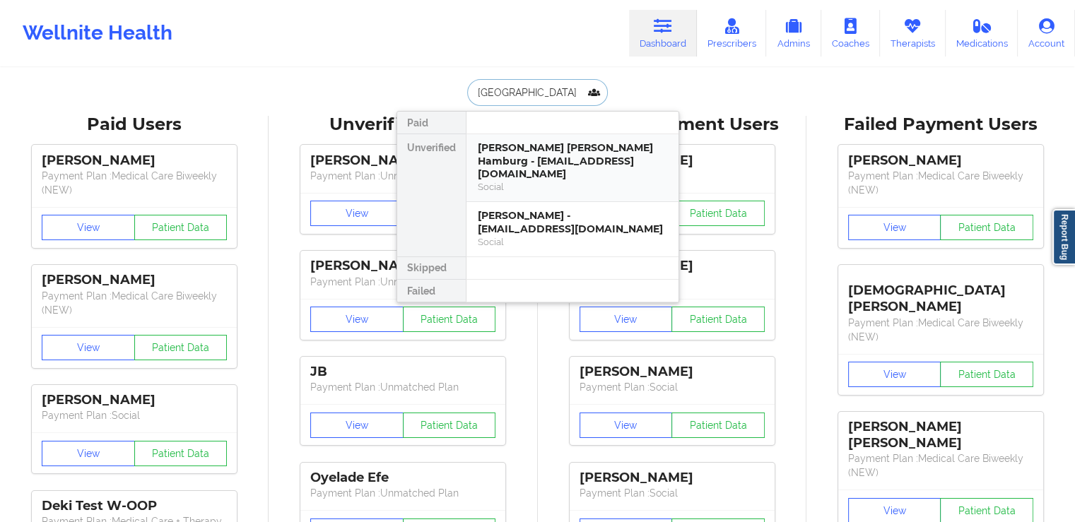
click at [562, 160] on div "[PERSON_NAME] [PERSON_NAME] Hamburg - [EMAIL_ADDRESS][DOMAIN_NAME]" at bounding box center [572, 161] width 189 height 40
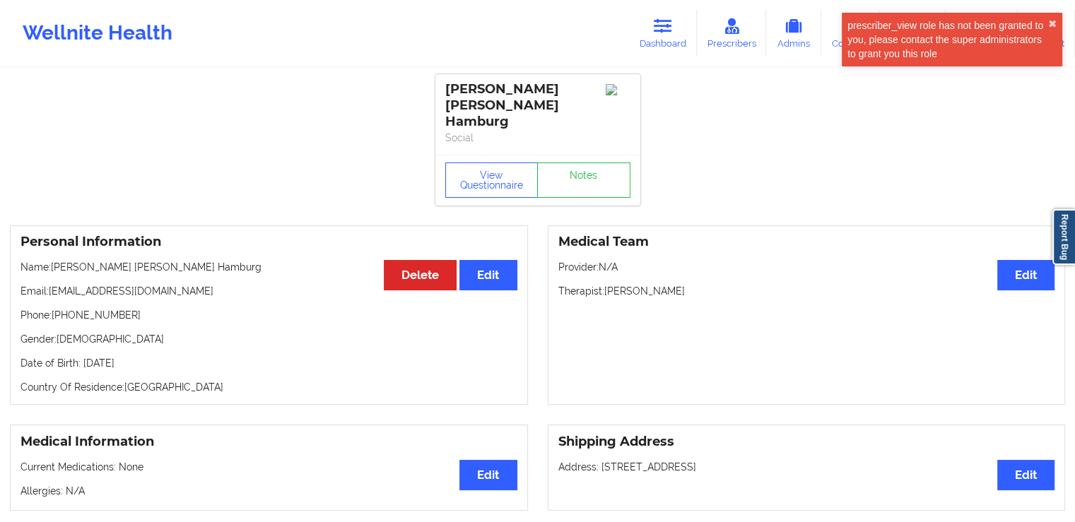
drag, startPoint x: 723, startPoint y: 259, endPoint x: 605, endPoint y: 261, distance: 118.0
click at [605, 284] on p "Therapist: [PERSON_NAME]" at bounding box center [806, 291] width 497 height 14
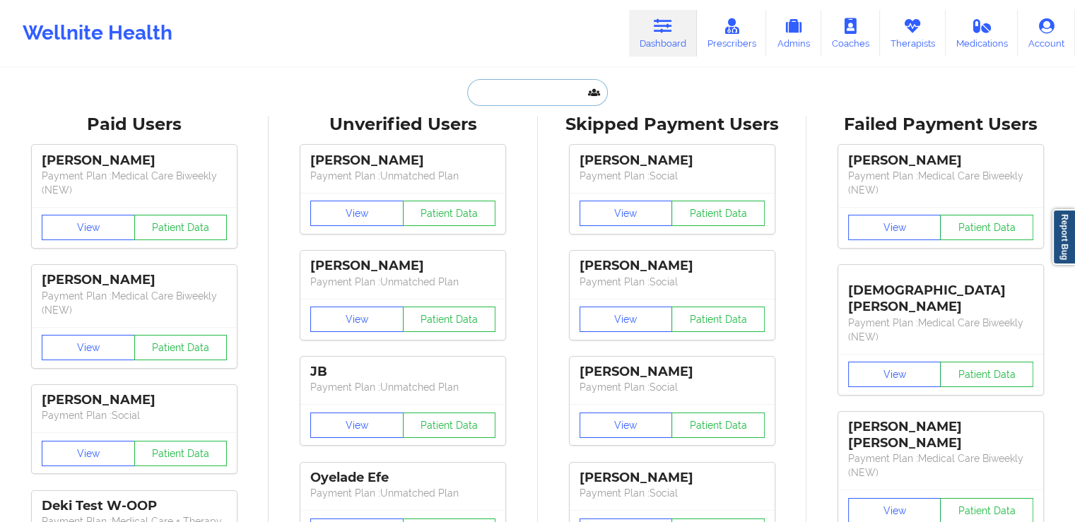
click at [500, 88] on input "text" at bounding box center [537, 92] width 140 height 27
paste input "VERQUONDA"
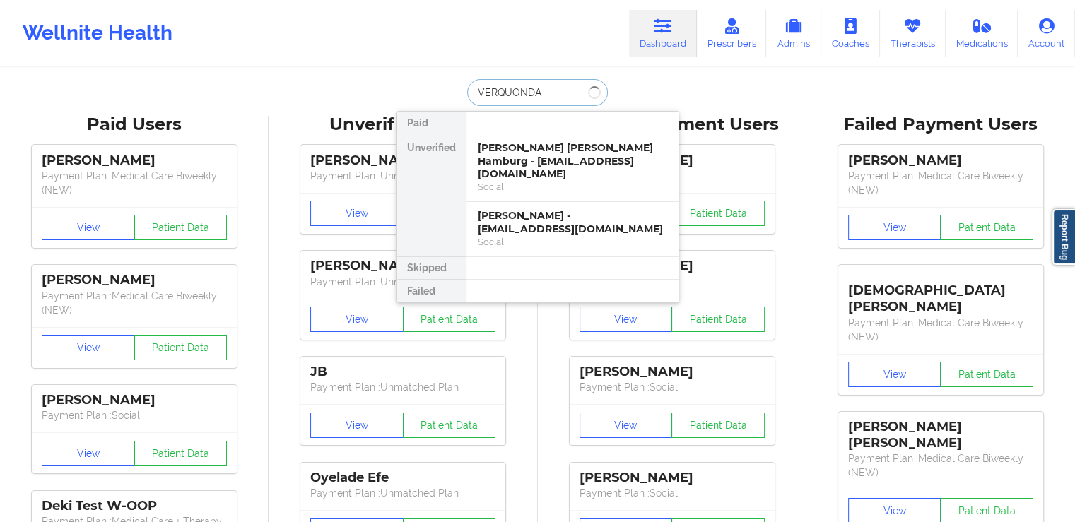
type input "VERQUONDA"
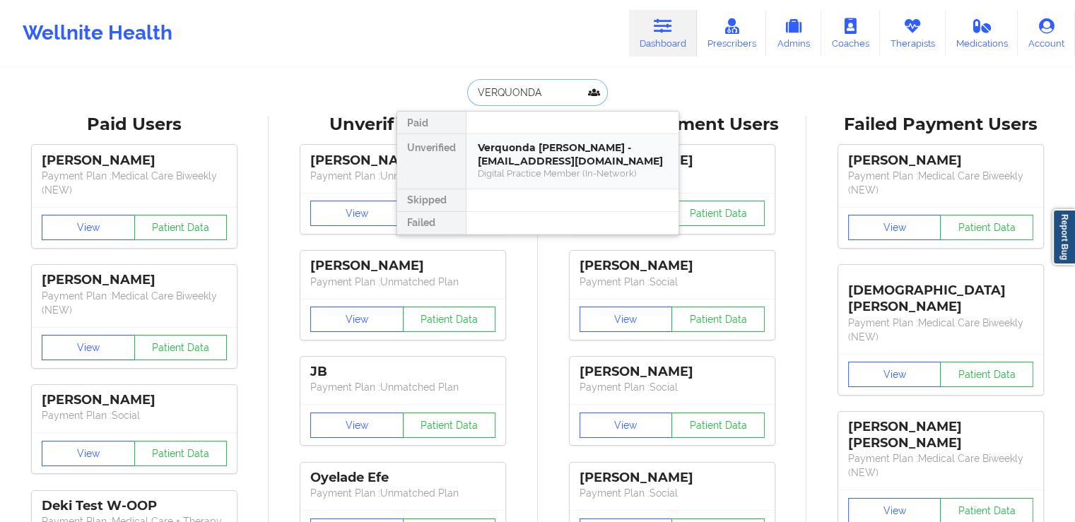
click at [560, 158] on div "Verquonda [PERSON_NAME] - [EMAIL_ADDRESS][DOMAIN_NAME]" at bounding box center [572, 154] width 189 height 26
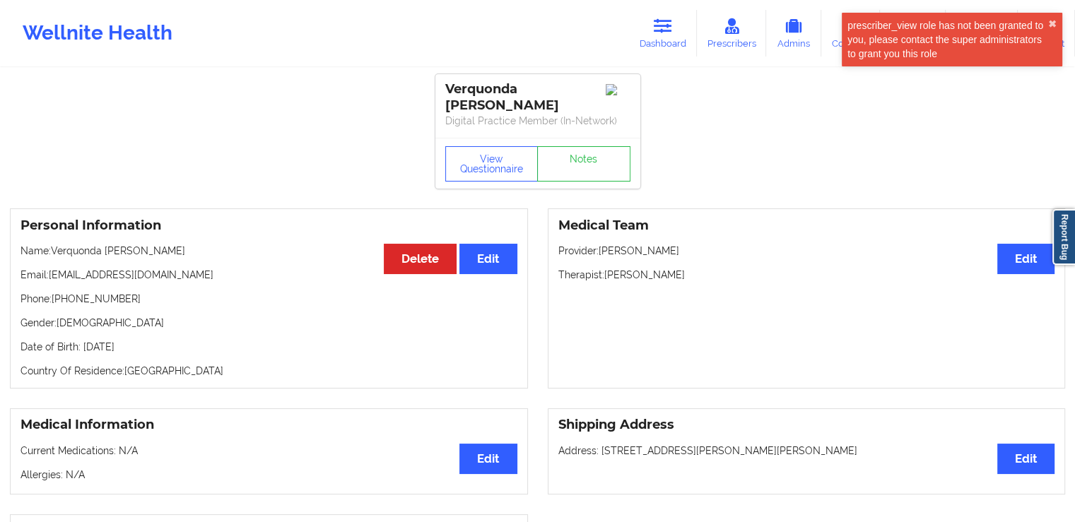
drag, startPoint x: 734, startPoint y: 270, endPoint x: 605, endPoint y: 273, distance: 128.7
click at [605, 273] on p "Therapist: [PERSON_NAME]" at bounding box center [806, 275] width 497 height 14
